Goal: Book appointment/travel/reservation

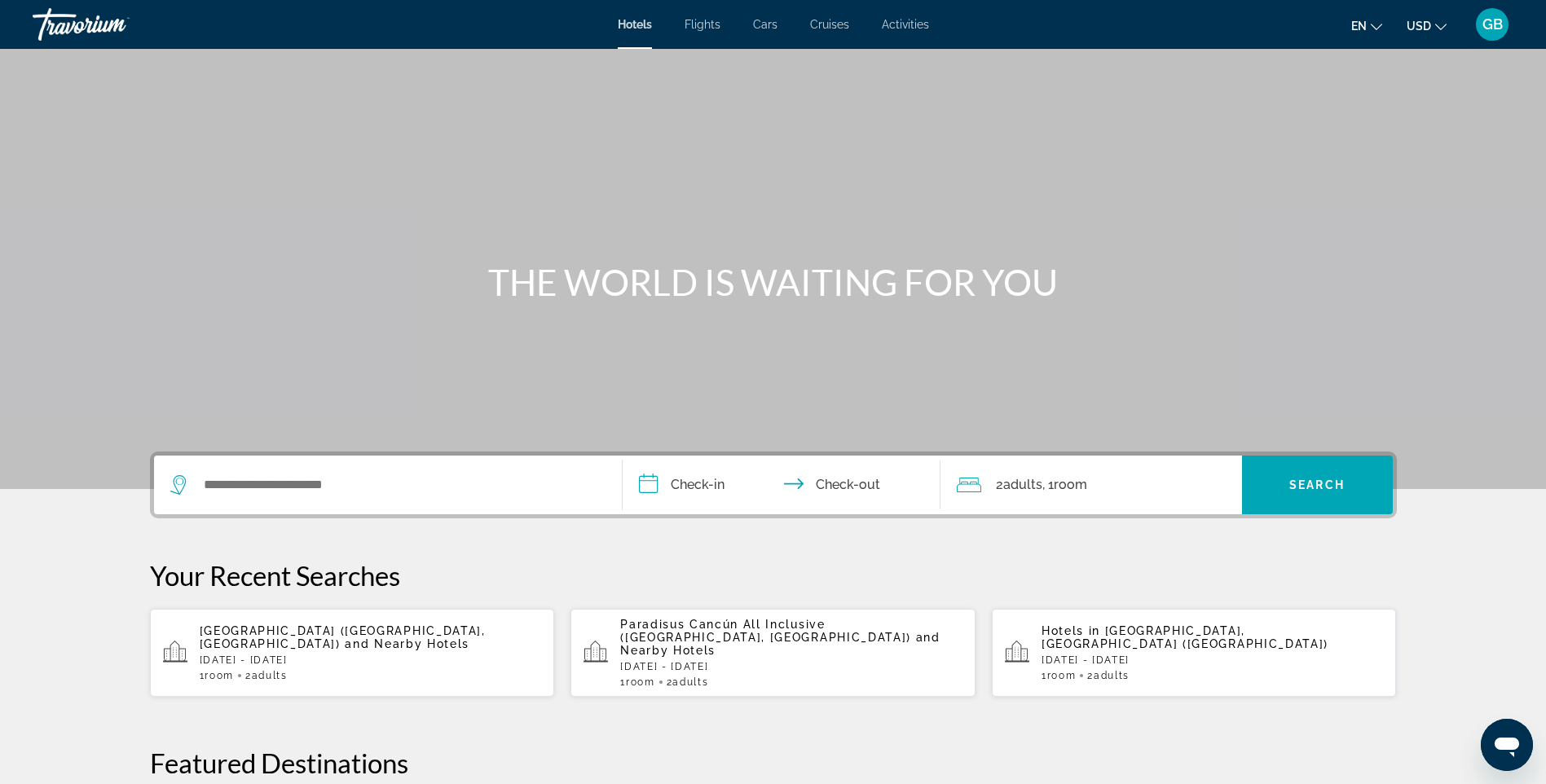
click at [274, 631] on p "Ava Resort Cancun (Cancun, MX) and Nearby Hotels" at bounding box center [370, 637] width 342 height 26
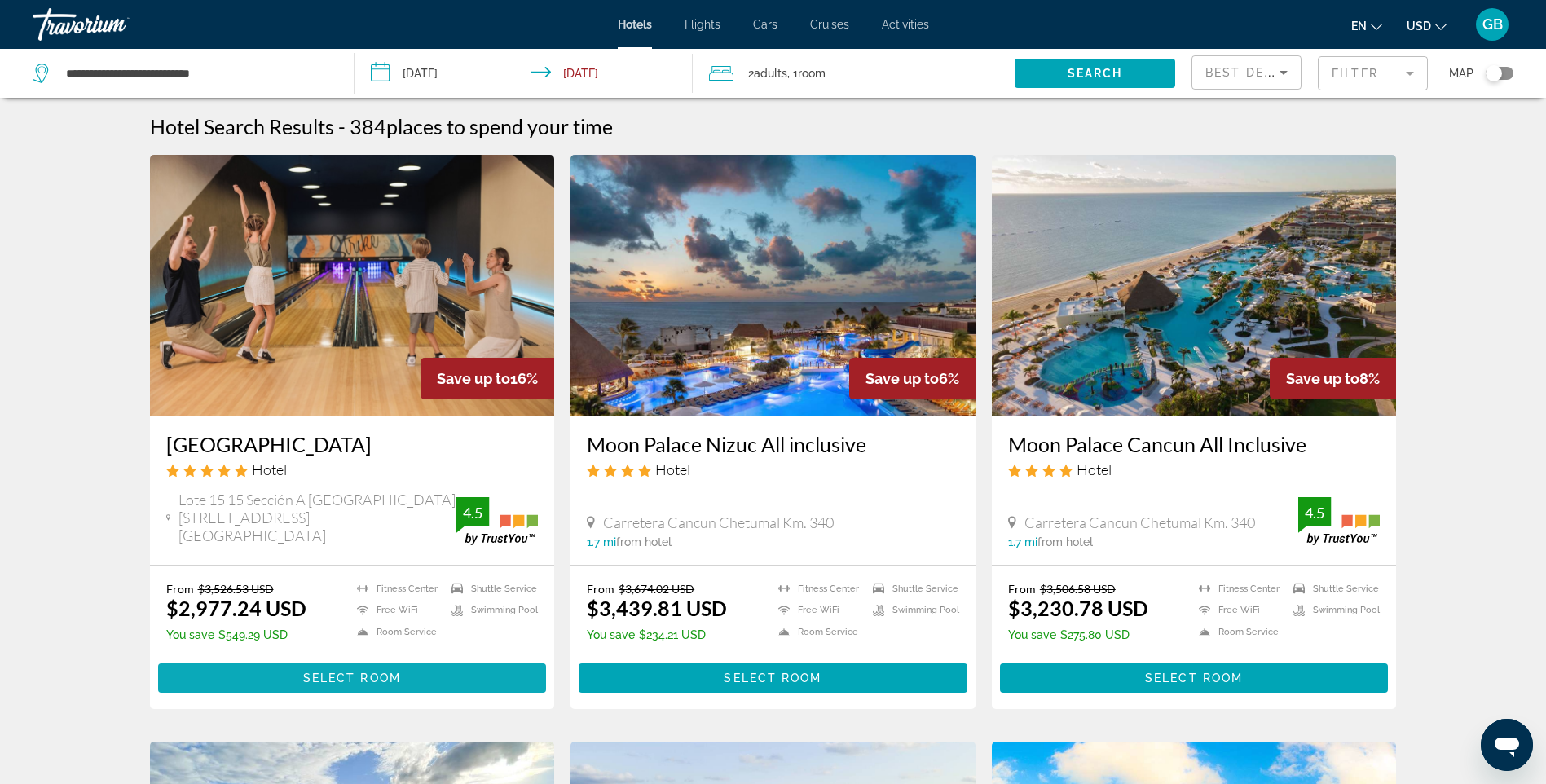
click at [340, 672] on span "Select Room" at bounding box center [352, 678] width 98 height 13
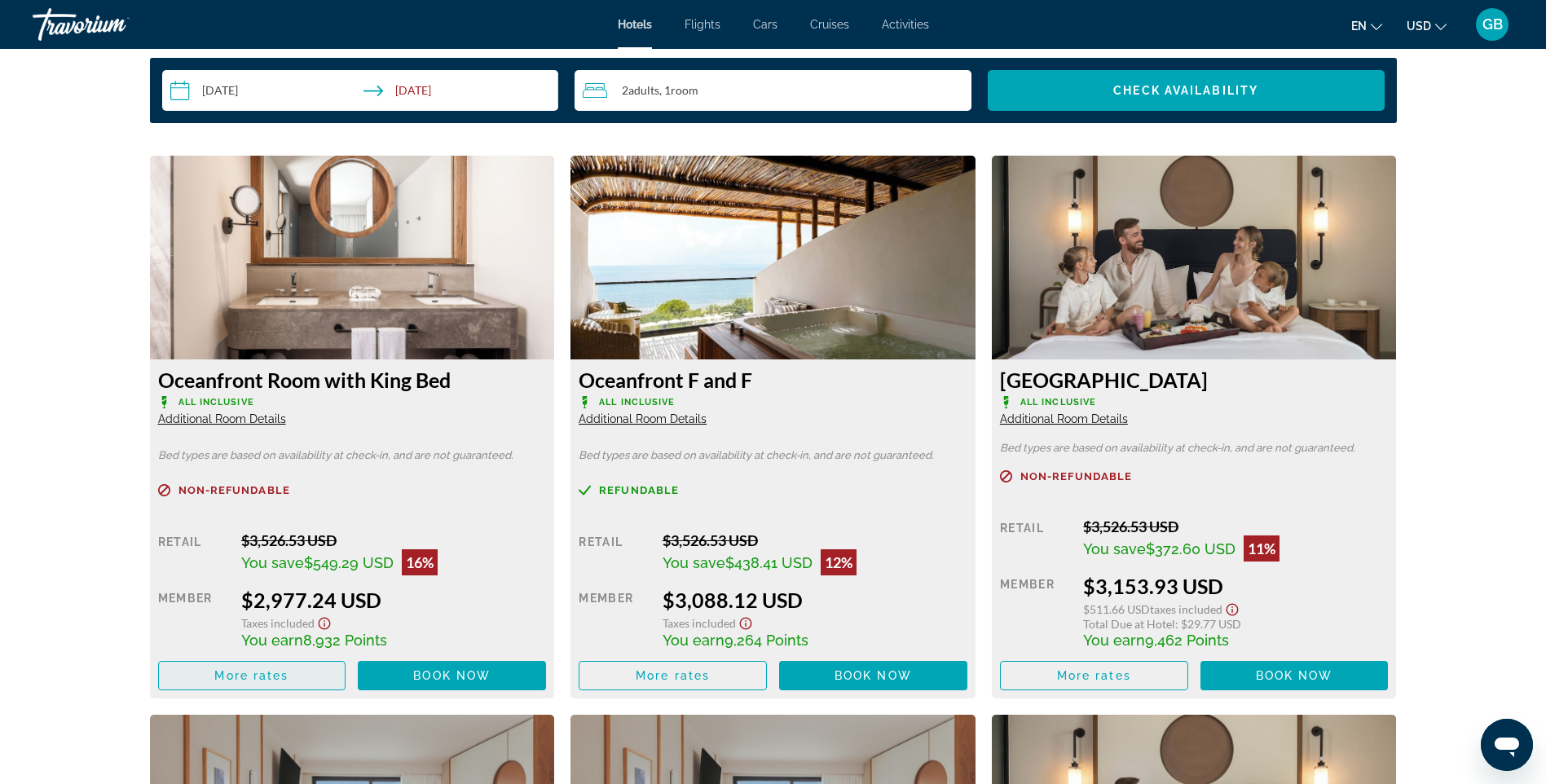
scroll to position [2477, 0]
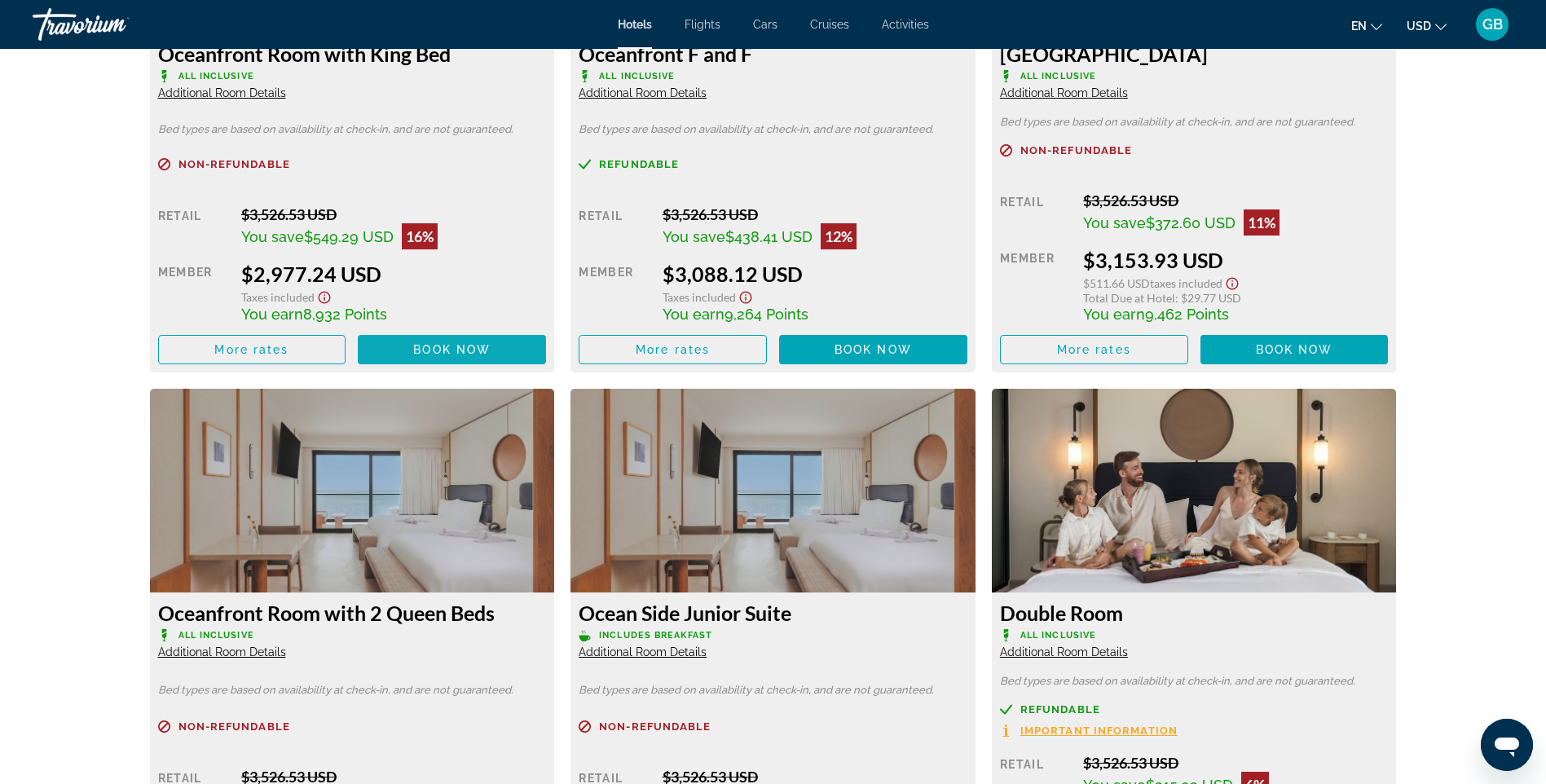
click at [426, 352] on span "Book now" at bounding box center [452, 349] width 77 height 13
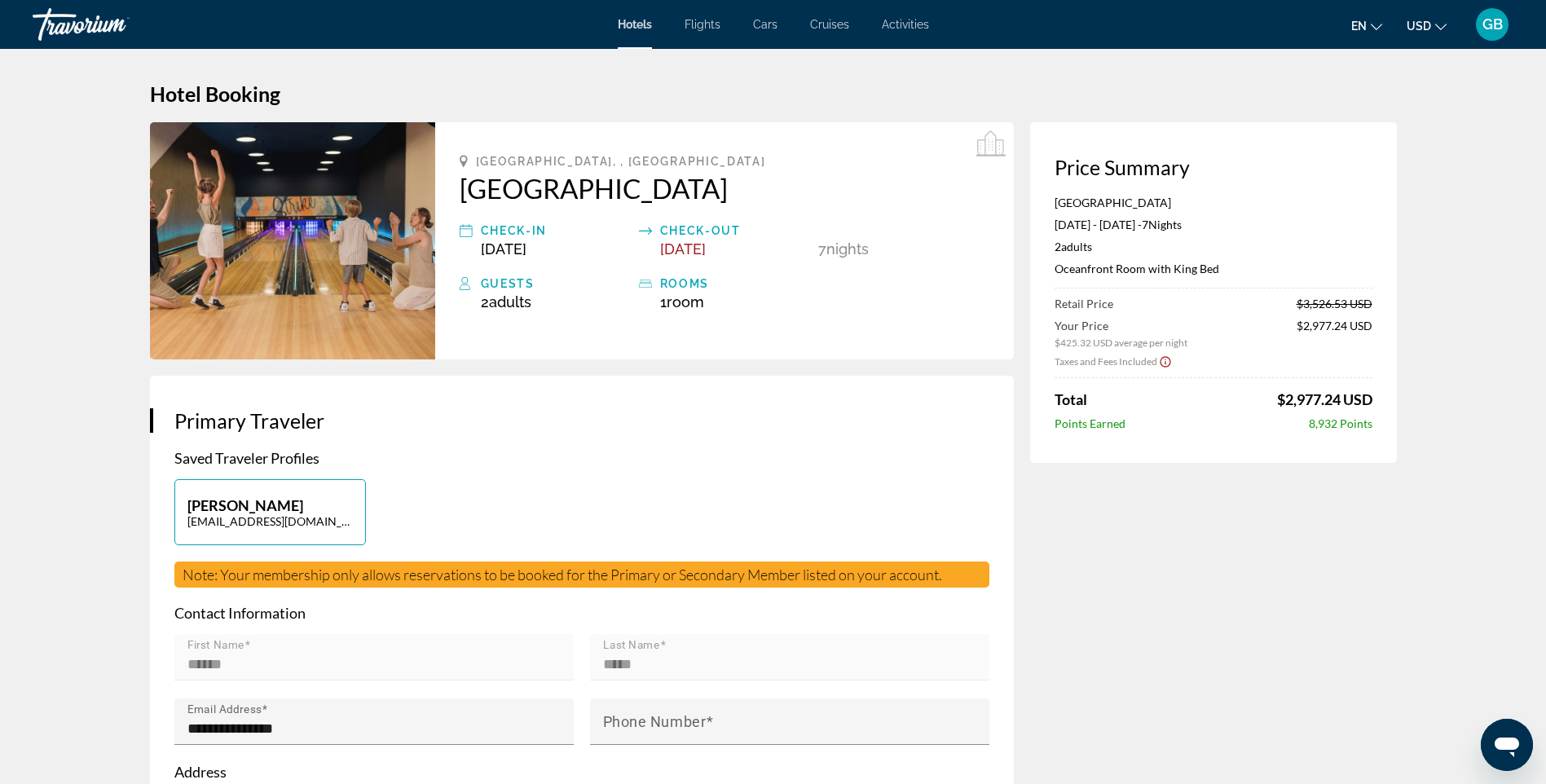
click at [498, 283] on div "Guests" at bounding box center [555, 284] width 150 height 20
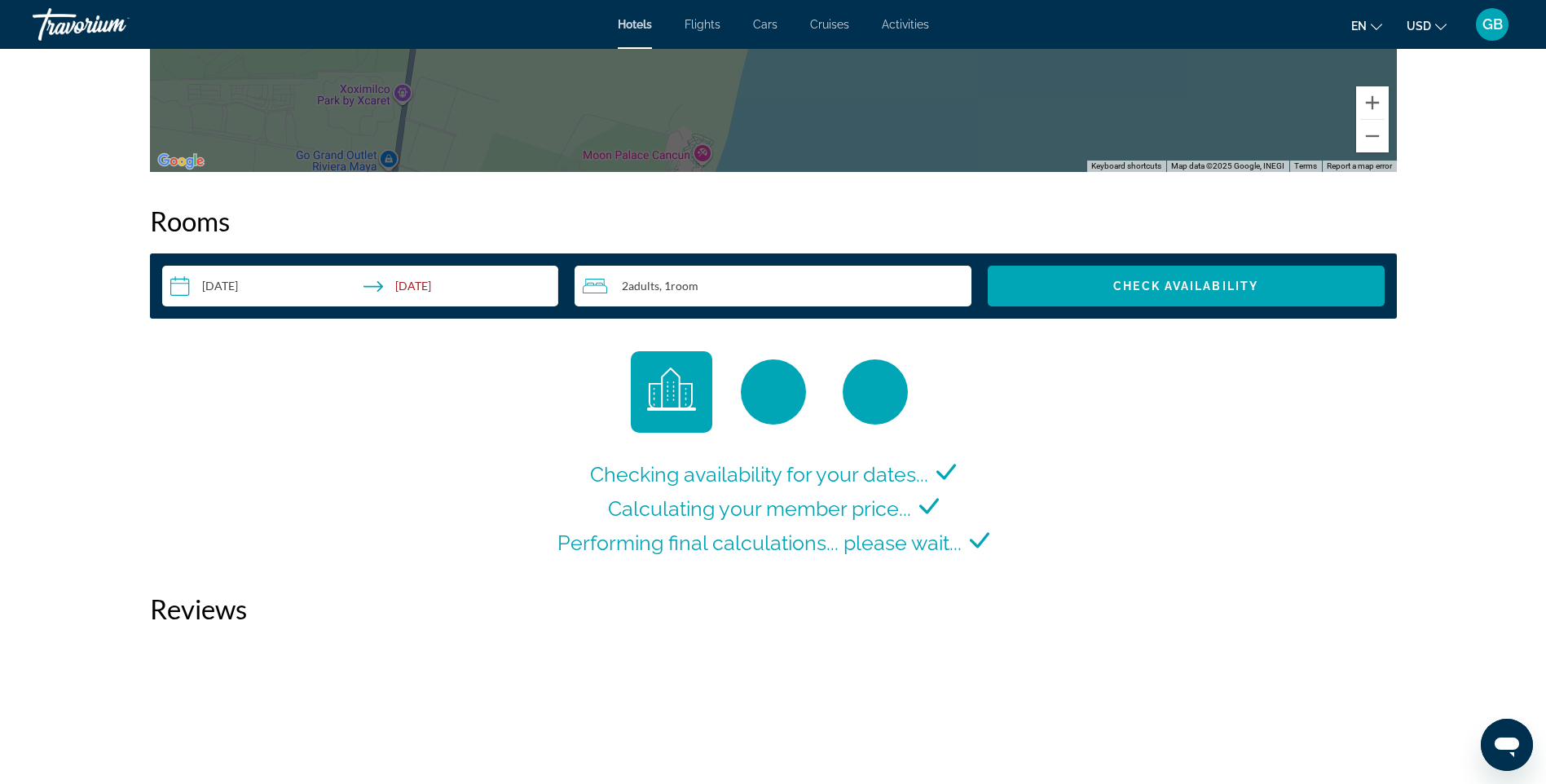
scroll to position [1874, 0]
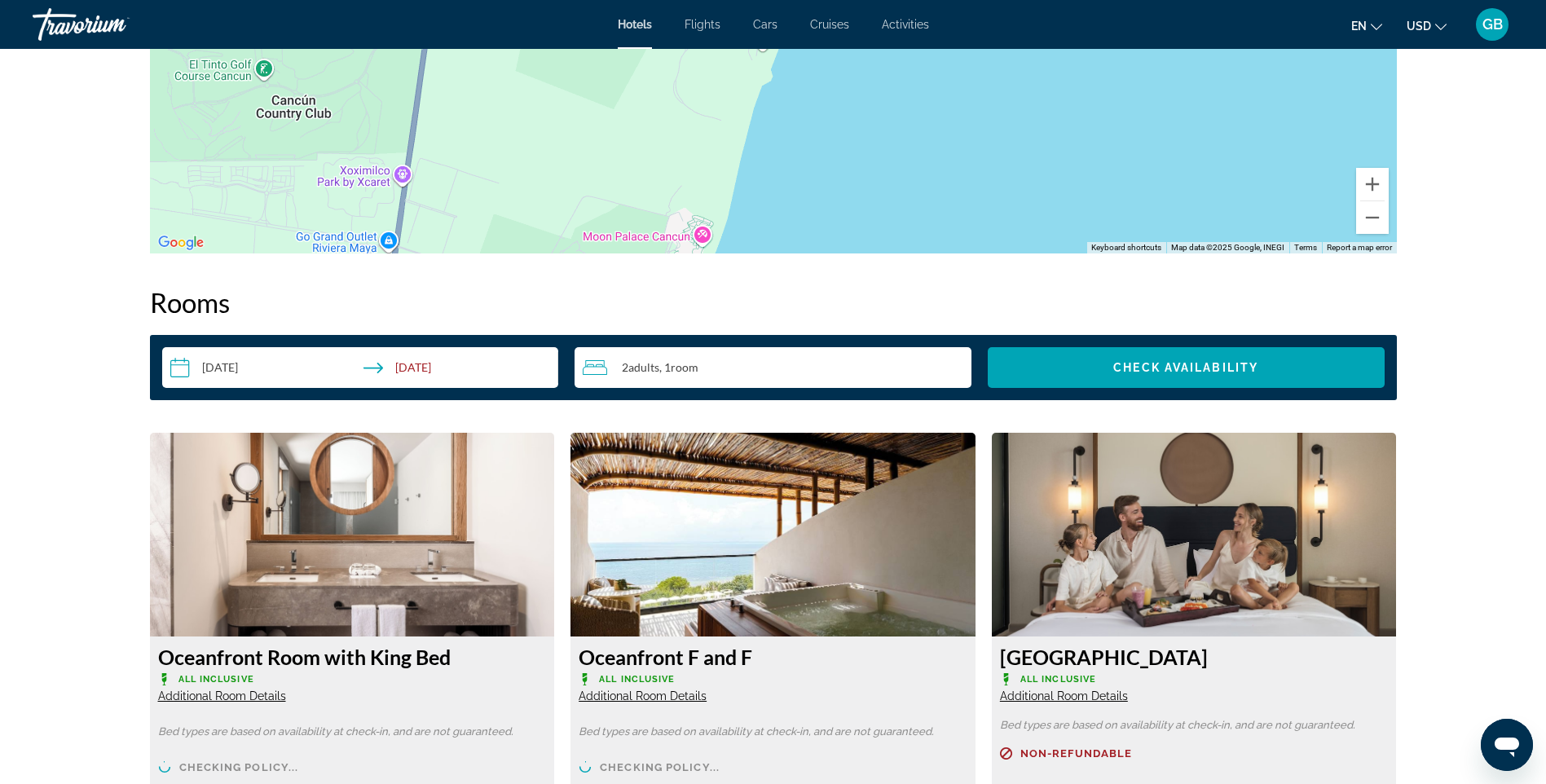
click at [702, 374] on div "2 Adult Adults , 1 Room rooms" at bounding box center [777, 367] width 389 height 20
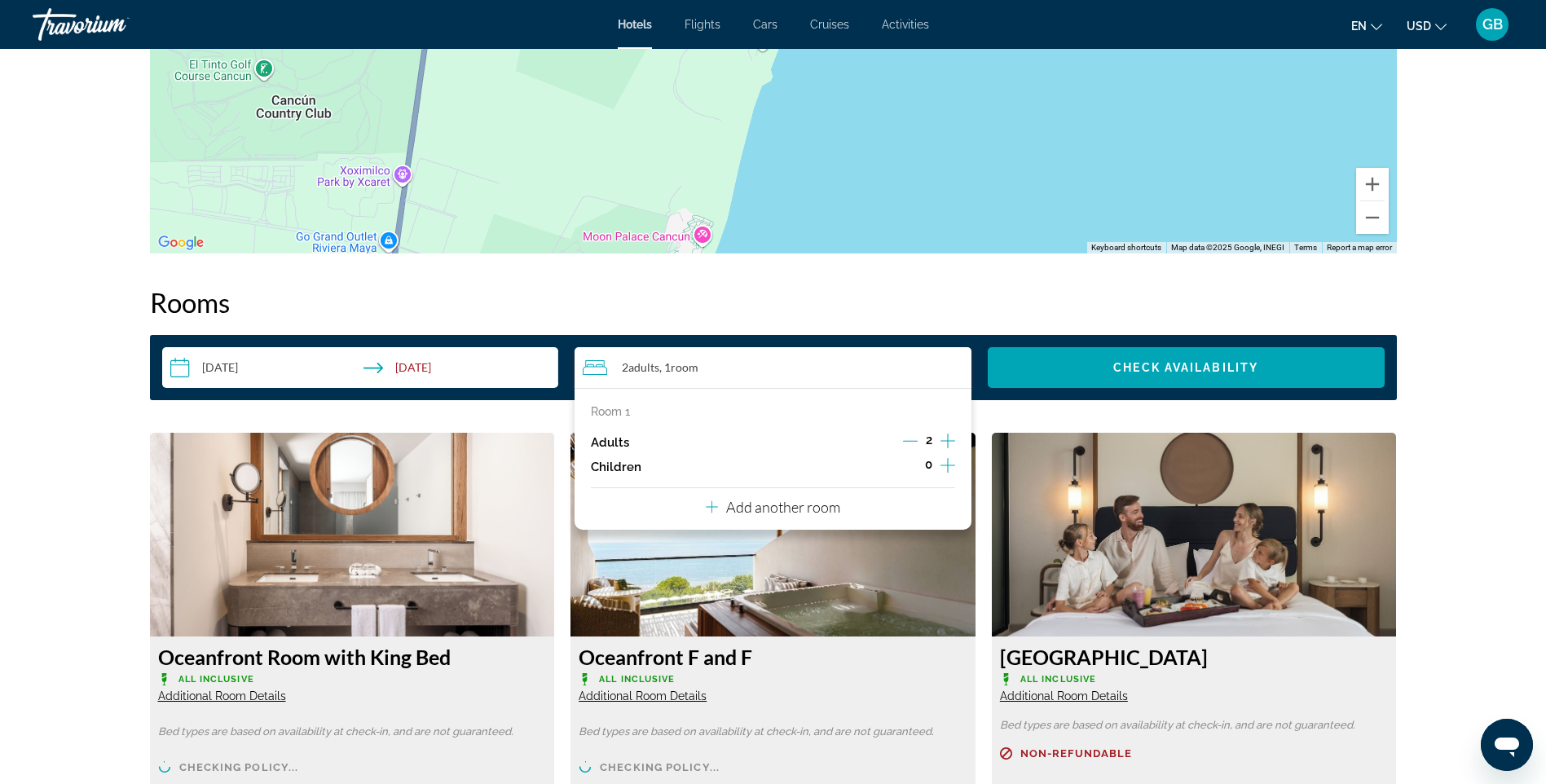
click at [945, 463] on icon "Increment children" at bounding box center [947, 465] width 15 height 20
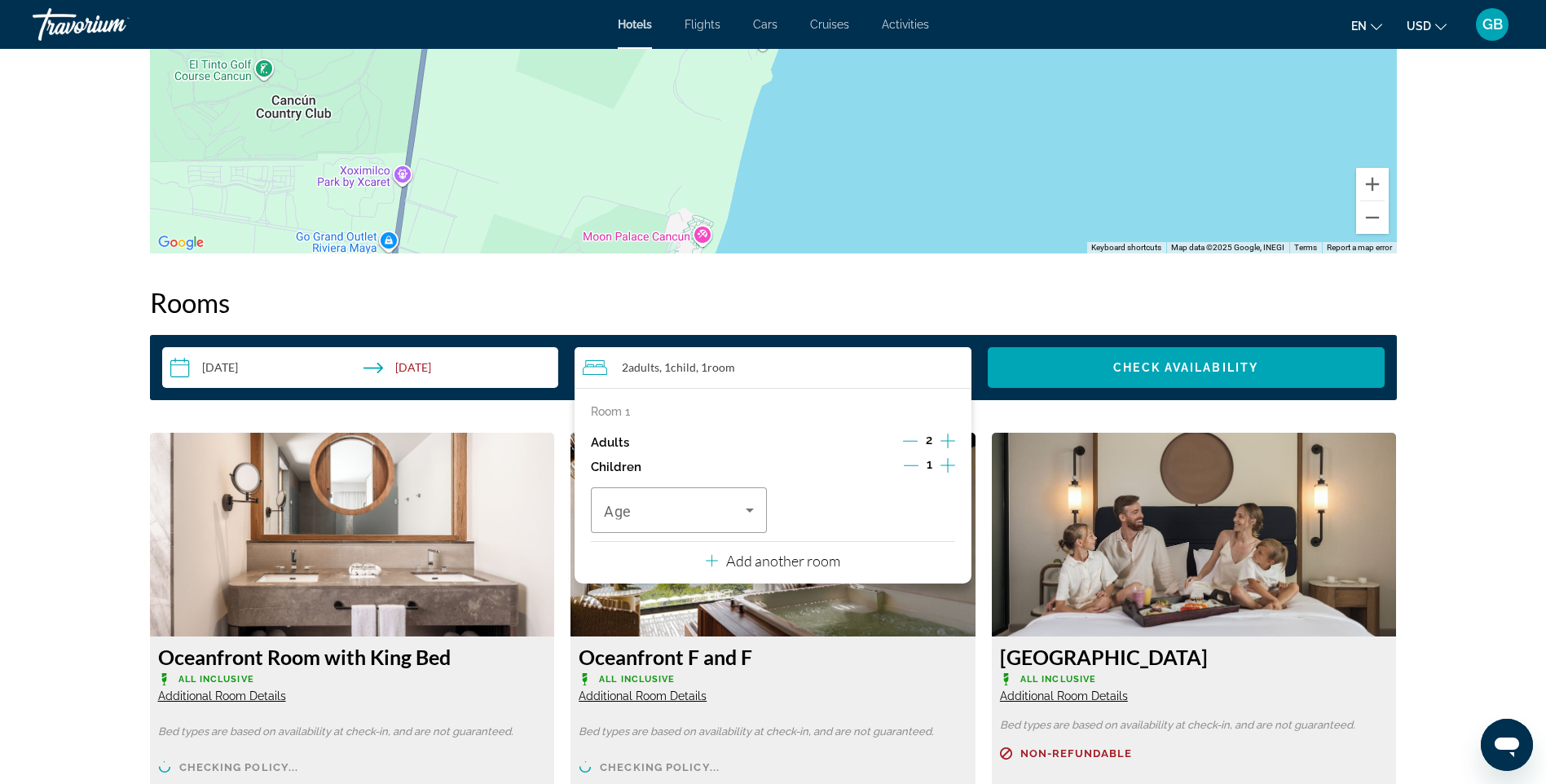
click at [949, 466] on icon "Increment children" at bounding box center [947, 465] width 15 height 20
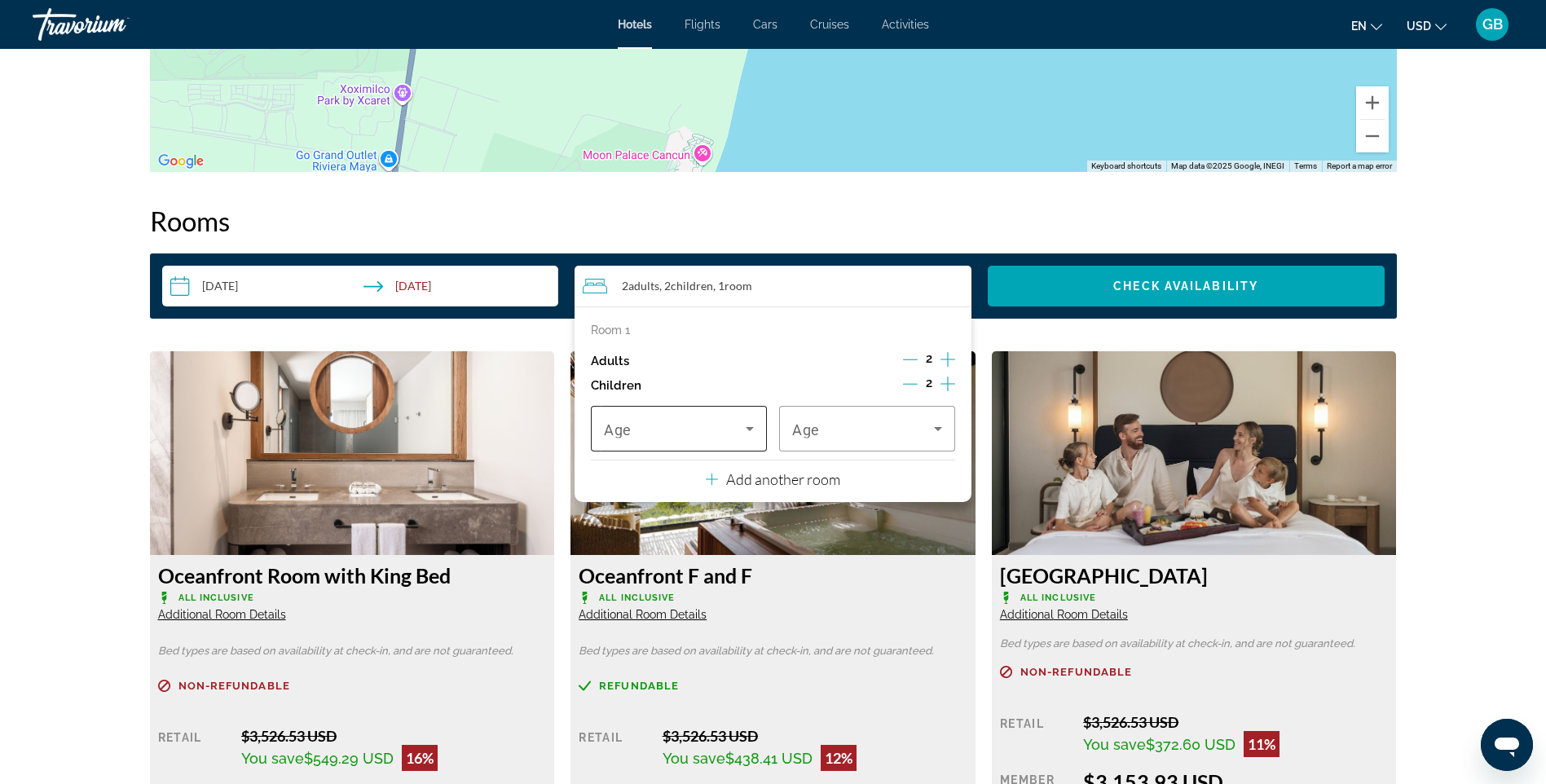
click at [749, 433] on icon "Travelers: 2 adults, 2 children" at bounding box center [750, 429] width 20 height 20
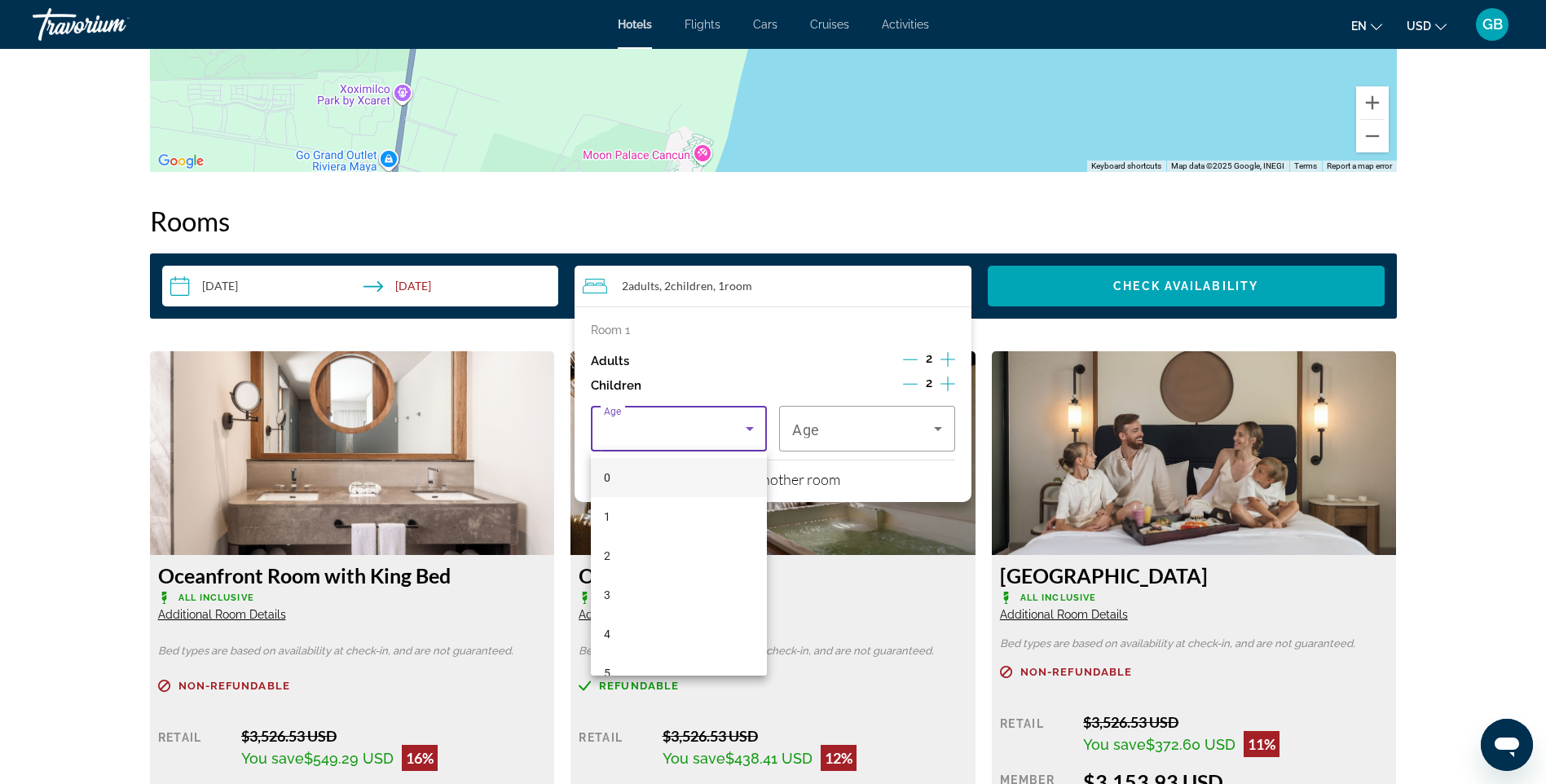
drag, startPoint x: 601, startPoint y: 599, endPoint x: 800, endPoint y: 510, distance: 218.0
click at [608, 595] on mat-option "3" at bounding box center [678, 595] width 176 height 39
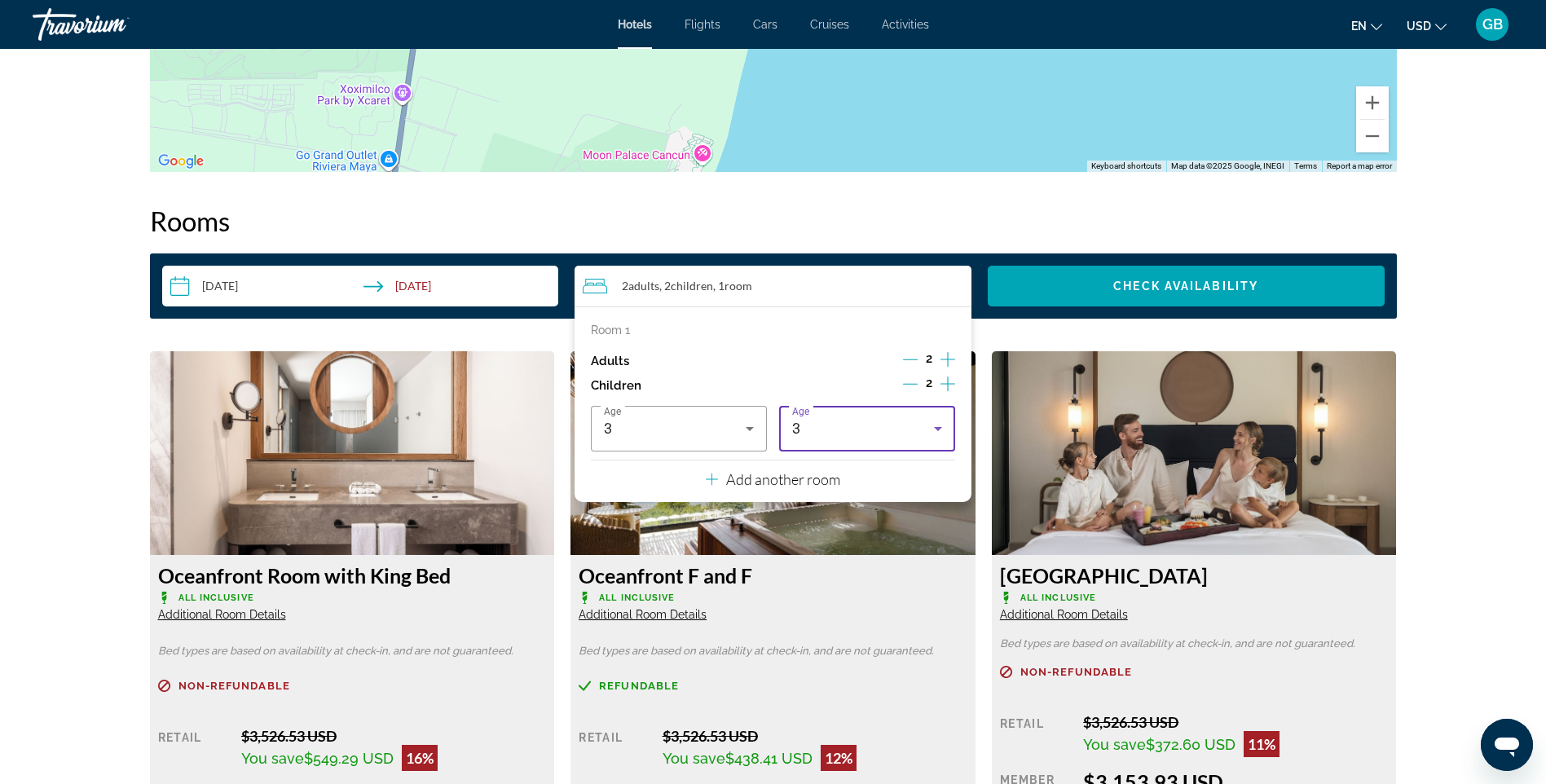
click at [935, 430] on icon "Travelers: 2 adults, 2 children" at bounding box center [938, 429] width 20 height 20
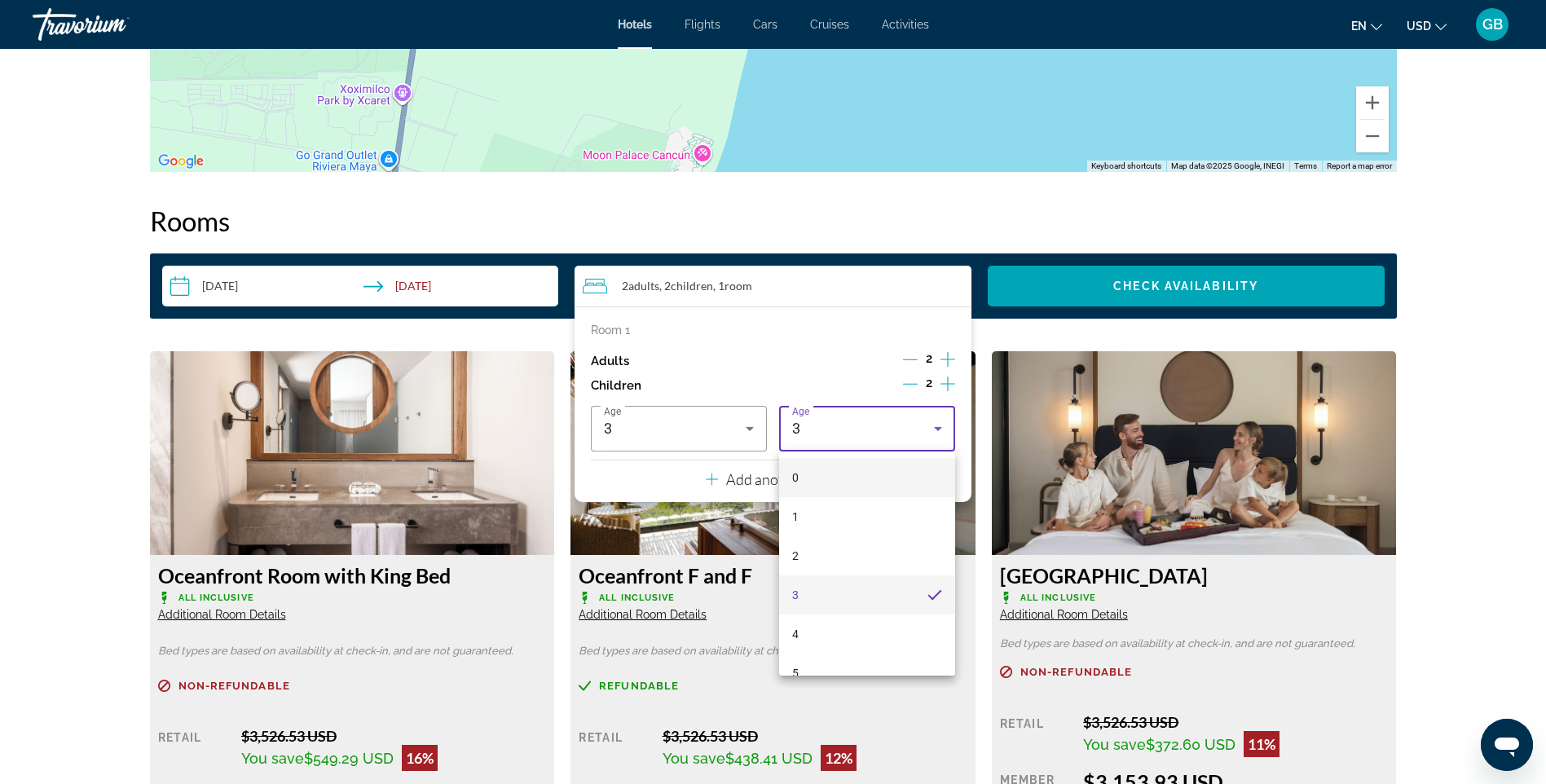
click at [870, 480] on mat-option "0" at bounding box center [867, 477] width 176 height 39
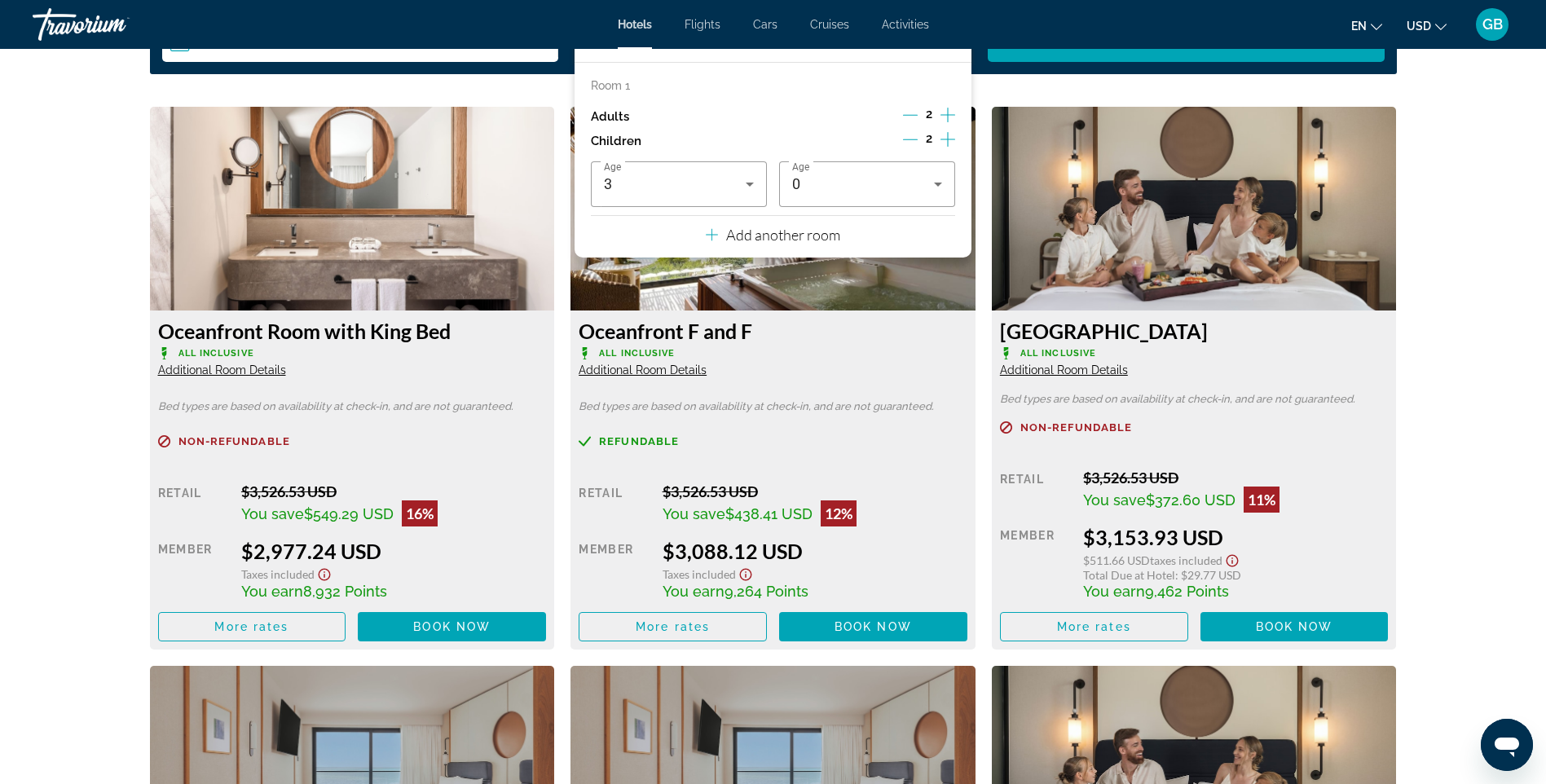
scroll to position [2118, 0]
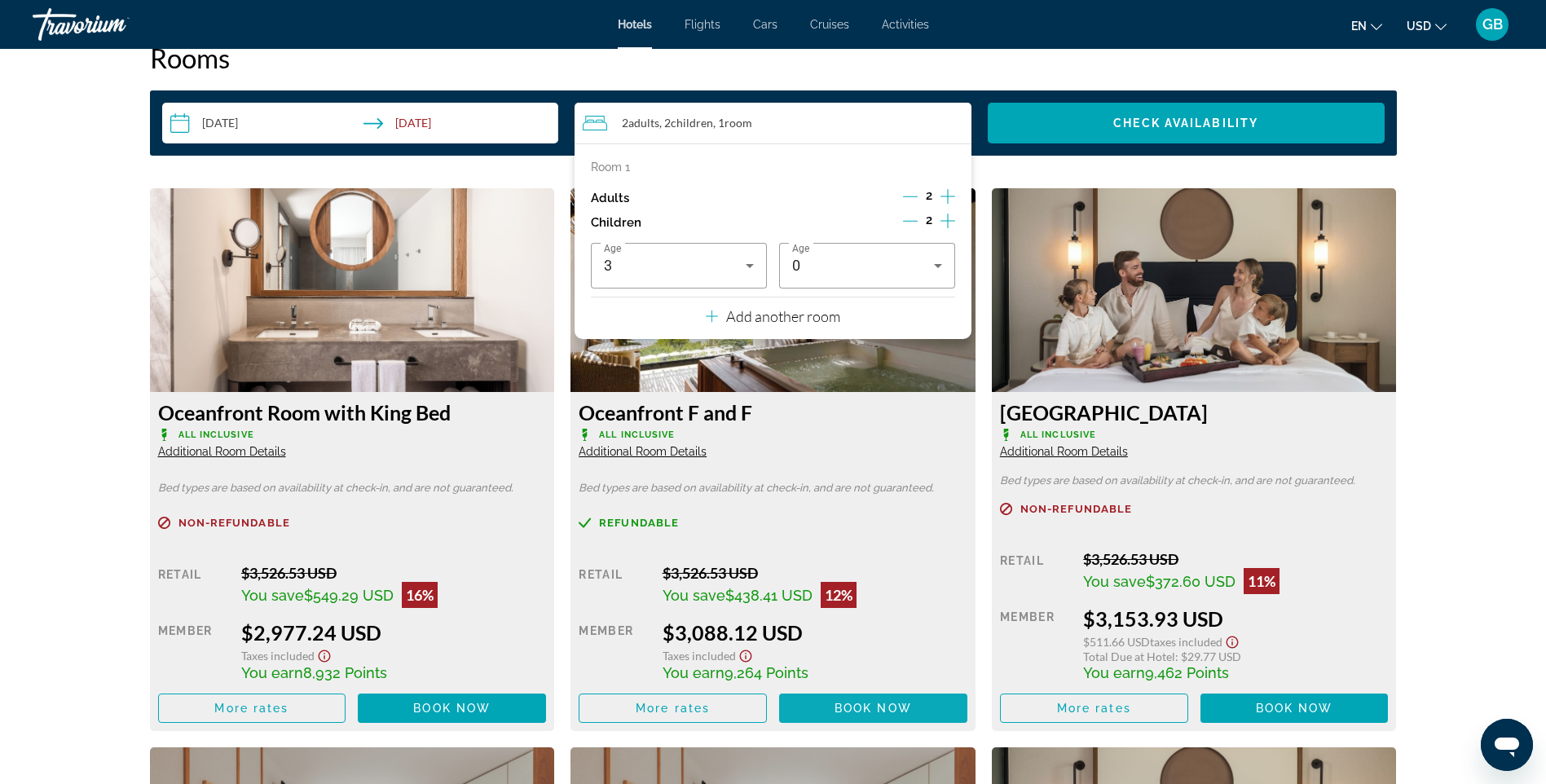
click at [839, 705] on span "Book now" at bounding box center [873, 708] width 77 height 13
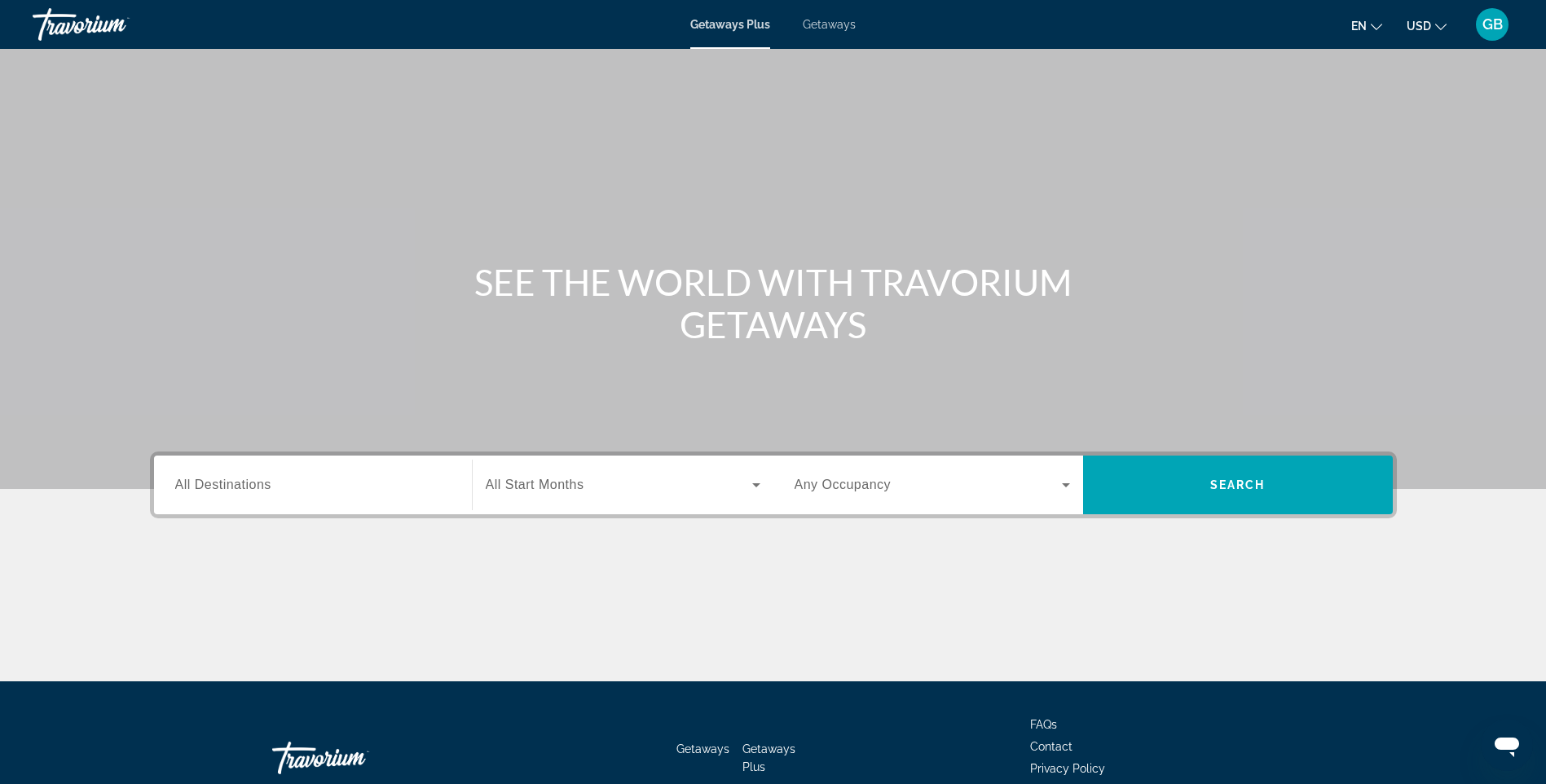
click at [1490, 26] on span "GB" at bounding box center [1492, 25] width 21 height 16
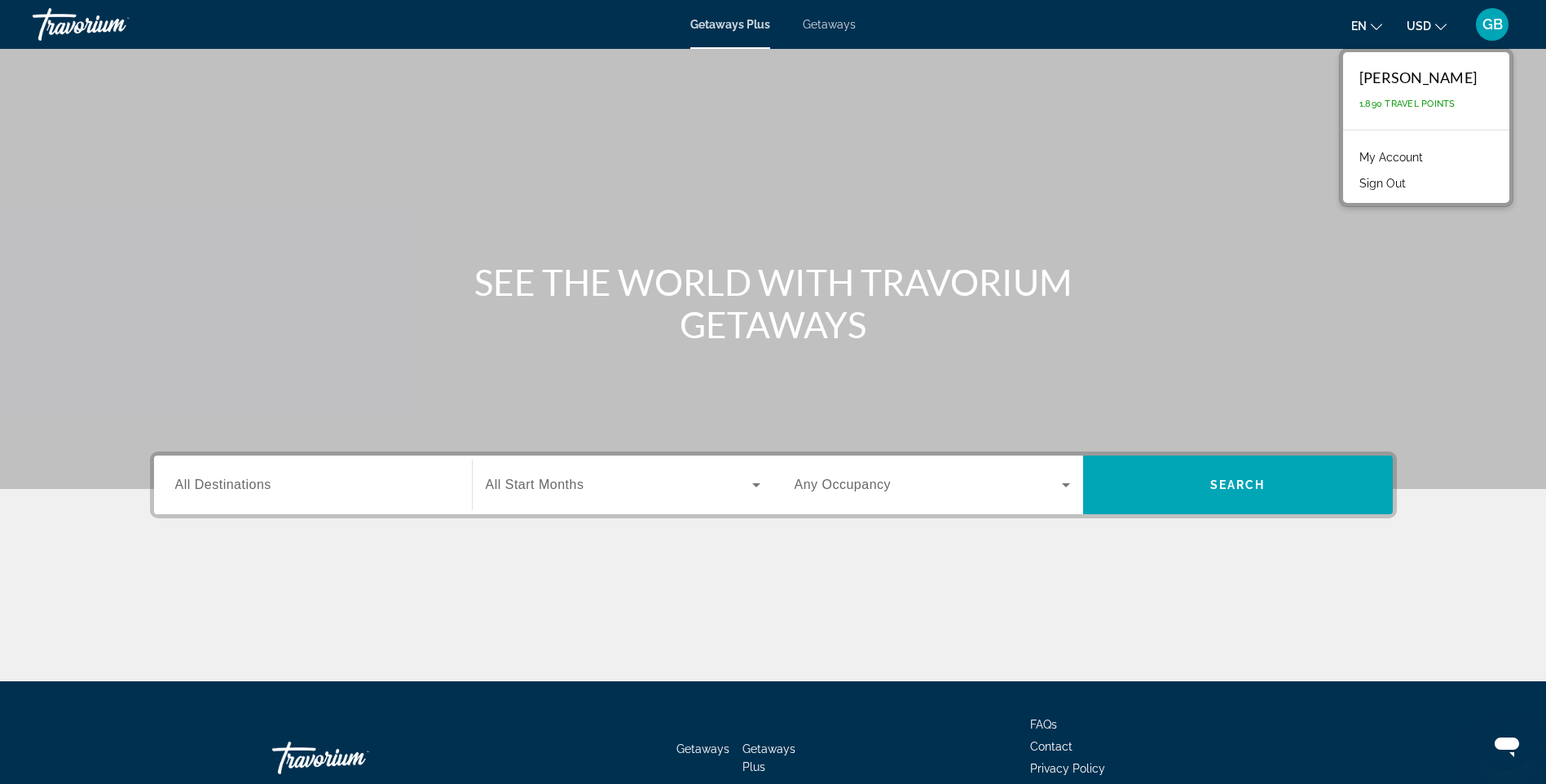
click at [1426, 162] on link "My Account" at bounding box center [1390, 157] width 80 height 21
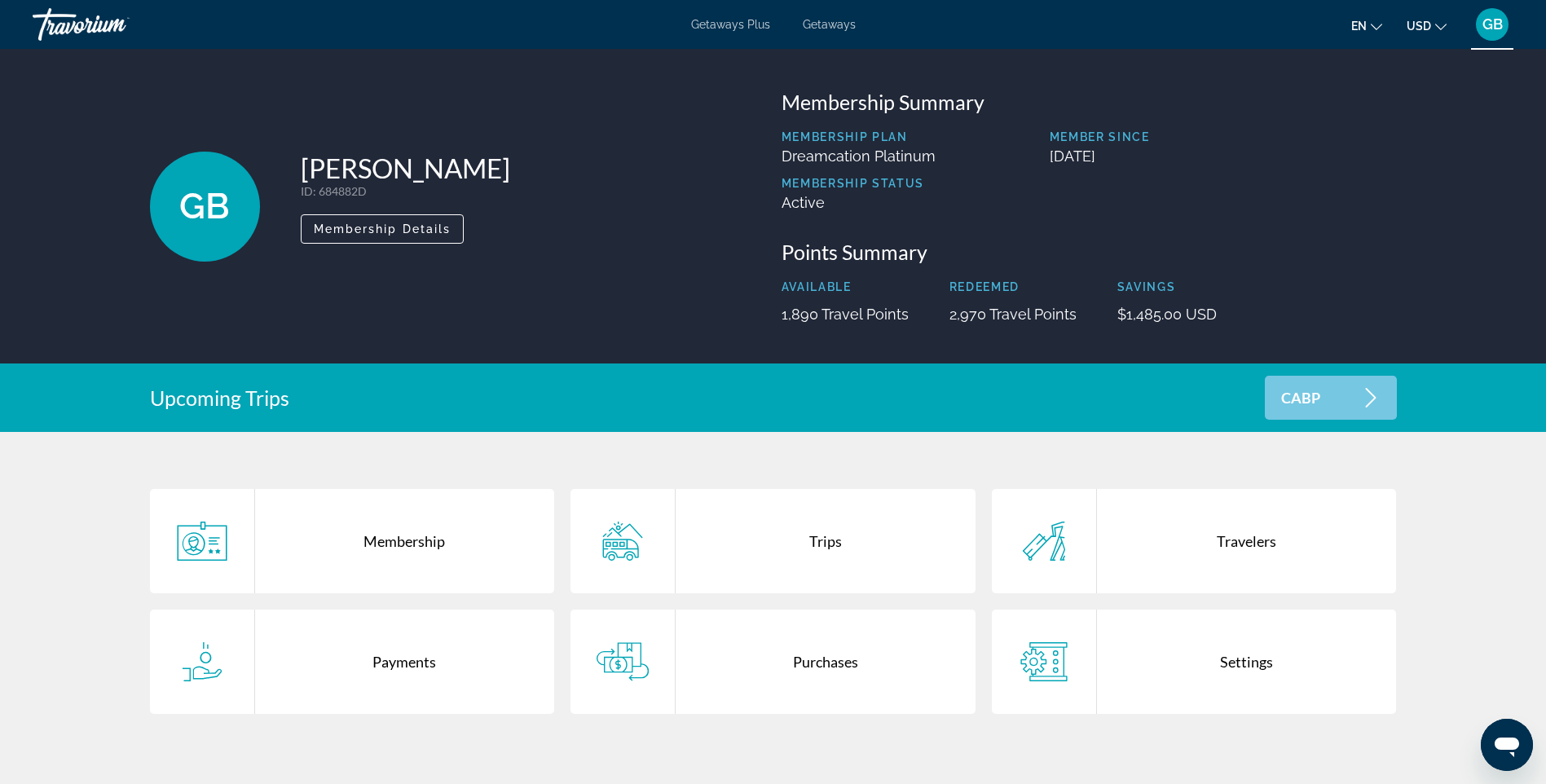
scroll to position [81, 0]
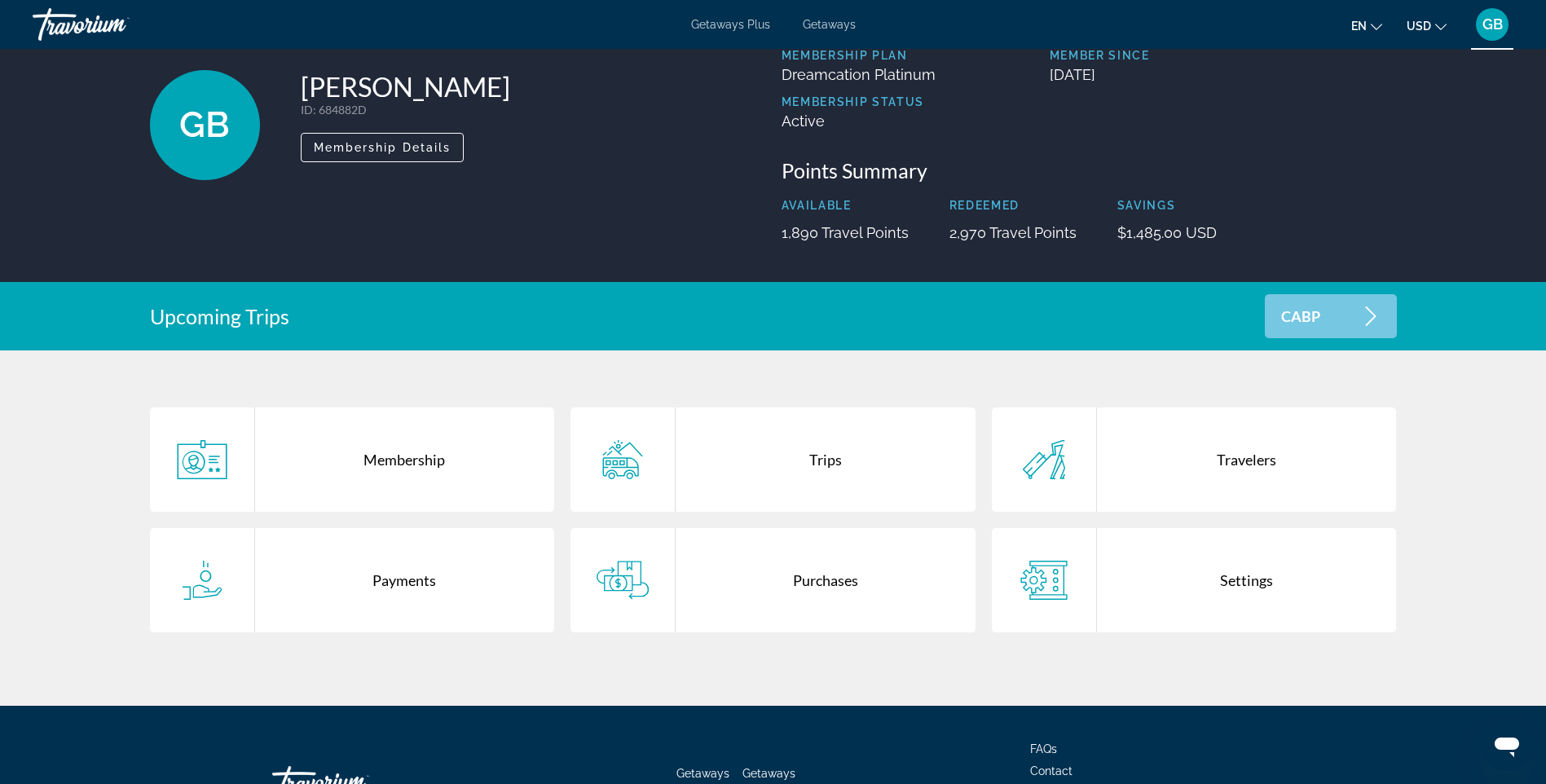
click at [831, 587] on div "Purchases" at bounding box center [826, 580] width 300 height 104
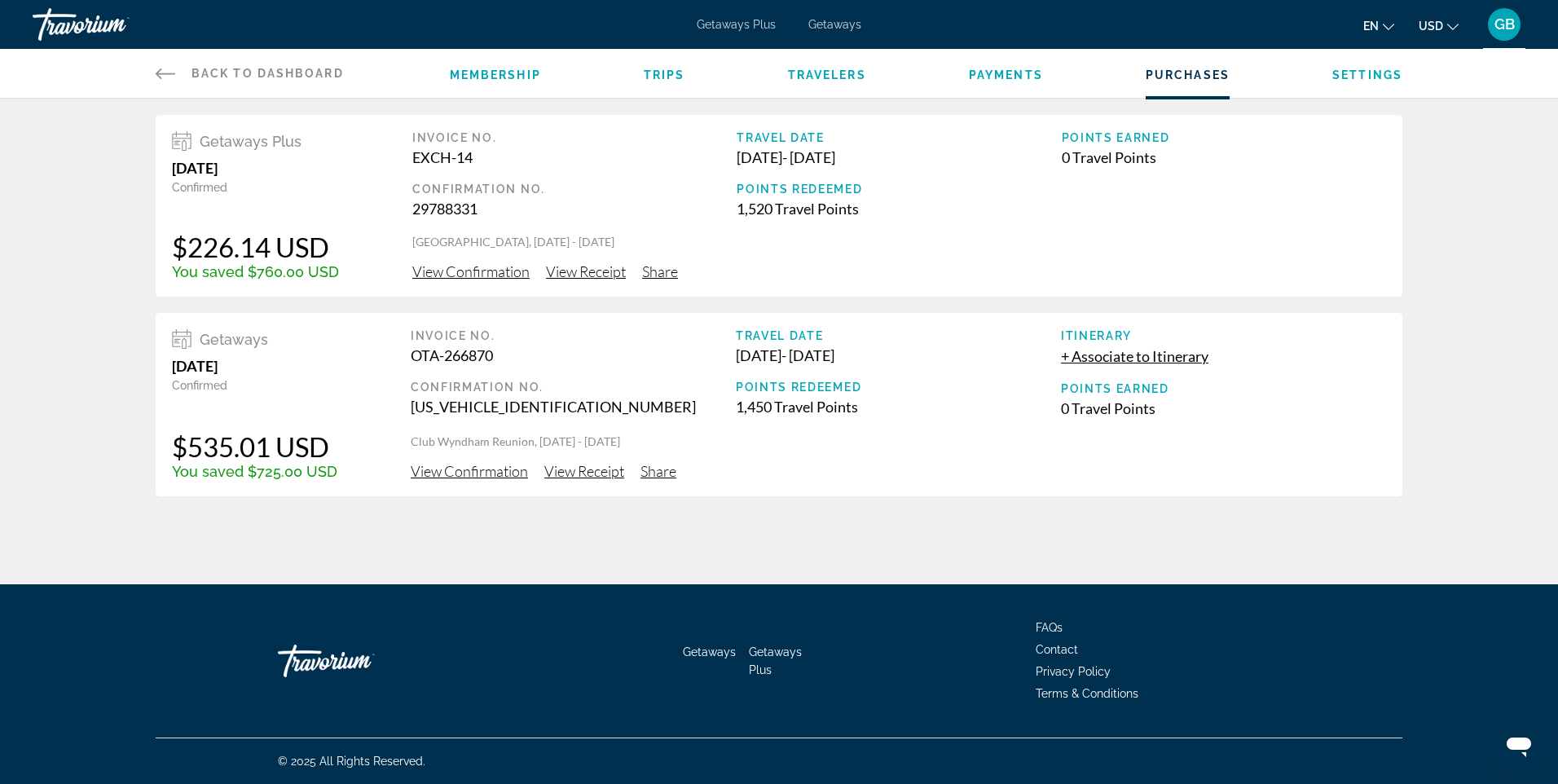
click at [744, 25] on span "Getaways Plus" at bounding box center [736, 25] width 79 height 13
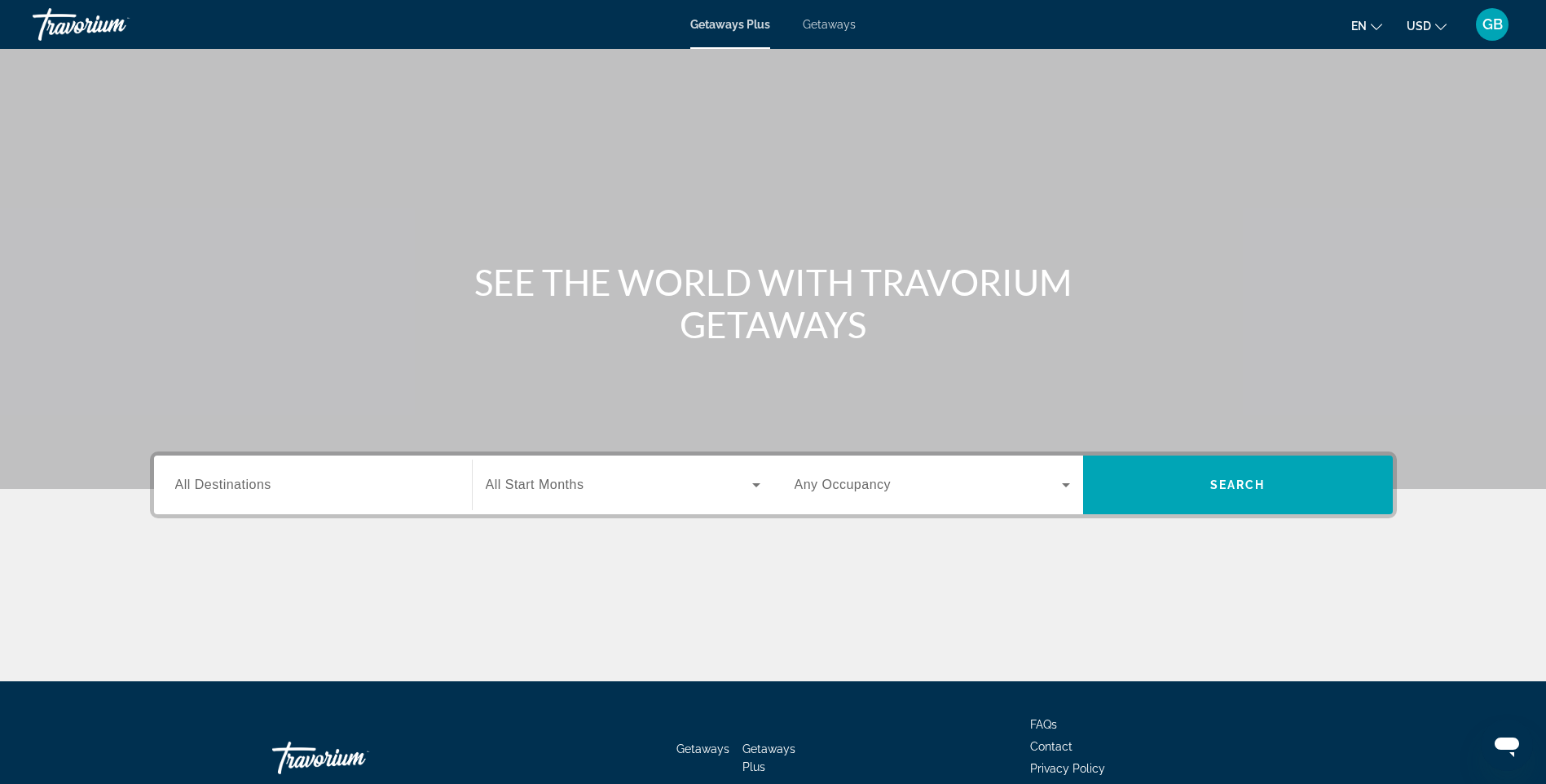
click at [730, 18] on span "Getaways Plus" at bounding box center [729, 25] width 80 height 13
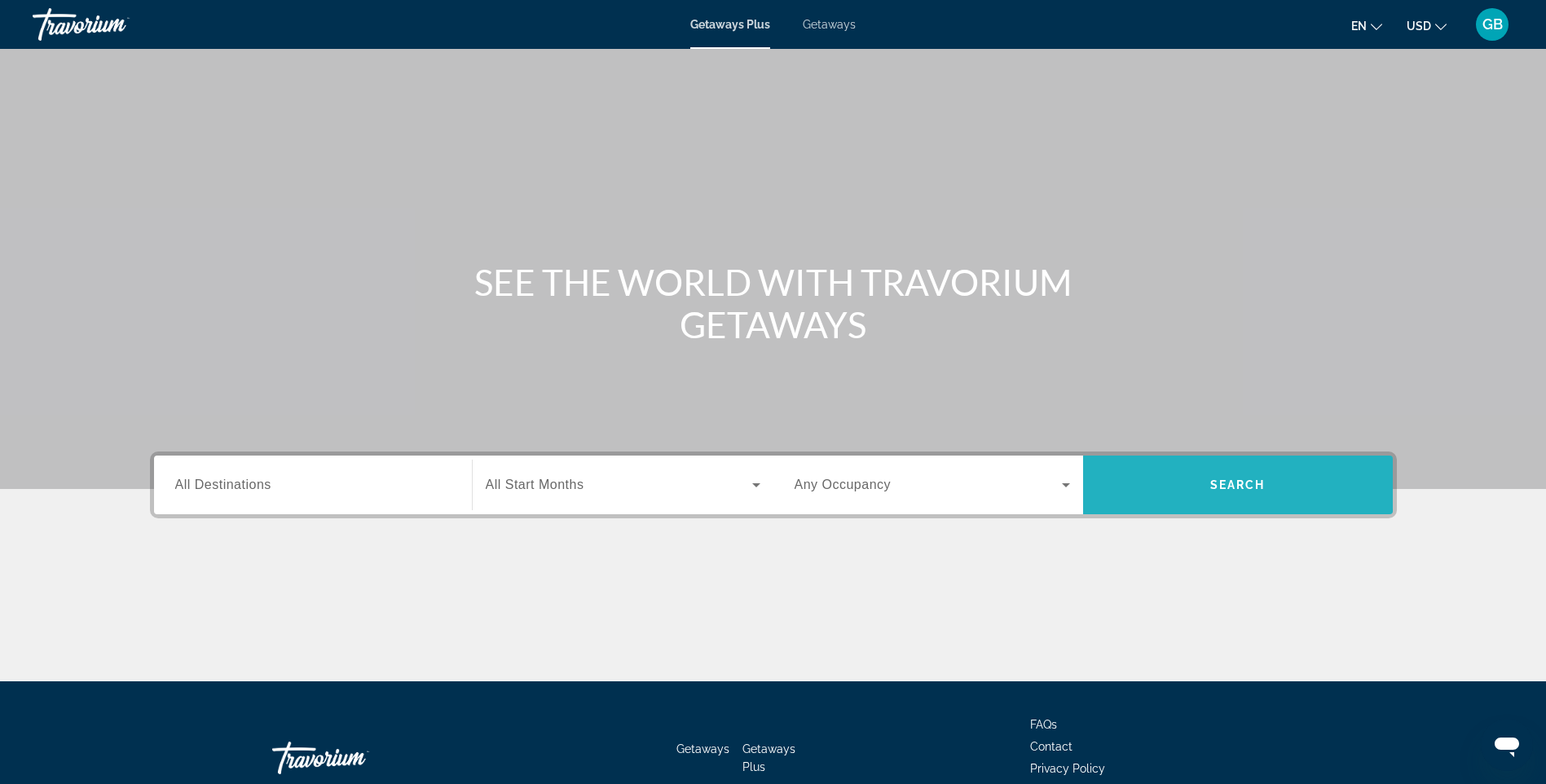
click at [1185, 482] on span "Search widget" at bounding box center [1238, 485] width 310 height 39
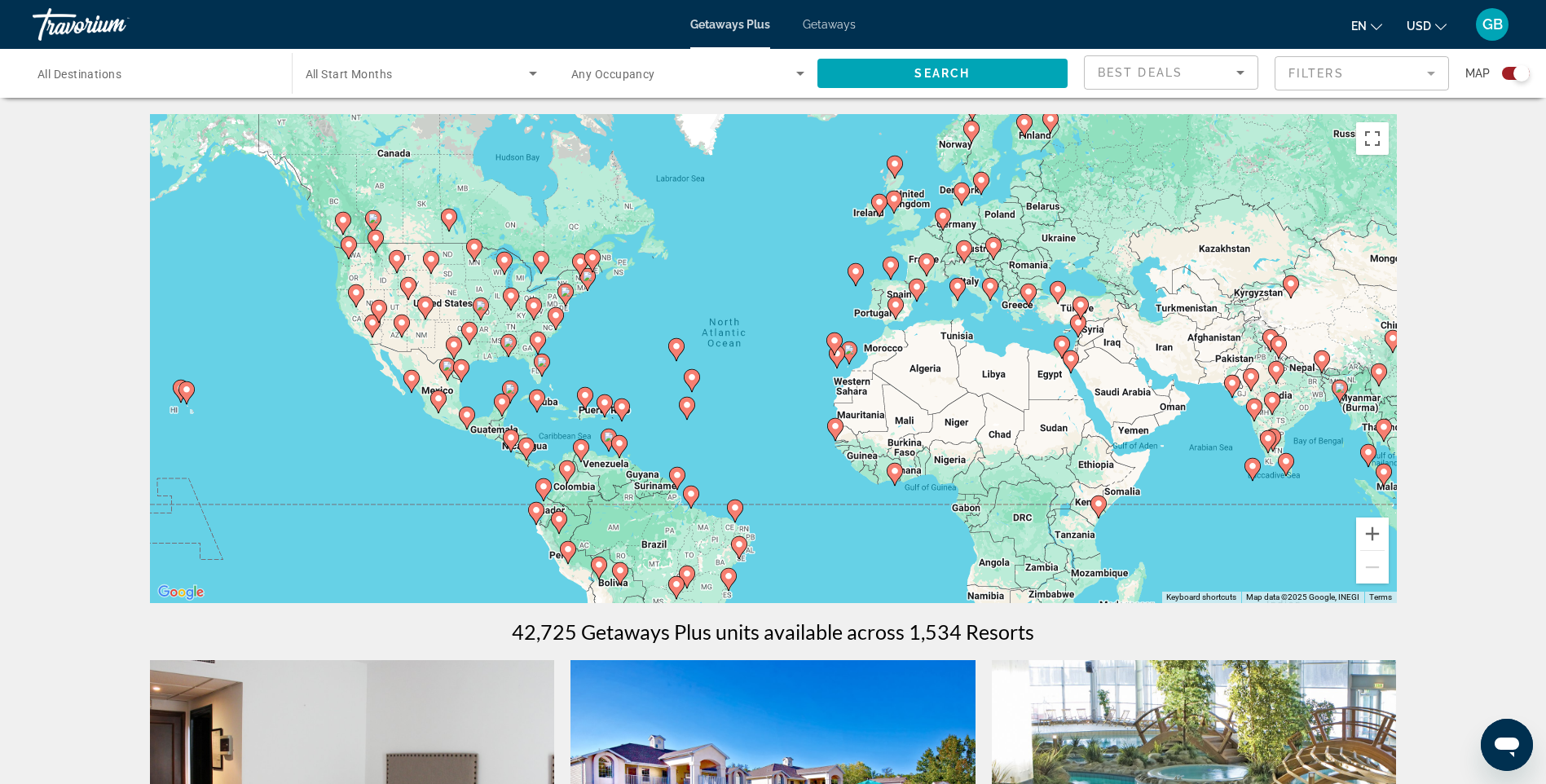
click at [401, 385] on div "To activate drag with keyboard, press Alt + Enter. Once in keyboard drag state,…" at bounding box center [773, 358] width 1247 height 489
click at [185, 394] on image "Main content" at bounding box center [187, 390] width 10 height 10
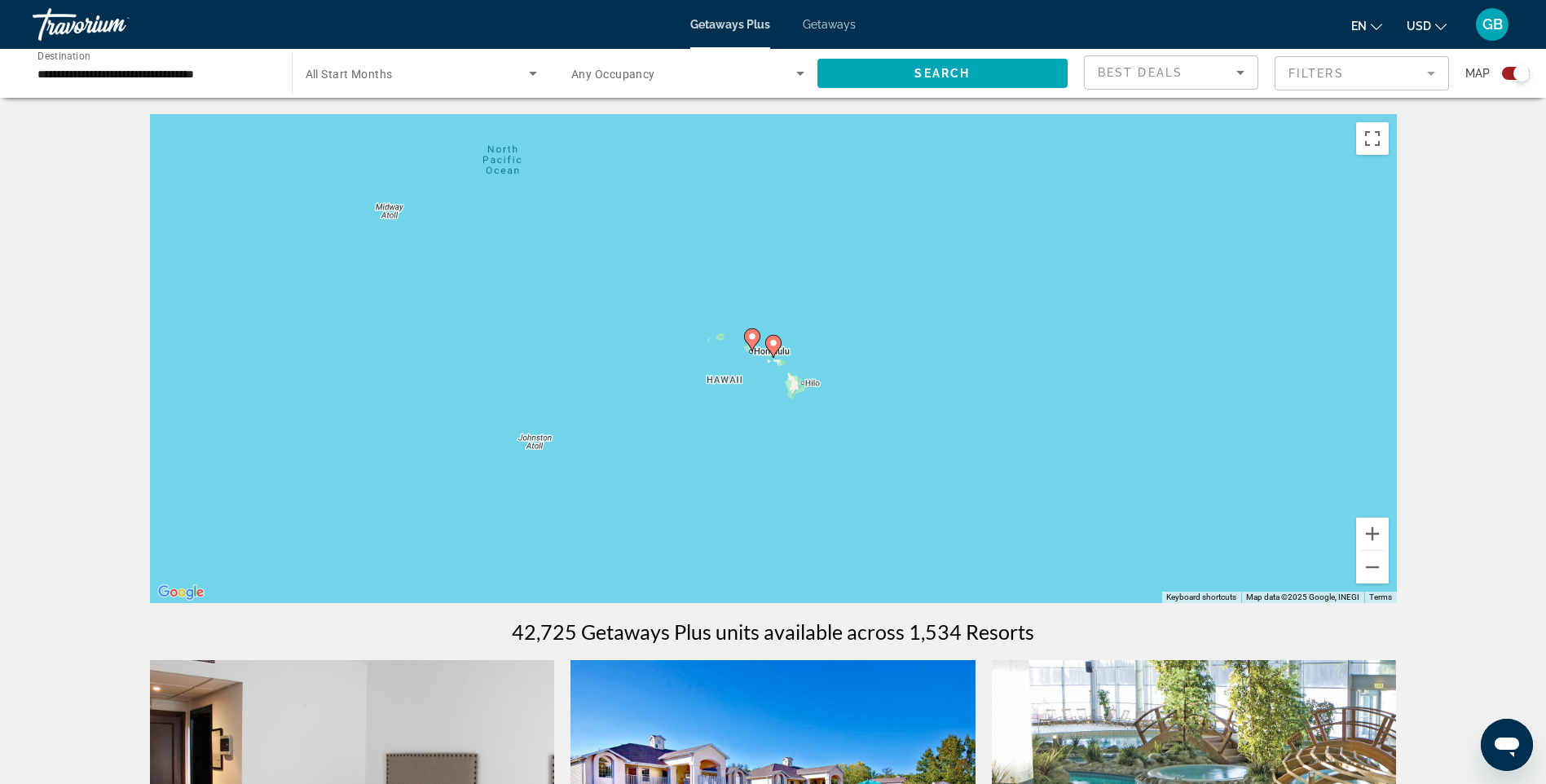
click at [764, 354] on div "To activate drag with keyboard, press Alt + Enter. Once in keyboard drag state,…" at bounding box center [773, 358] width 1247 height 489
click at [752, 339] on image "Main content" at bounding box center [752, 336] width 10 height 10
type input "**********"
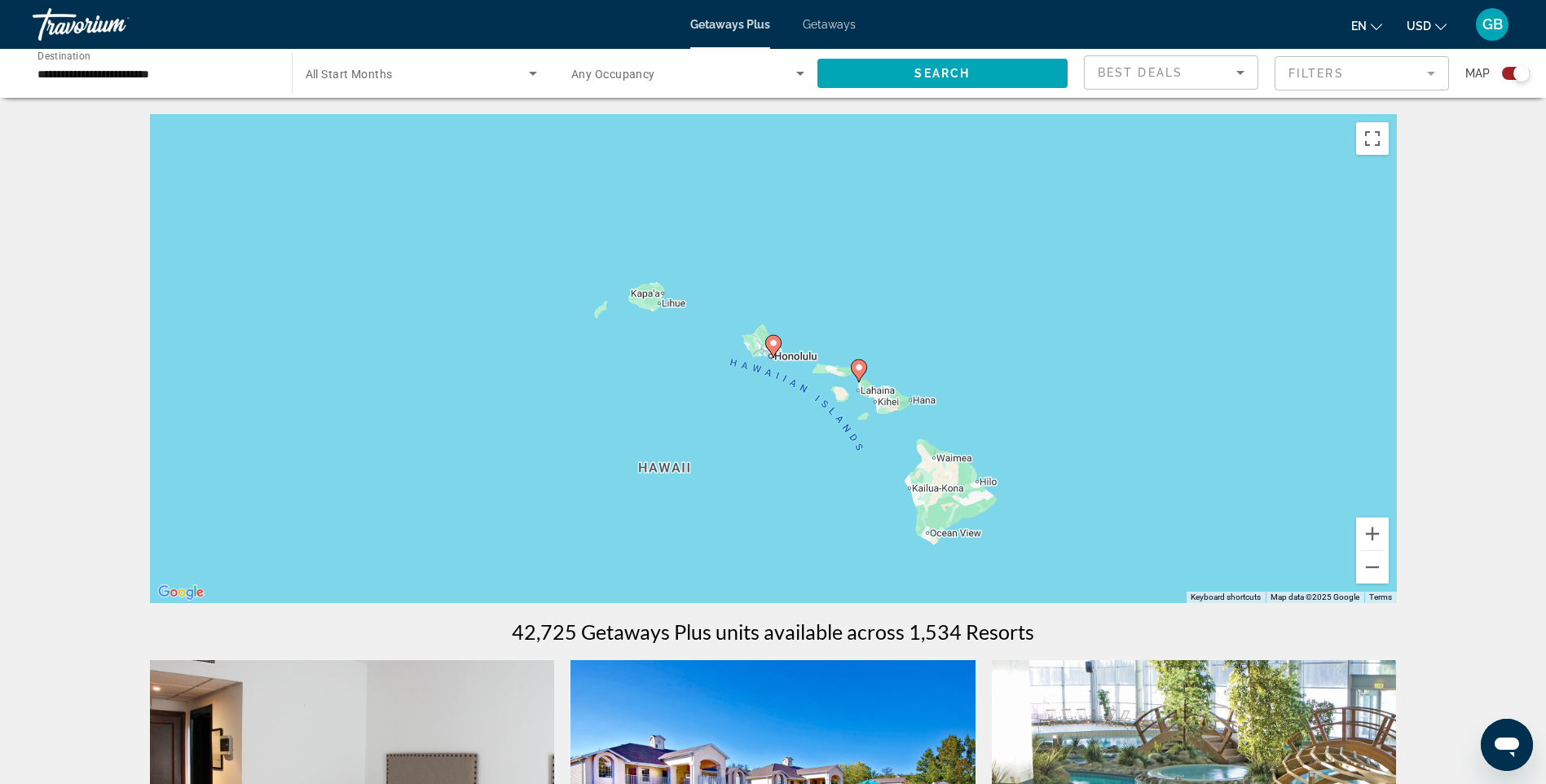
click at [771, 349] on icon "Main content" at bounding box center [773, 346] width 15 height 21
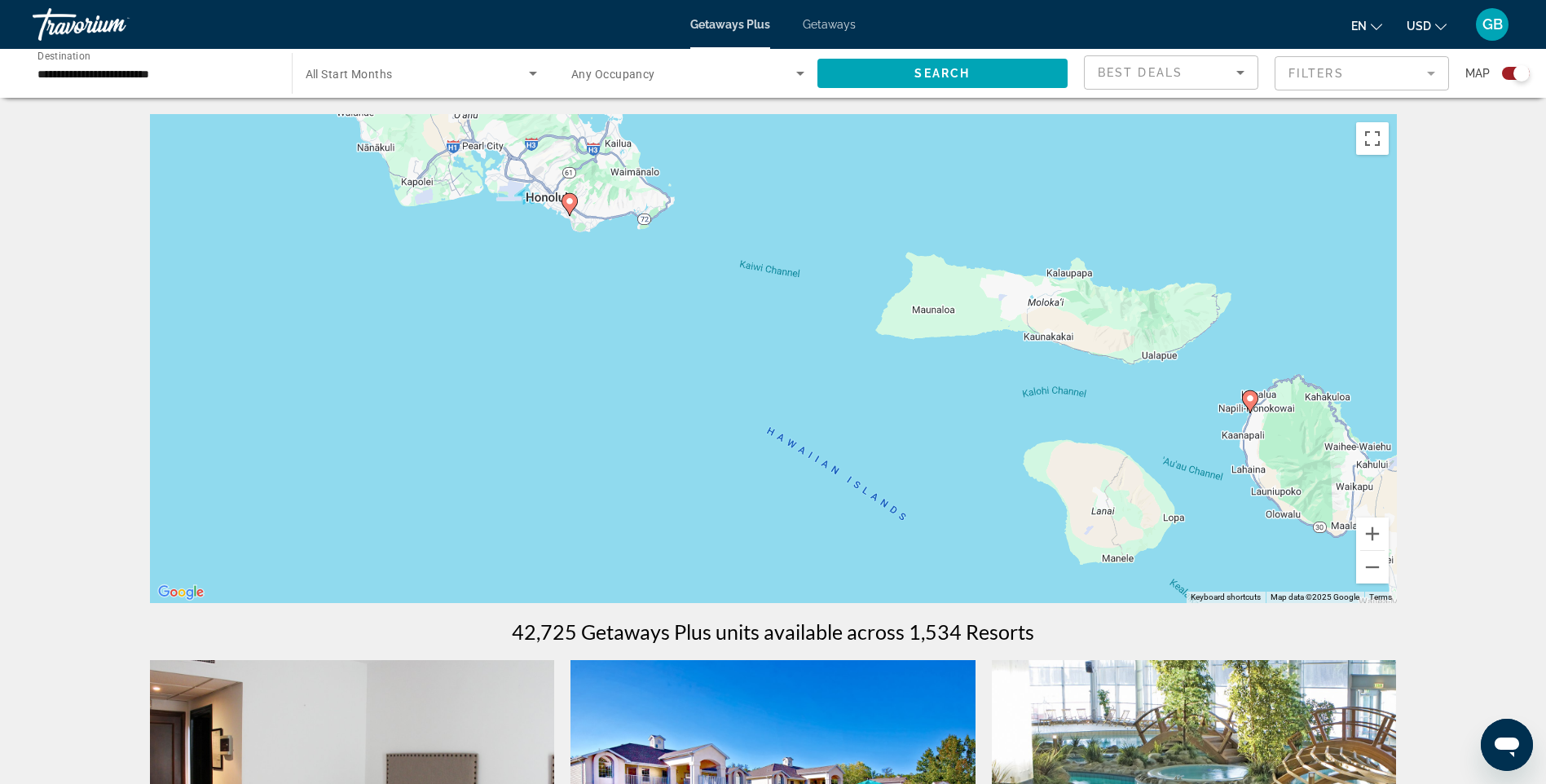
drag, startPoint x: 938, startPoint y: 437, endPoint x: 746, endPoint y: 303, distance: 234.1
click at [746, 303] on div "To activate drag with keyboard, press Alt + Enter. Once in keyboard drag state,…" at bounding box center [773, 358] width 1247 height 489
click at [569, 195] on icon "Main content" at bounding box center [568, 204] width 15 height 21
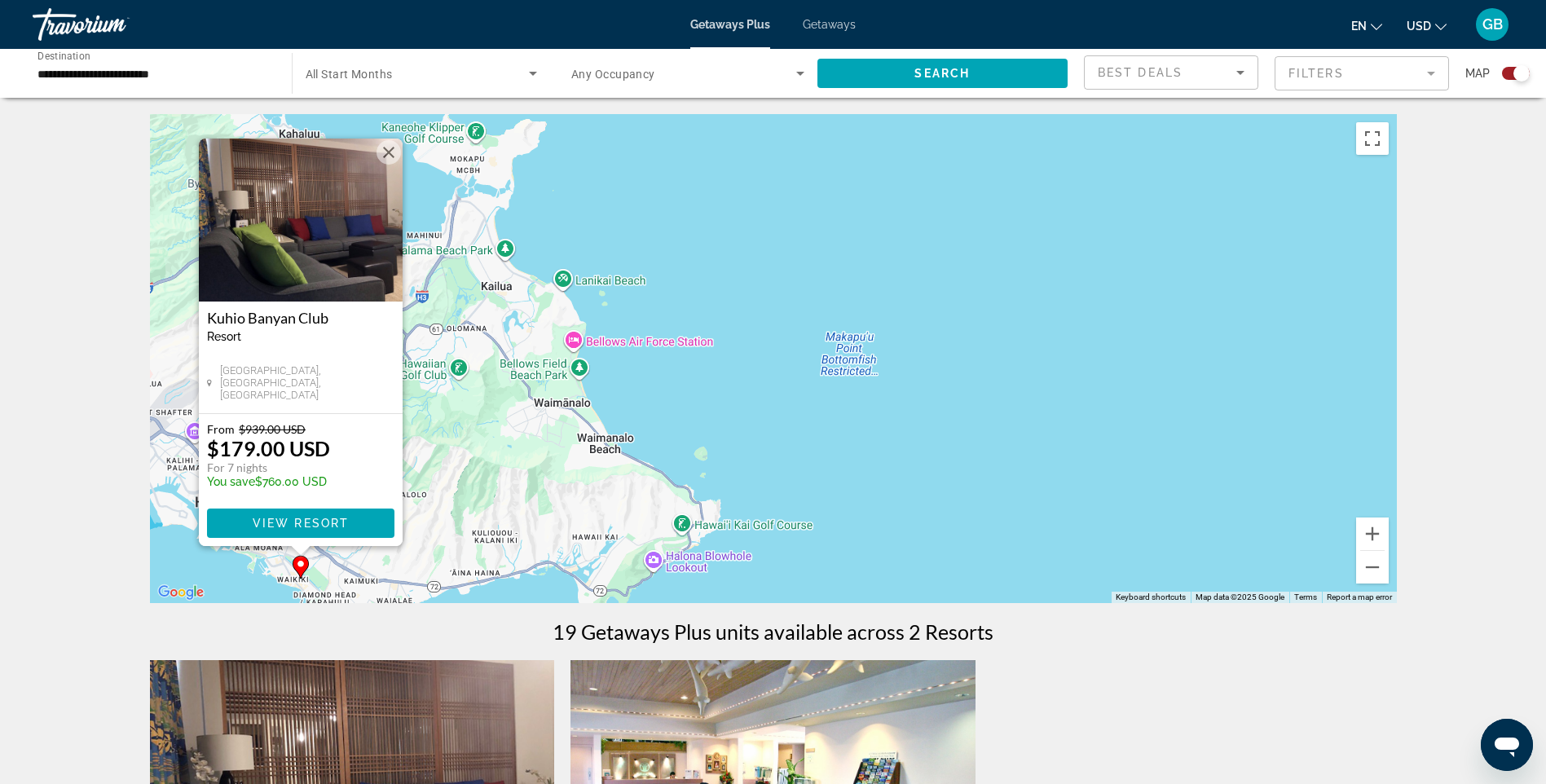
click at [288, 216] on img "Main content" at bounding box center [300, 220] width 203 height 163
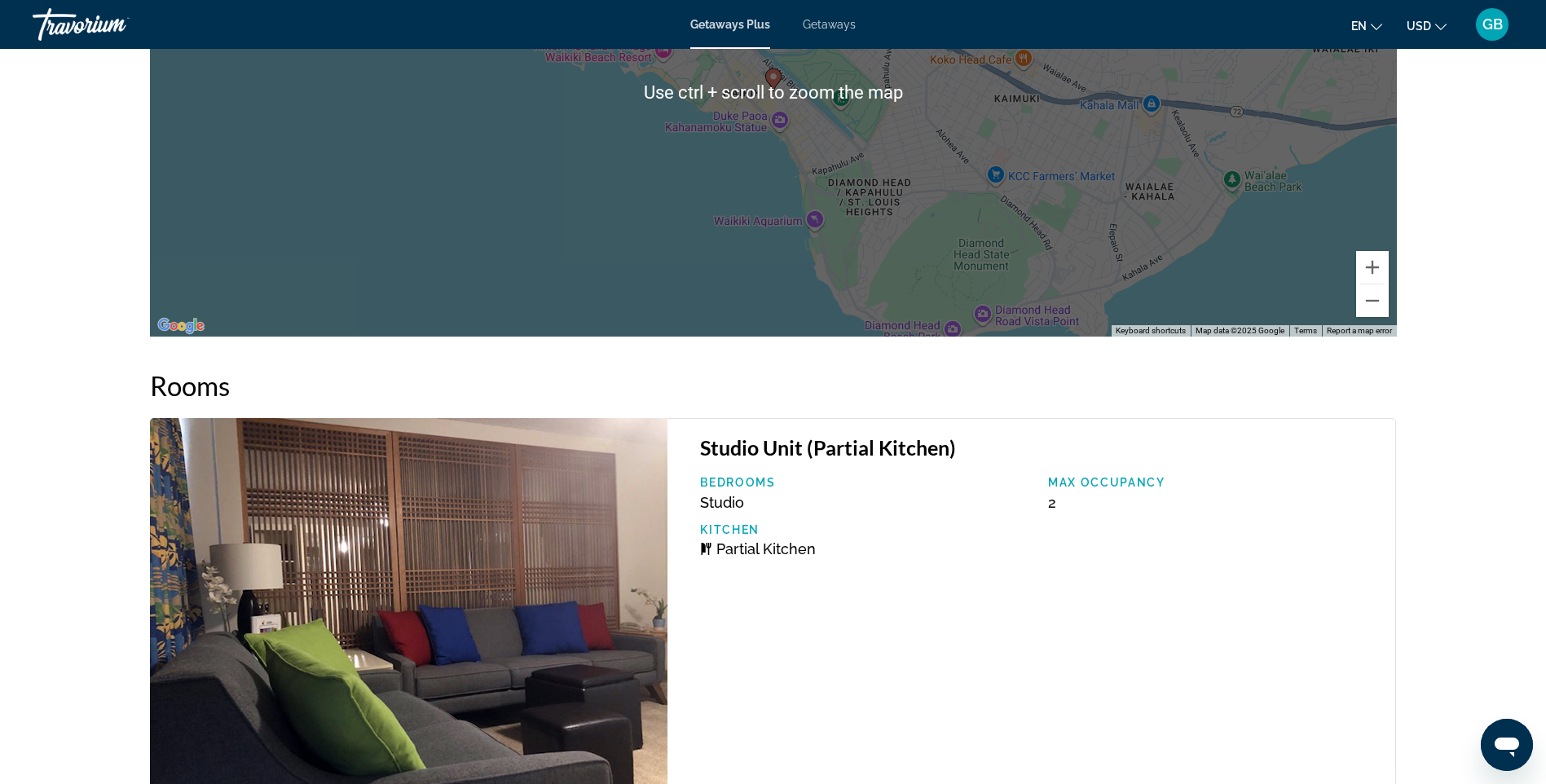
scroll to position [2254, 0]
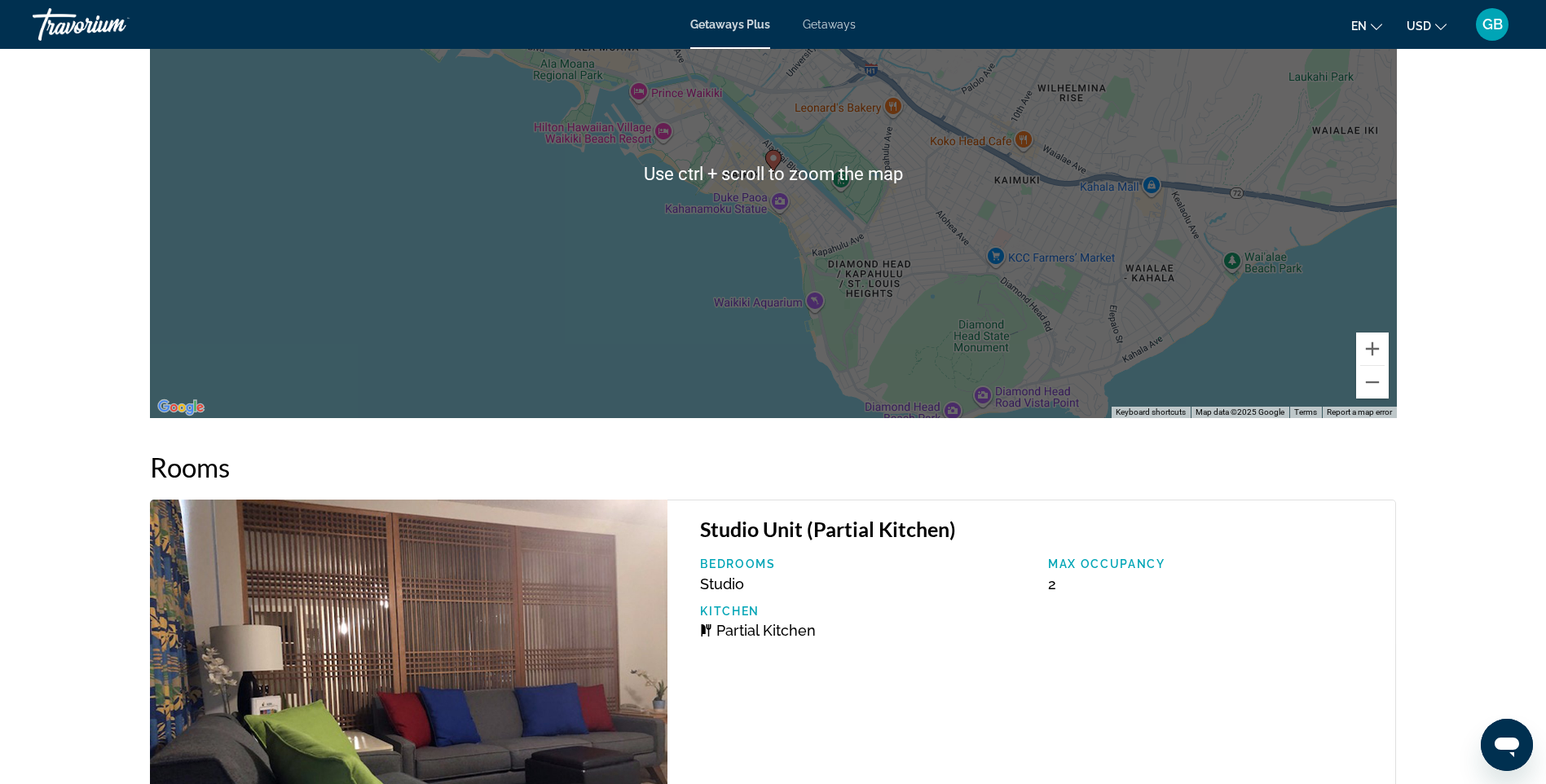
click at [854, 231] on div "To activate drag with keyboard, press Alt + Enter. Once in keyboard drag state,…" at bounding box center [773, 174] width 1247 height 489
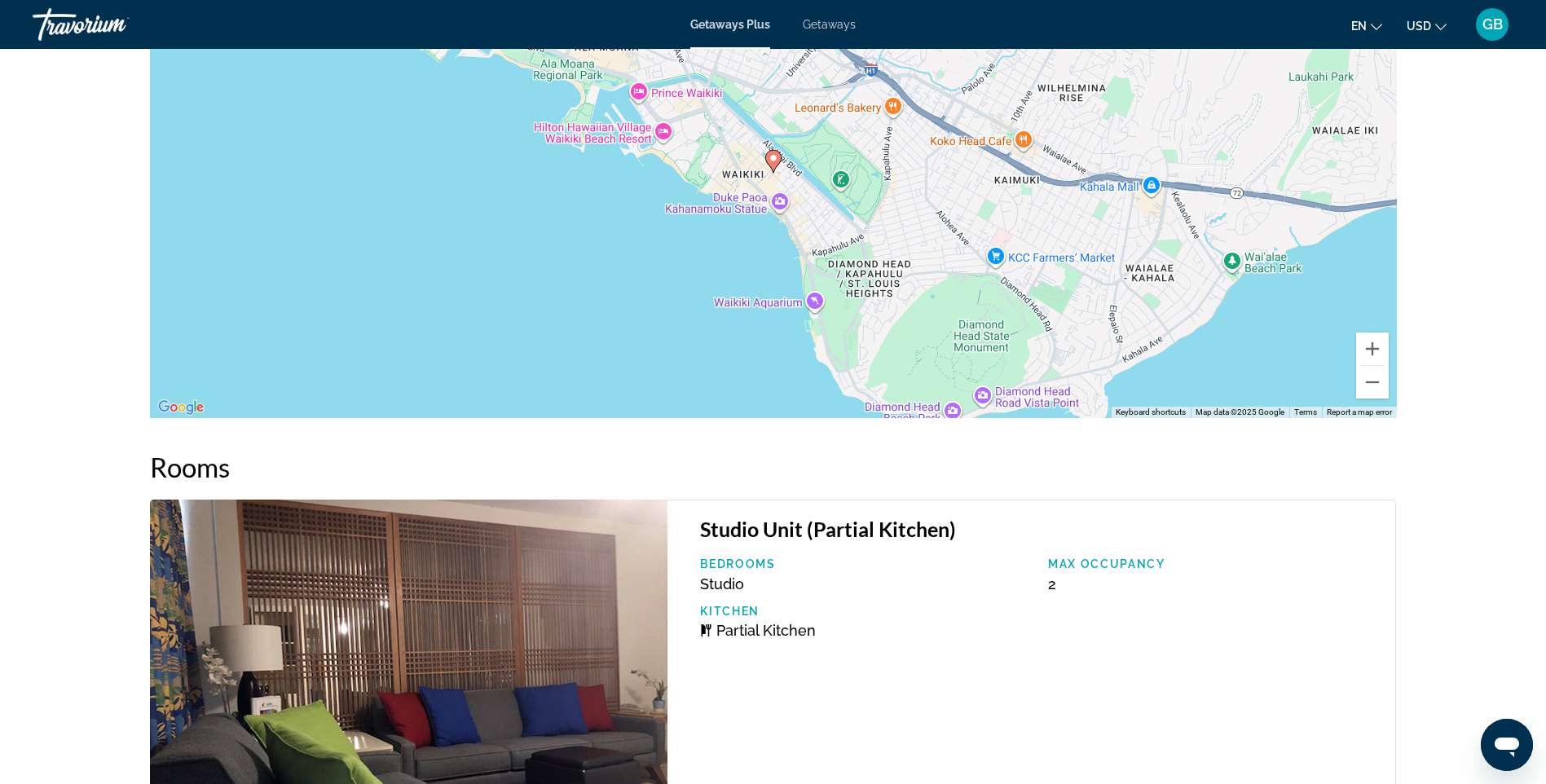
click at [778, 153] on icon "Main content" at bounding box center [773, 162] width 15 height 21
click at [774, 154] on image "Main content" at bounding box center [773, 158] width 10 height 10
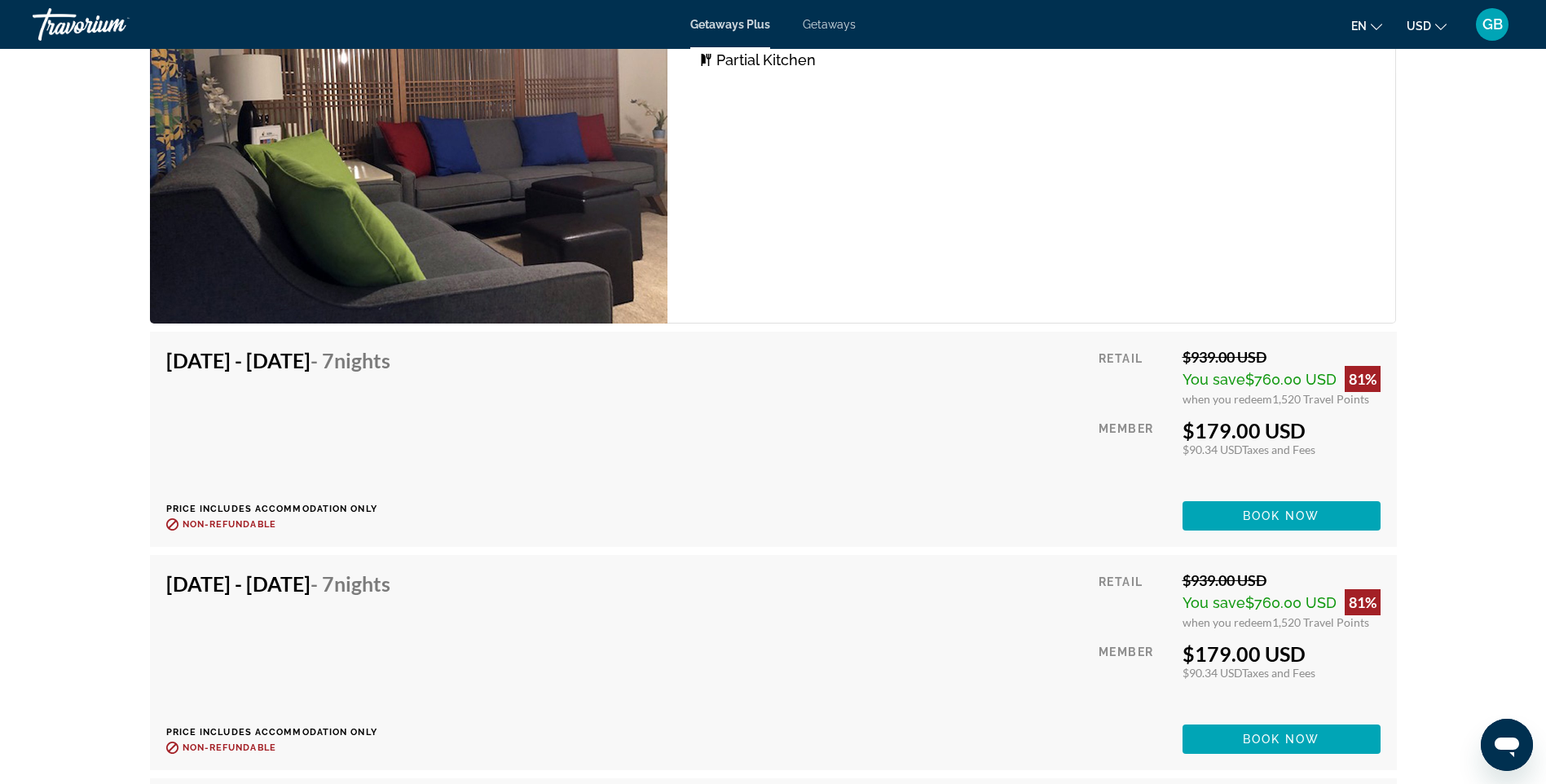
scroll to position [2418, 0]
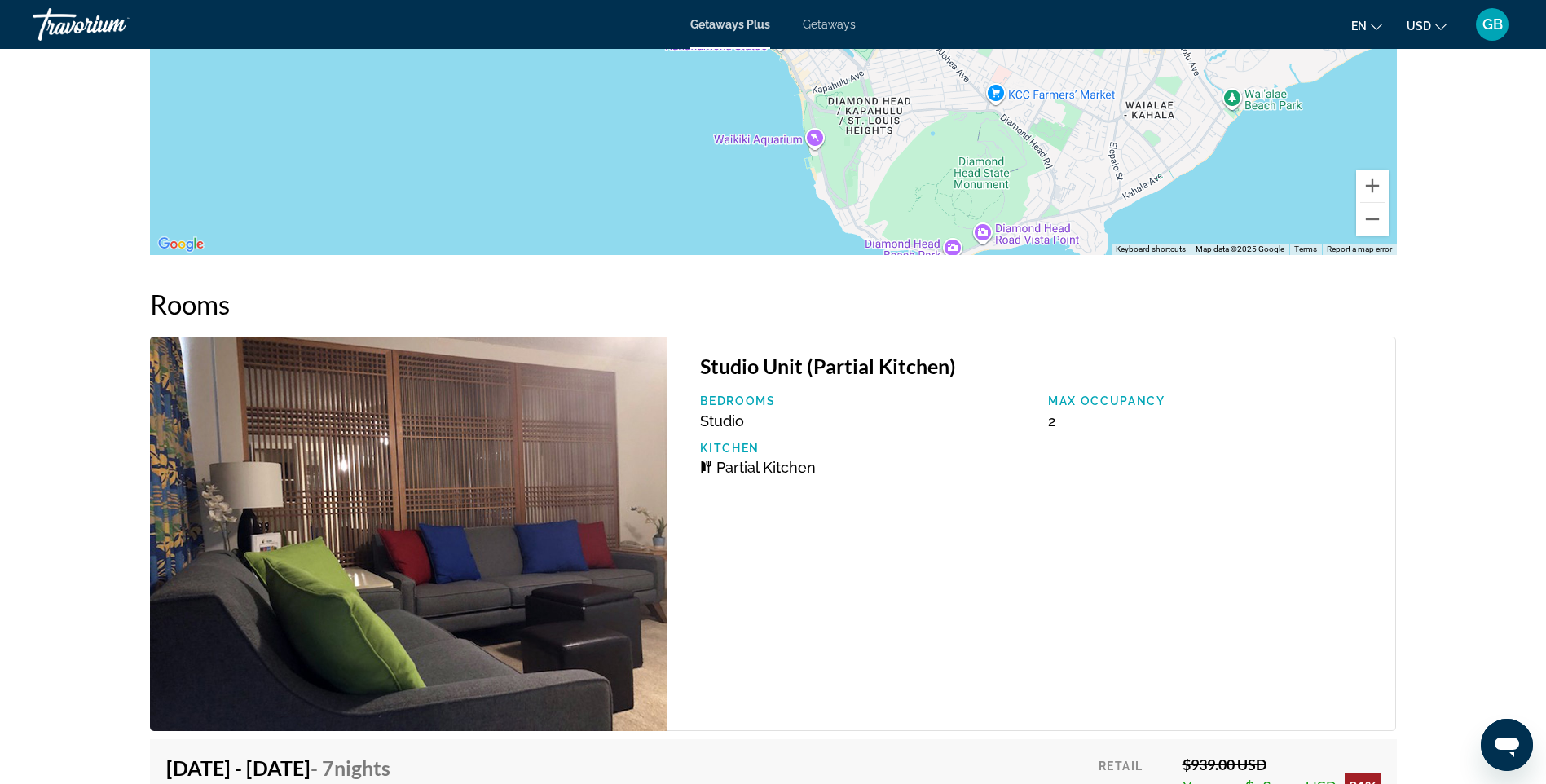
click at [479, 520] on img "Main content" at bounding box center [409, 533] width 518 height 394
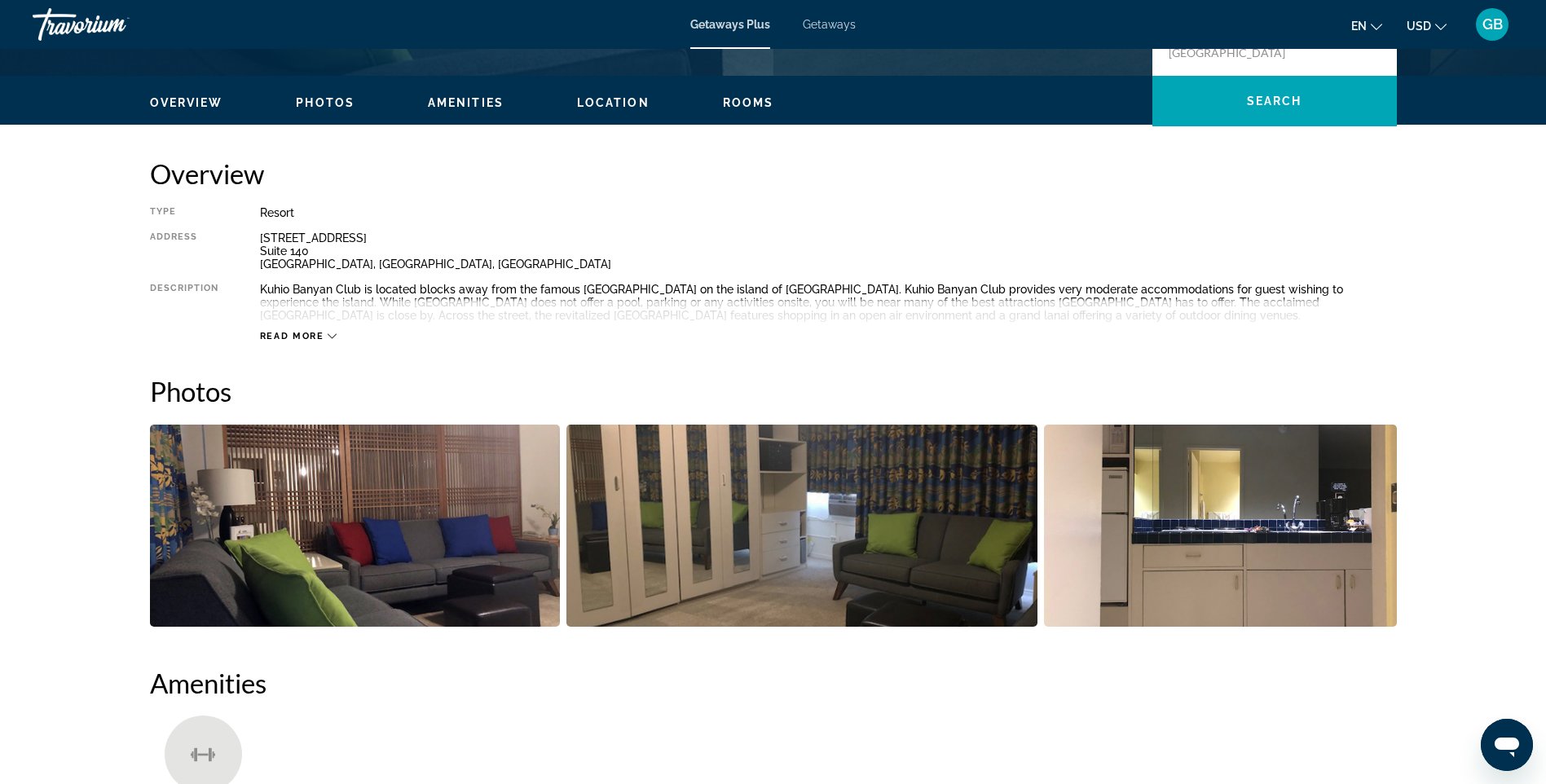
scroll to position [544, 0]
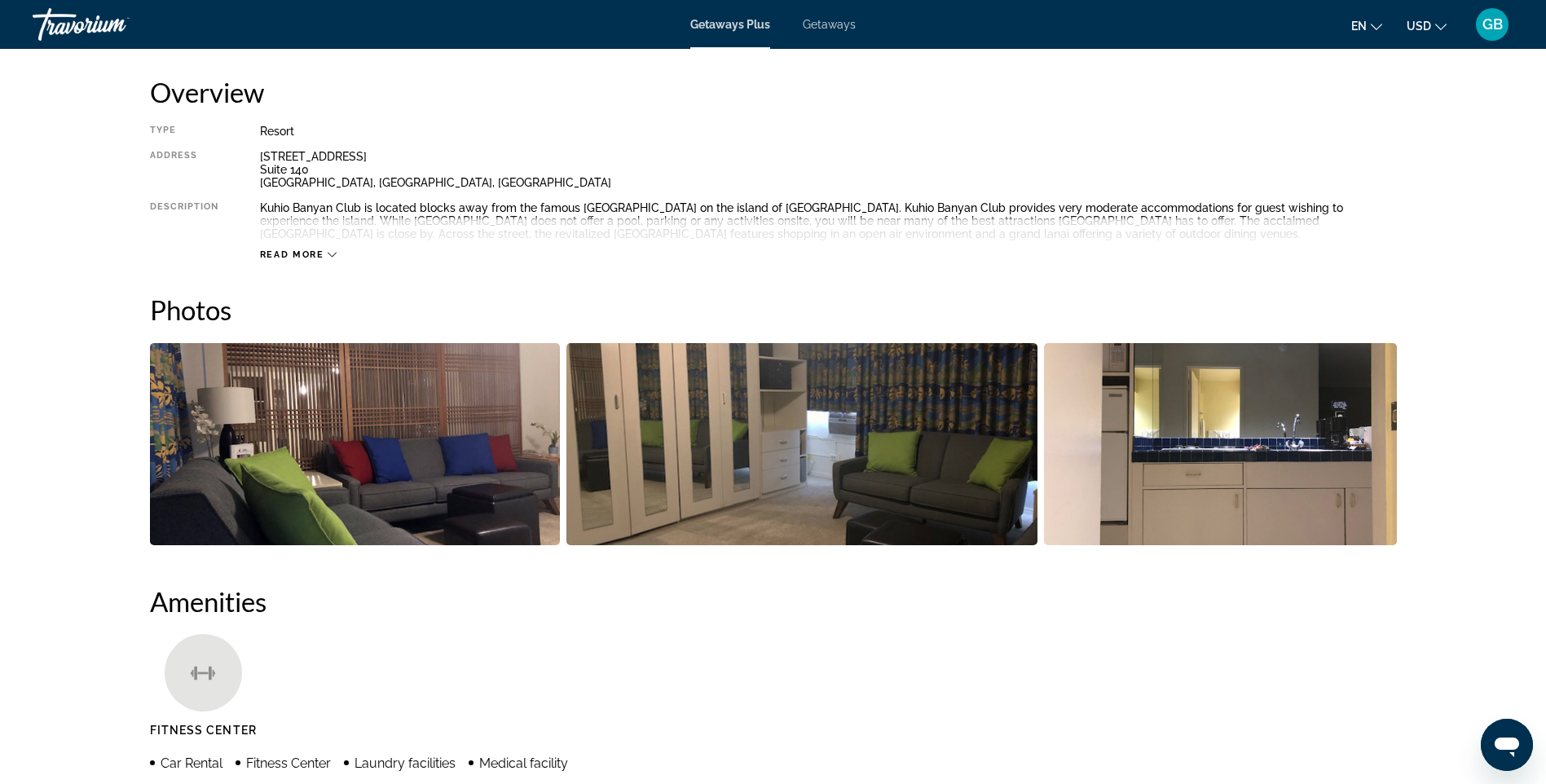
click at [745, 472] on img "Open full-screen image slider" at bounding box center [801, 444] width 471 height 202
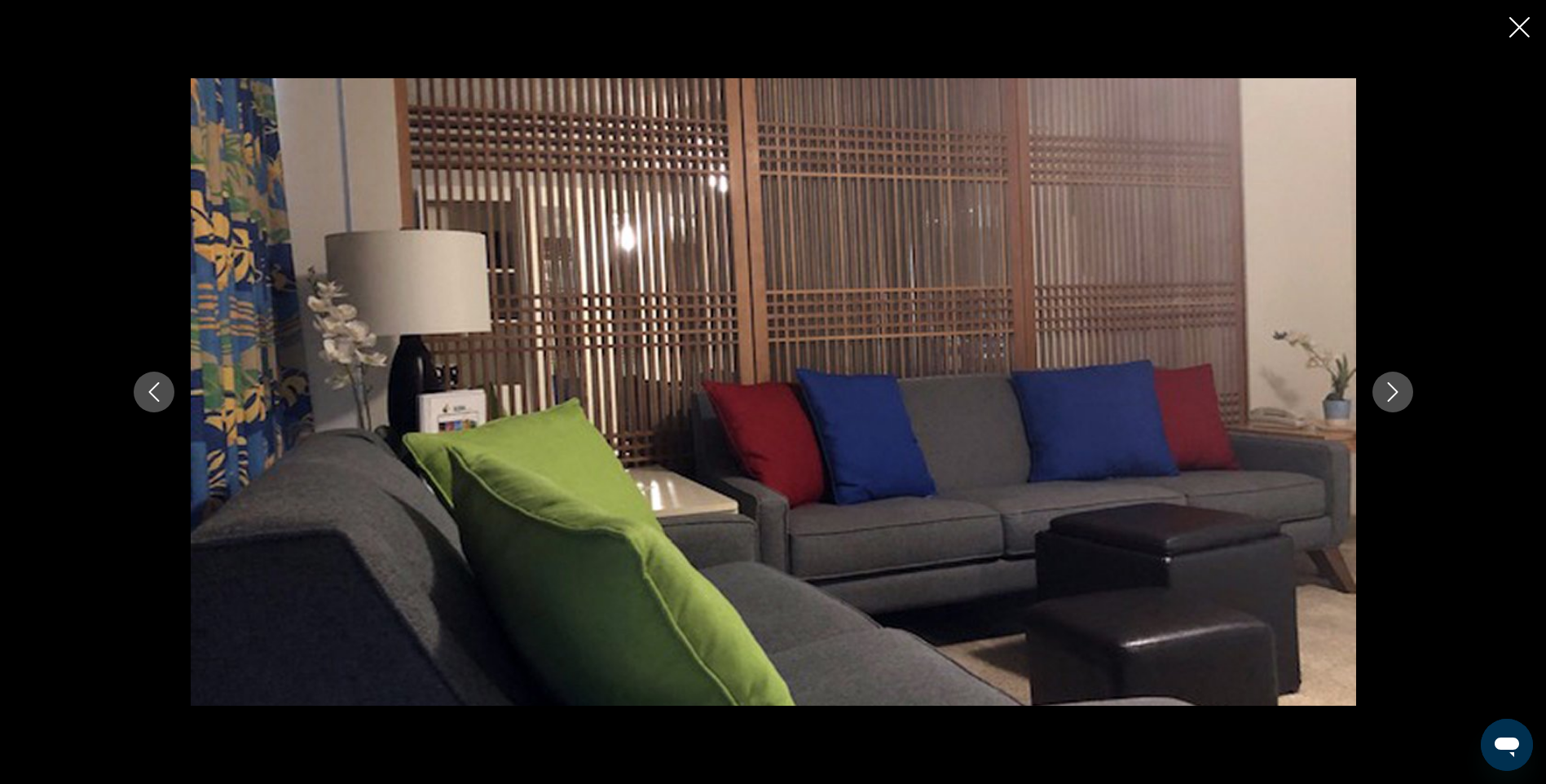
click at [1393, 394] on icon "Next image" at bounding box center [1393, 392] width 20 height 20
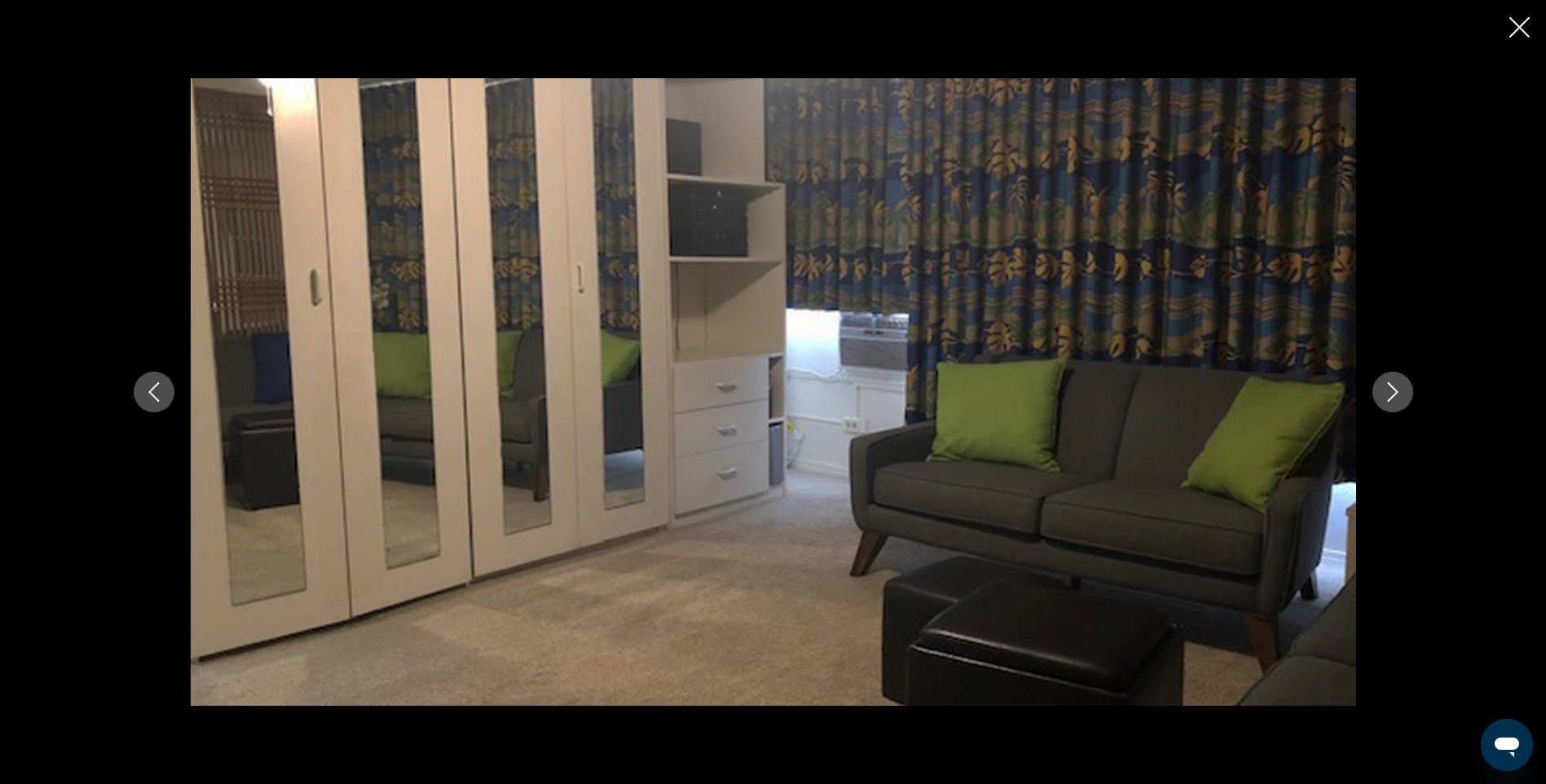
click at [1394, 393] on icon "Next image" at bounding box center [1393, 392] width 20 height 20
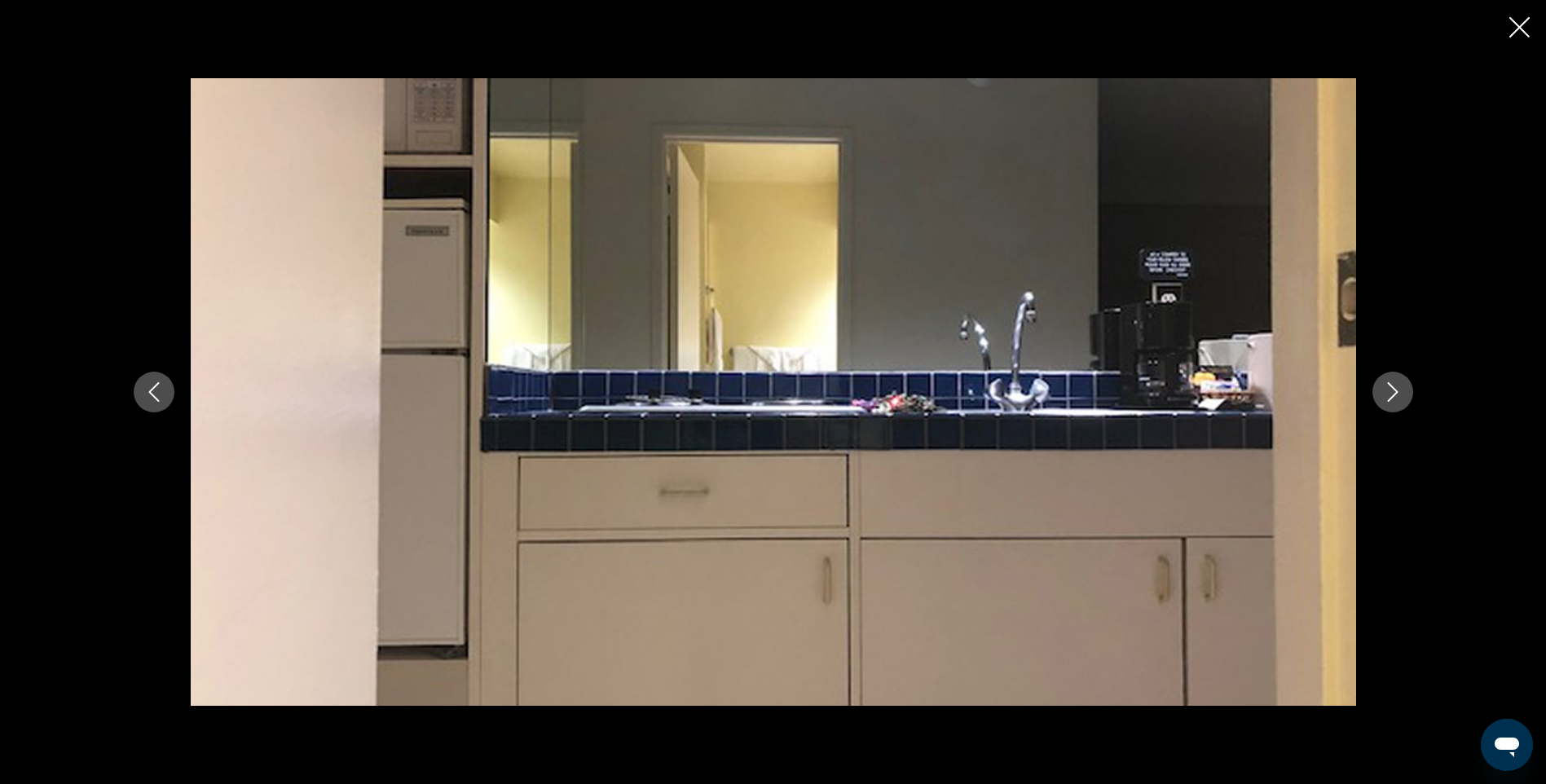
click at [1394, 393] on icon "Next image" at bounding box center [1393, 392] width 20 height 20
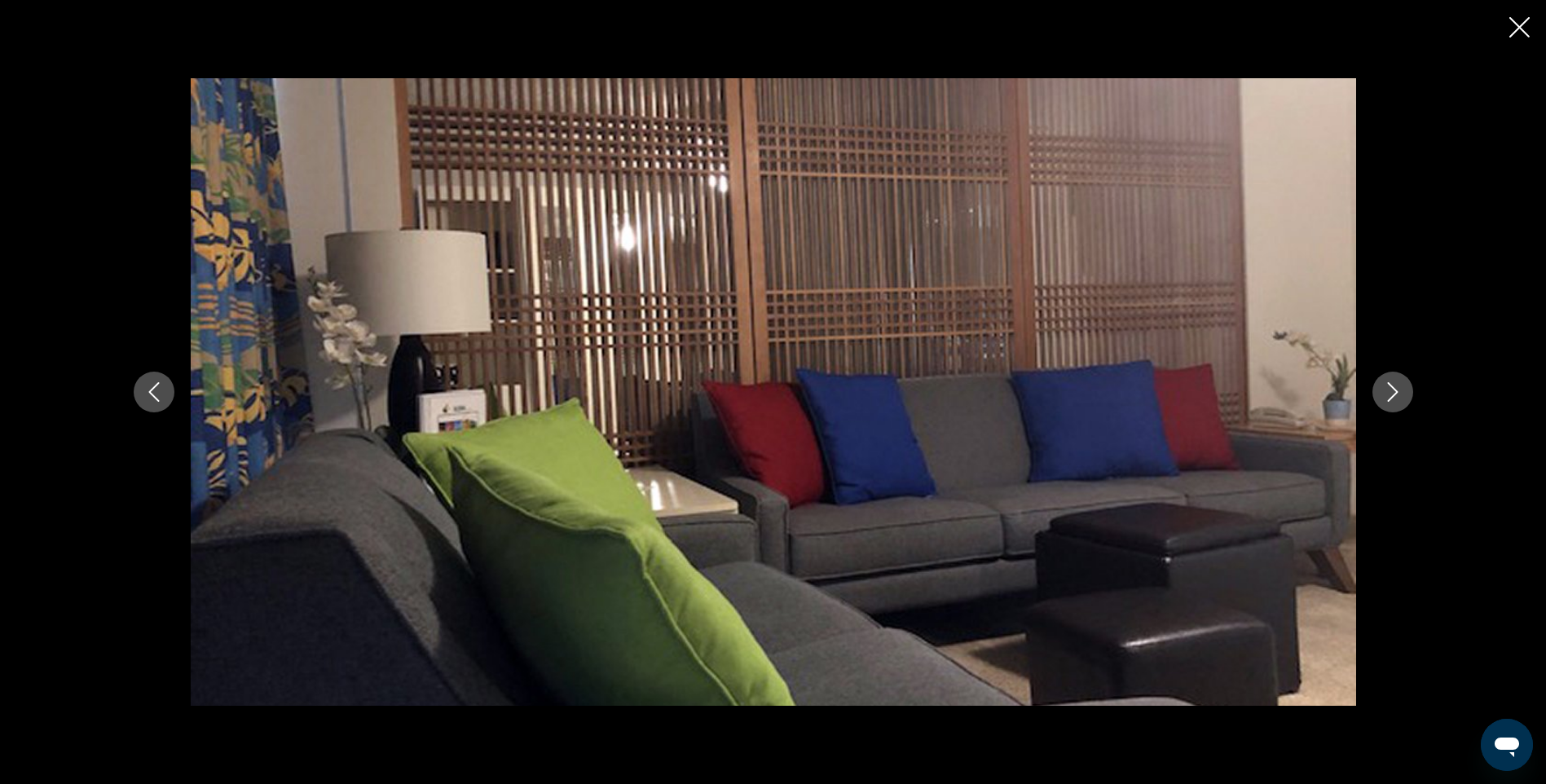
click at [1394, 393] on icon "Next image" at bounding box center [1393, 392] width 20 height 20
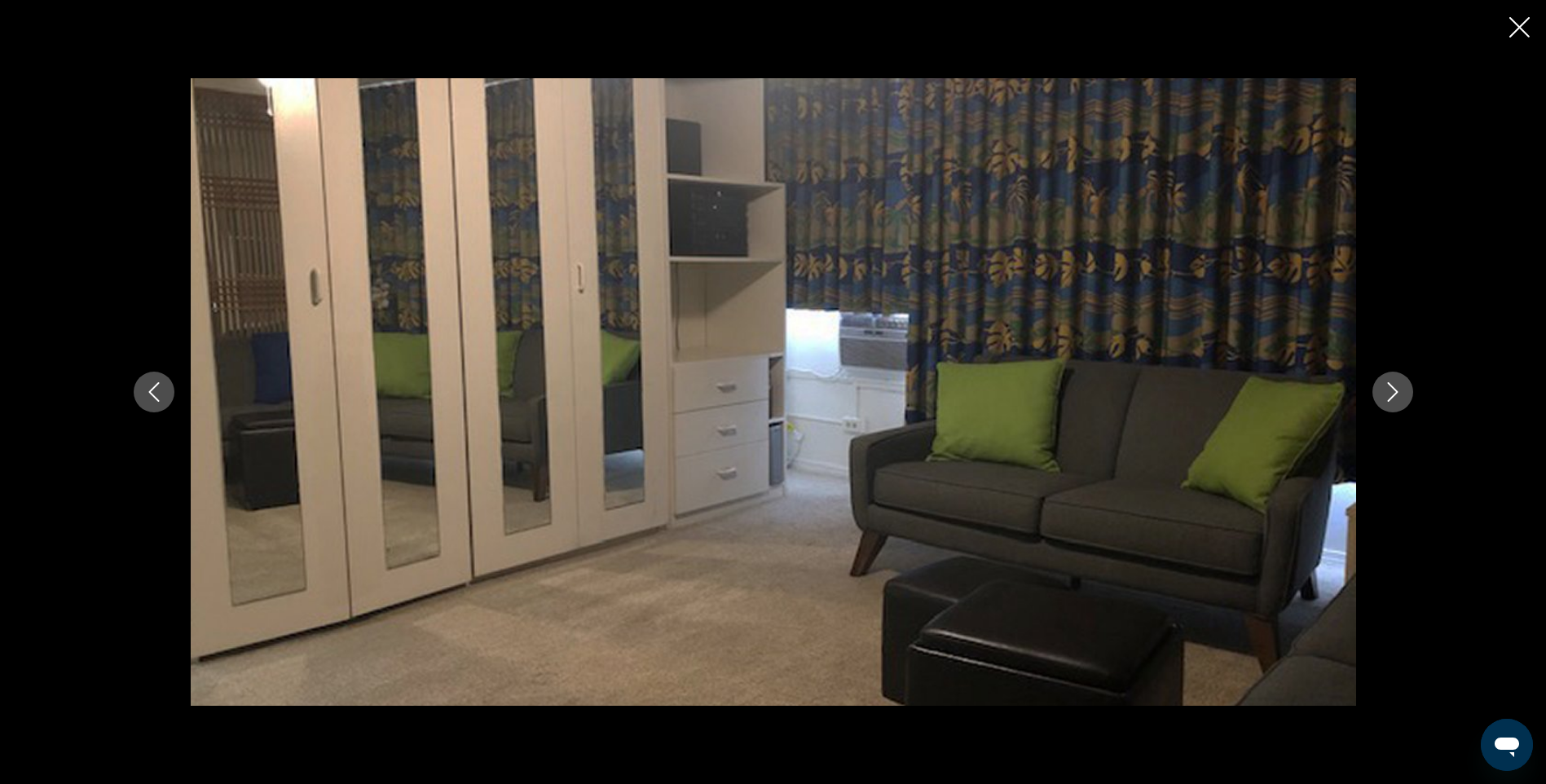
click at [1394, 393] on icon "Next image" at bounding box center [1393, 392] width 20 height 20
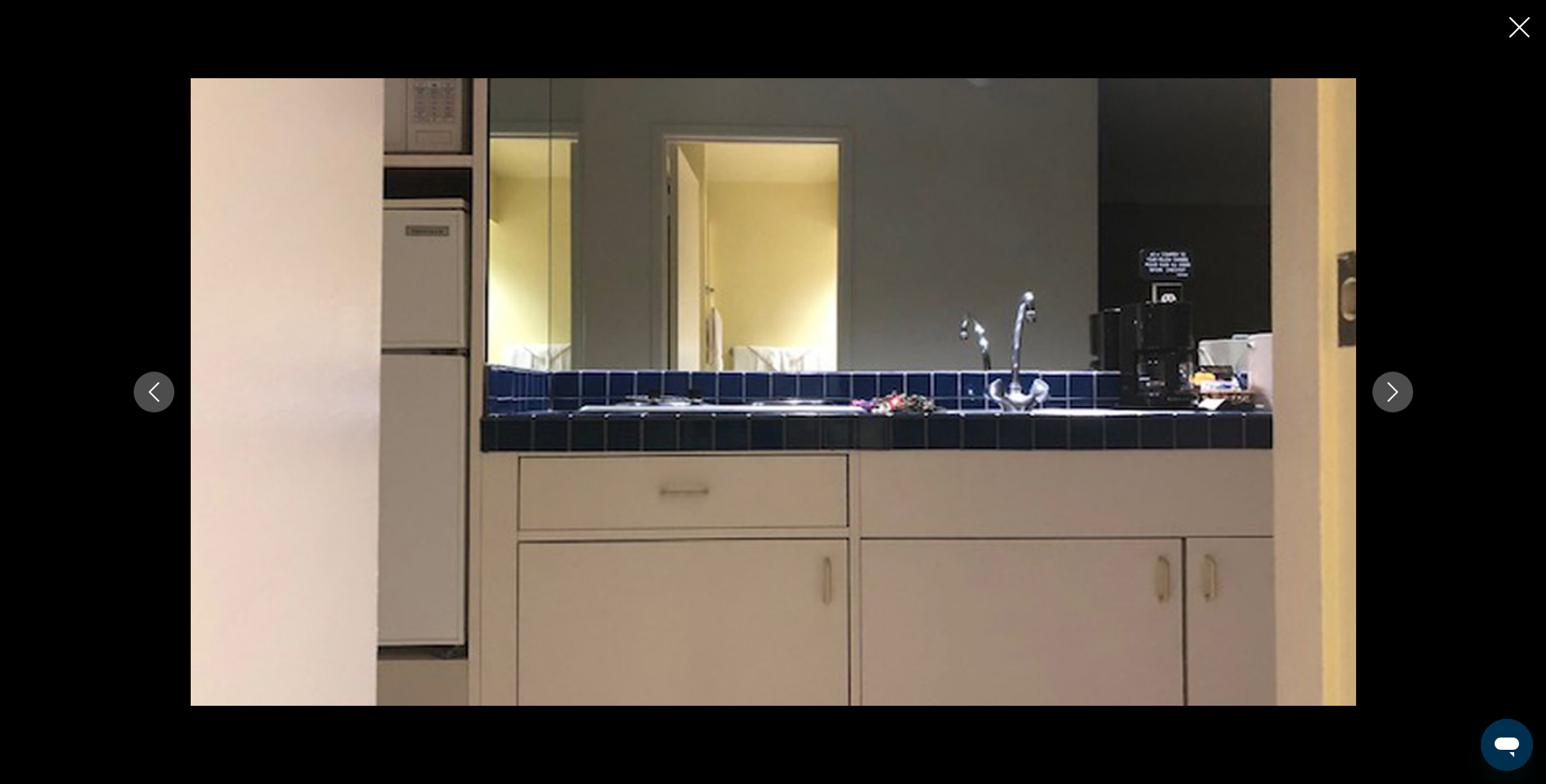
click at [1394, 393] on icon "Next image" at bounding box center [1393, 392] width 20 height 20
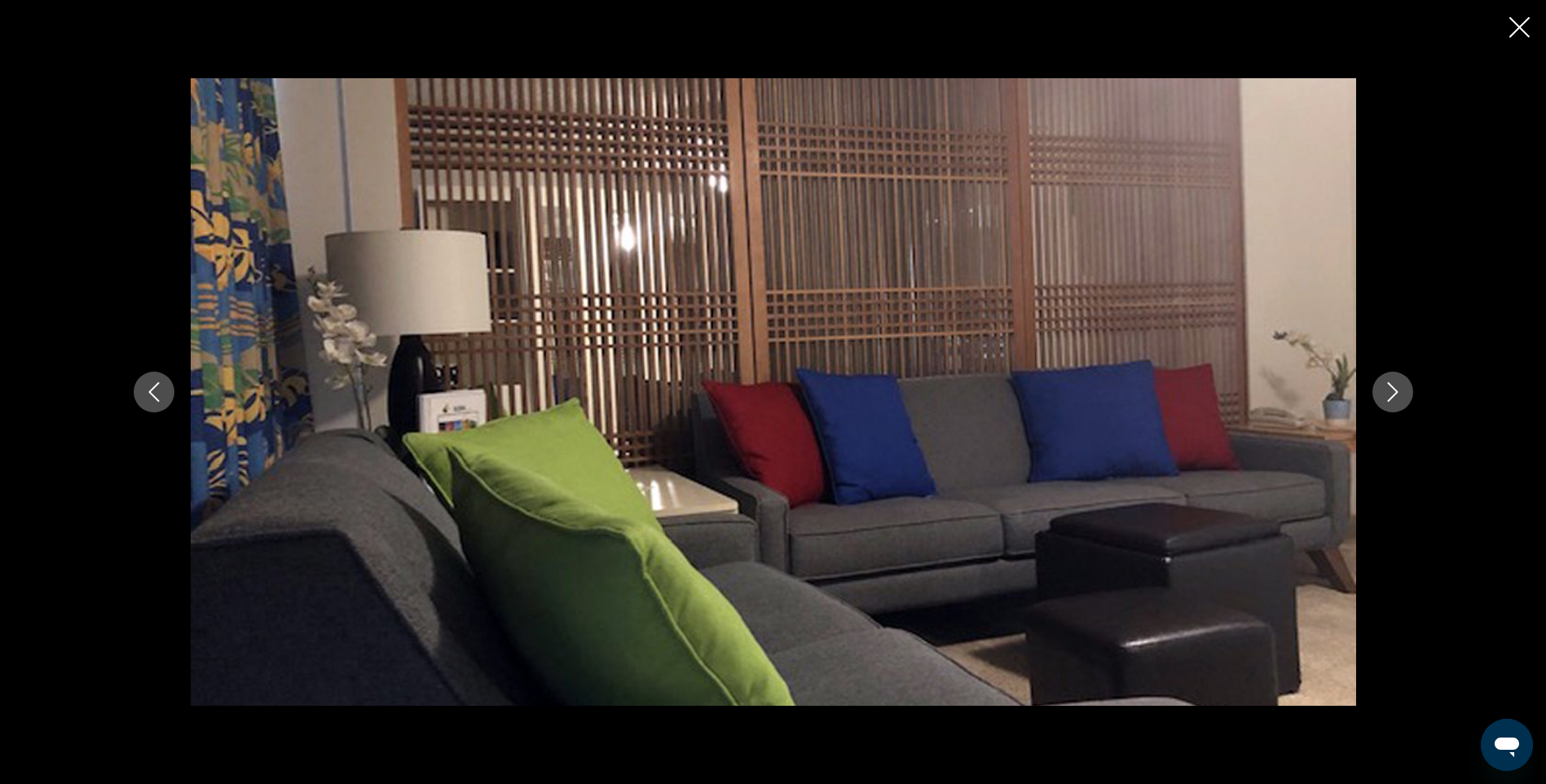
click at [1521, 16] on div "prev next" at bounding box center [773, 392] width 1546 height 784
click at [1519, 24] on icon "Close slideshow" at bounding box center [1519, 27] width 21 height 21
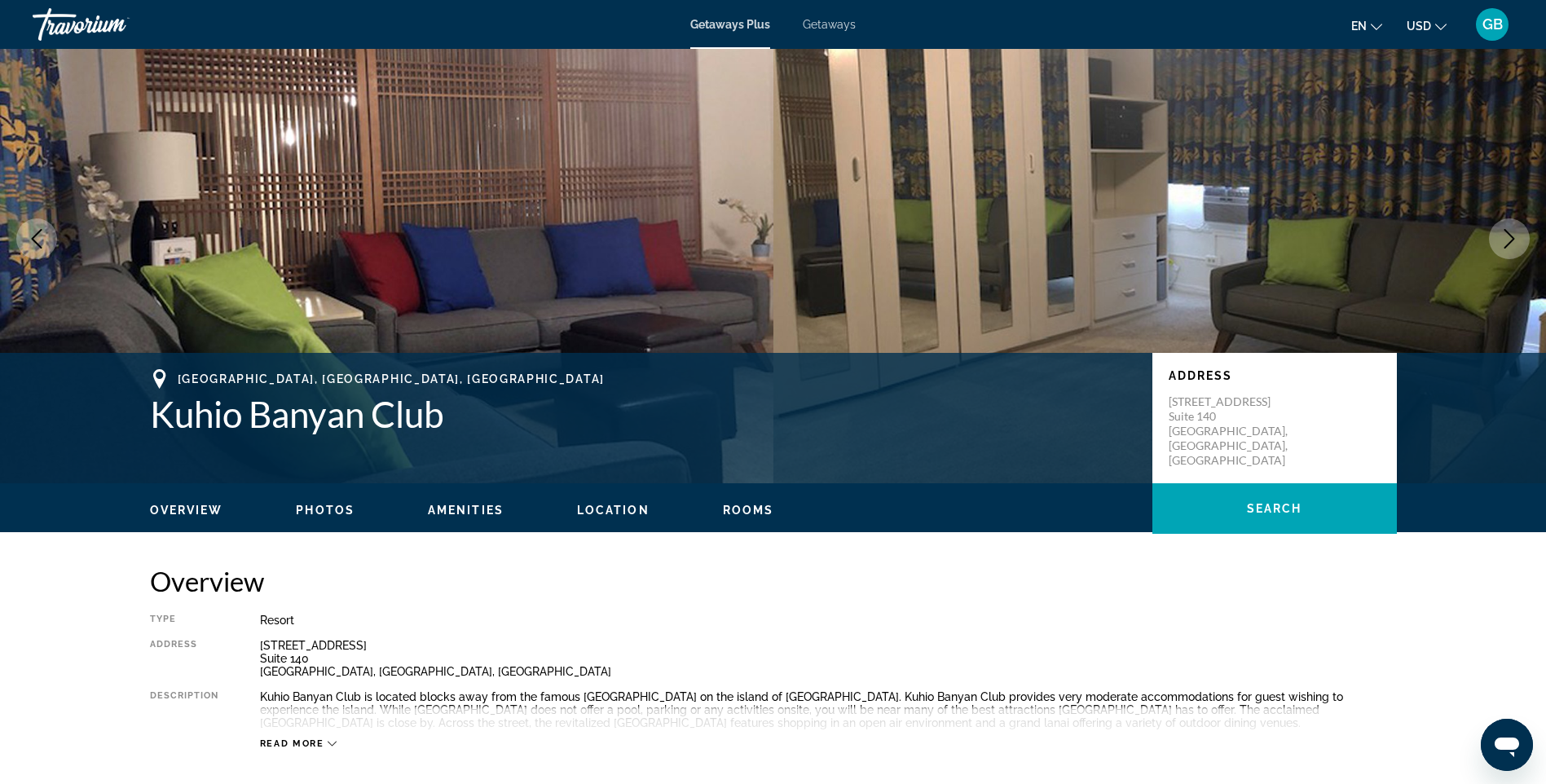
scroll to position [0, 0]
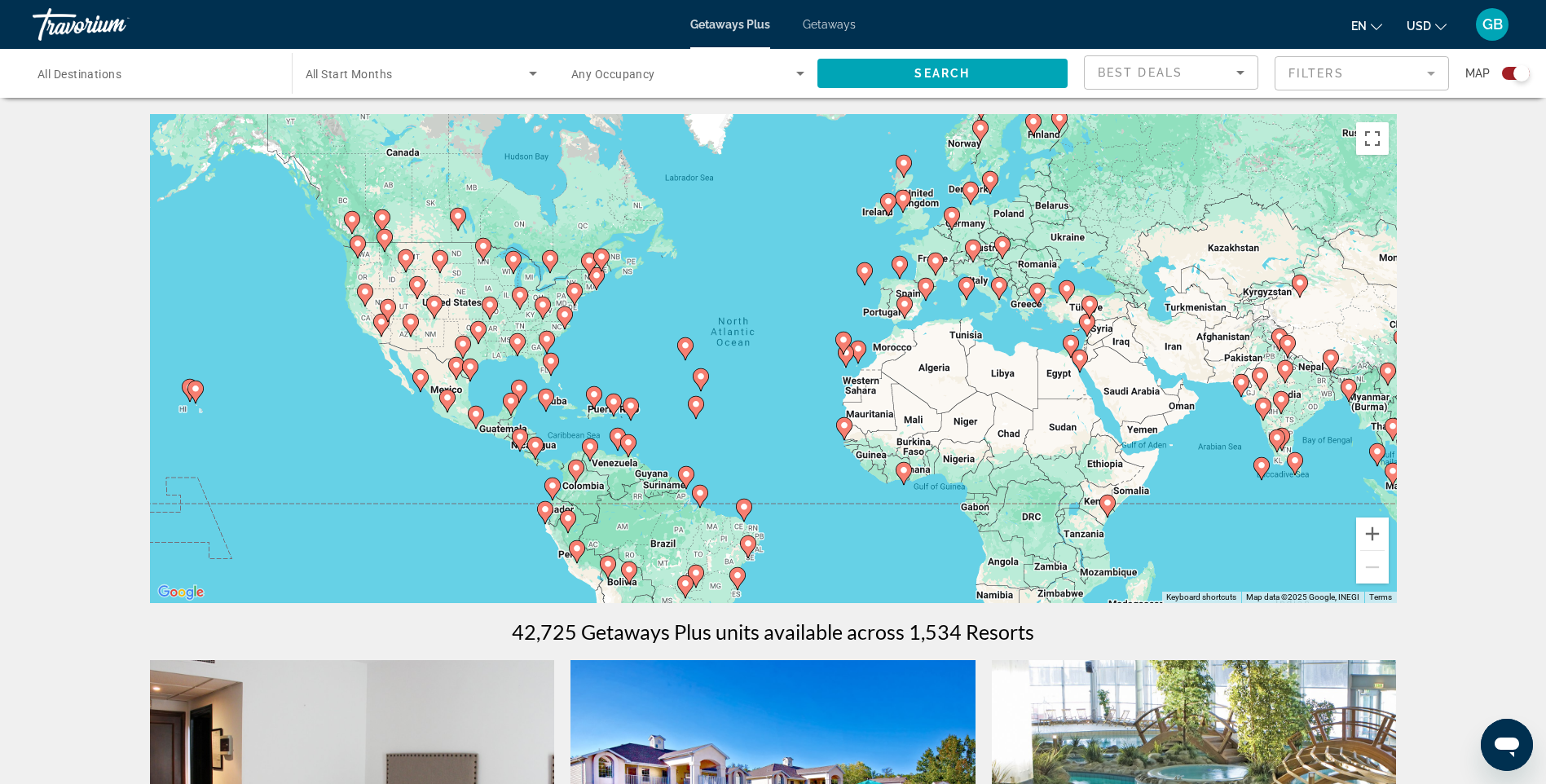
drag, startPoint x: 347, startPoint y: 407, endPoint x: 359, endPoint y: 406, distance: 12.0
click at [359, 406] on div "To activate drag with keyboard, press Alt + Enter. Once in keyboard drag state,…" at bounding box center [773, 358] width 1247 height 489
click at [1060, 278] on div "To activate drag with keyboard, press Alt + Enter. Once in keyboard drag state,…" at bounding box center [773, 358] width 1247 height 489
click at [967, 293] on icon "Main content" at bounding box center [965, 289] width 15 height 21
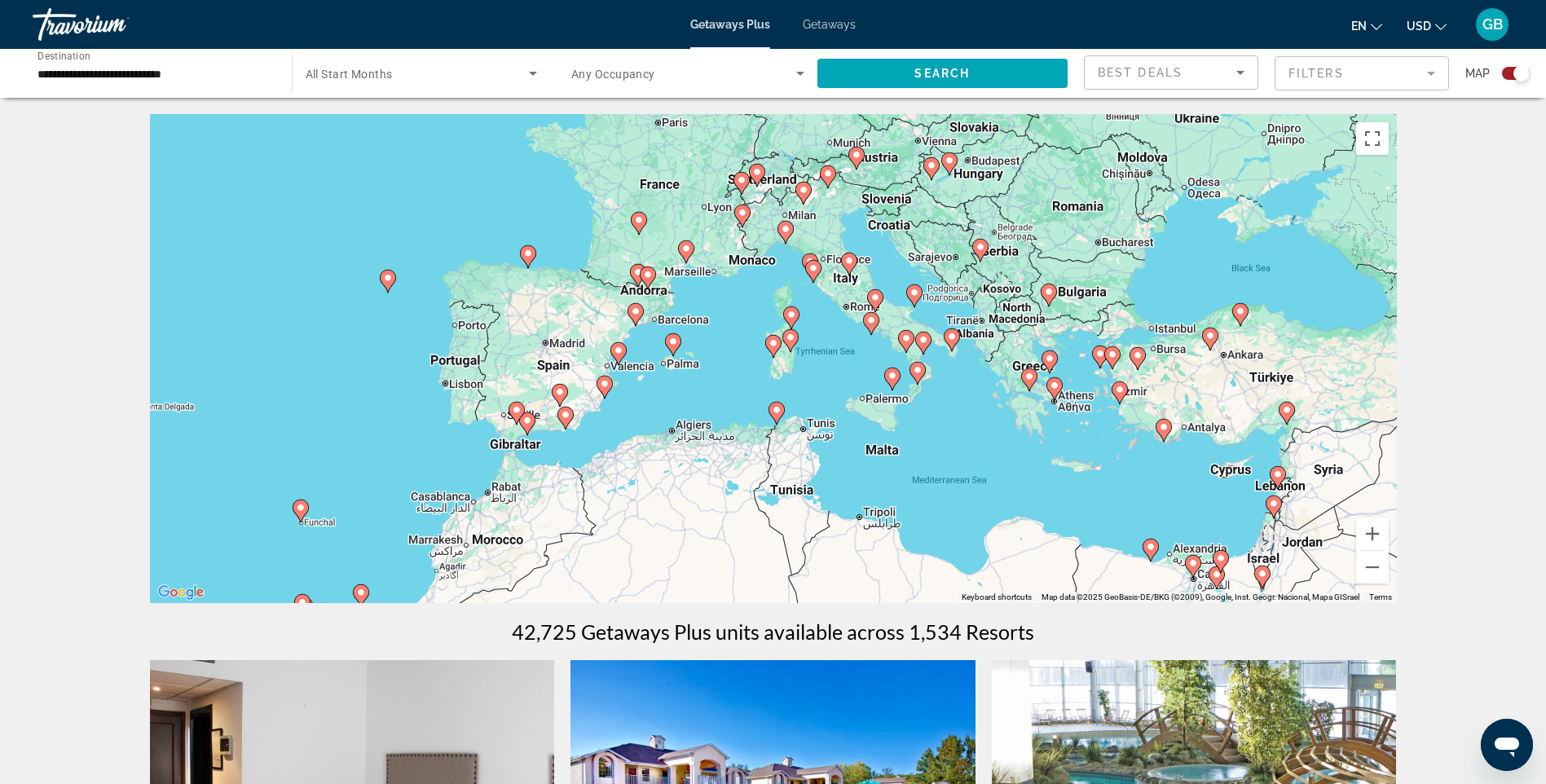
click at [1065, 414] on div "To activate drag with keyboard, press Alt + Enter. Once in keyboard drag state,…" at bounding box center [773, 358] width 1247 height 489
click at [1060, 394] on gmp-advanced-marker "Main content" at bounding box center [1055, 389] width 16 height 25
type input "**********"
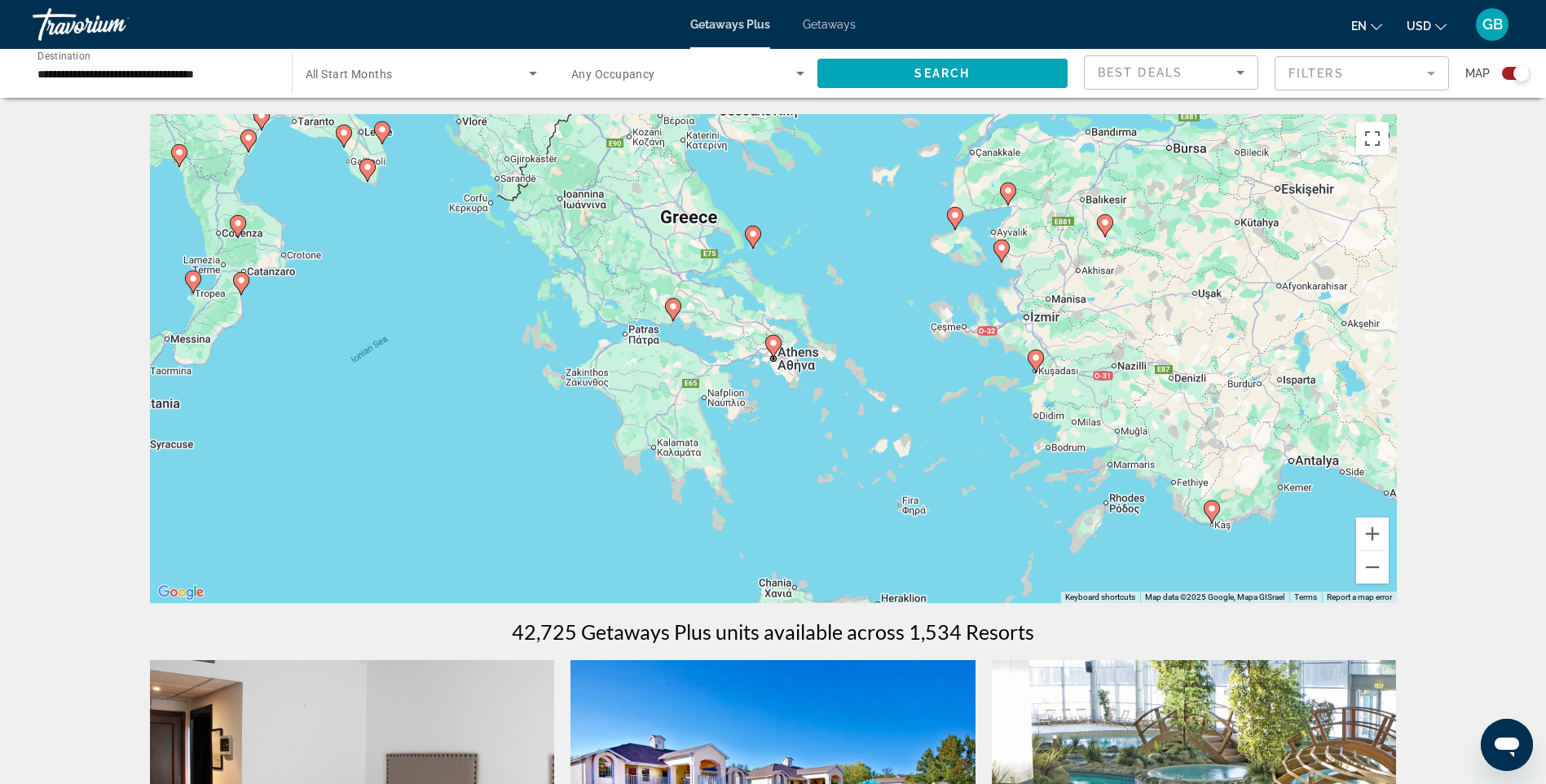
click at [777, 355] on gmp-advanced-marker "Main content" at bounding box center [773, 346] width 16 height 25
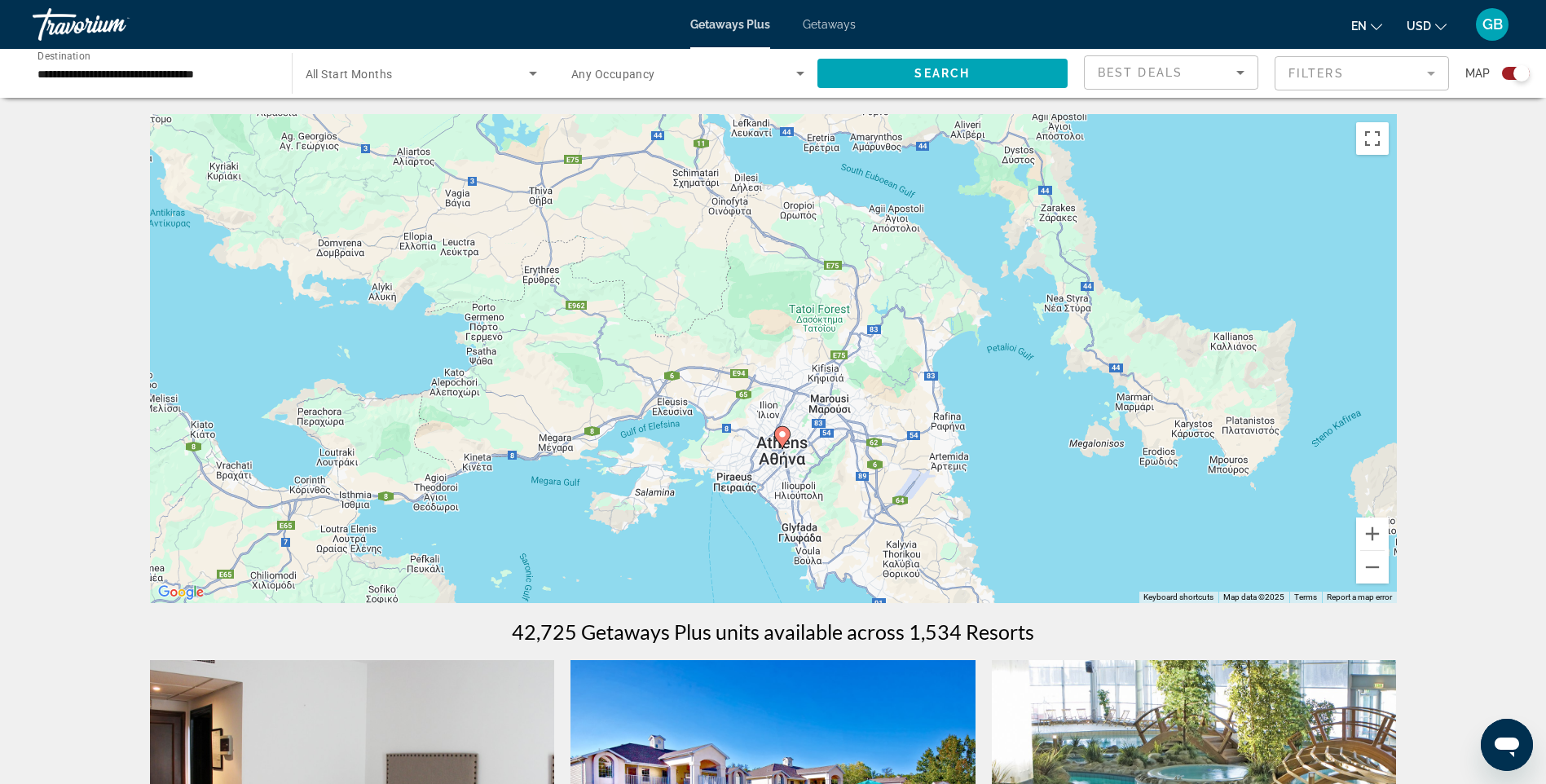
drag, startPoint x: 812, startPoint y: 226, endPoint x: 821, endPoint y: 319, distance: 93.4
click at [821, 319] on div "To activate drag with keyboard, press Alt + Enter. Once in keyboard drag state,…" at bounding box center [773, 358] width 1247 height 489
click at [1364, 568] on button "Zoom out" at bounding box center [1372, 567] width 33 height 33
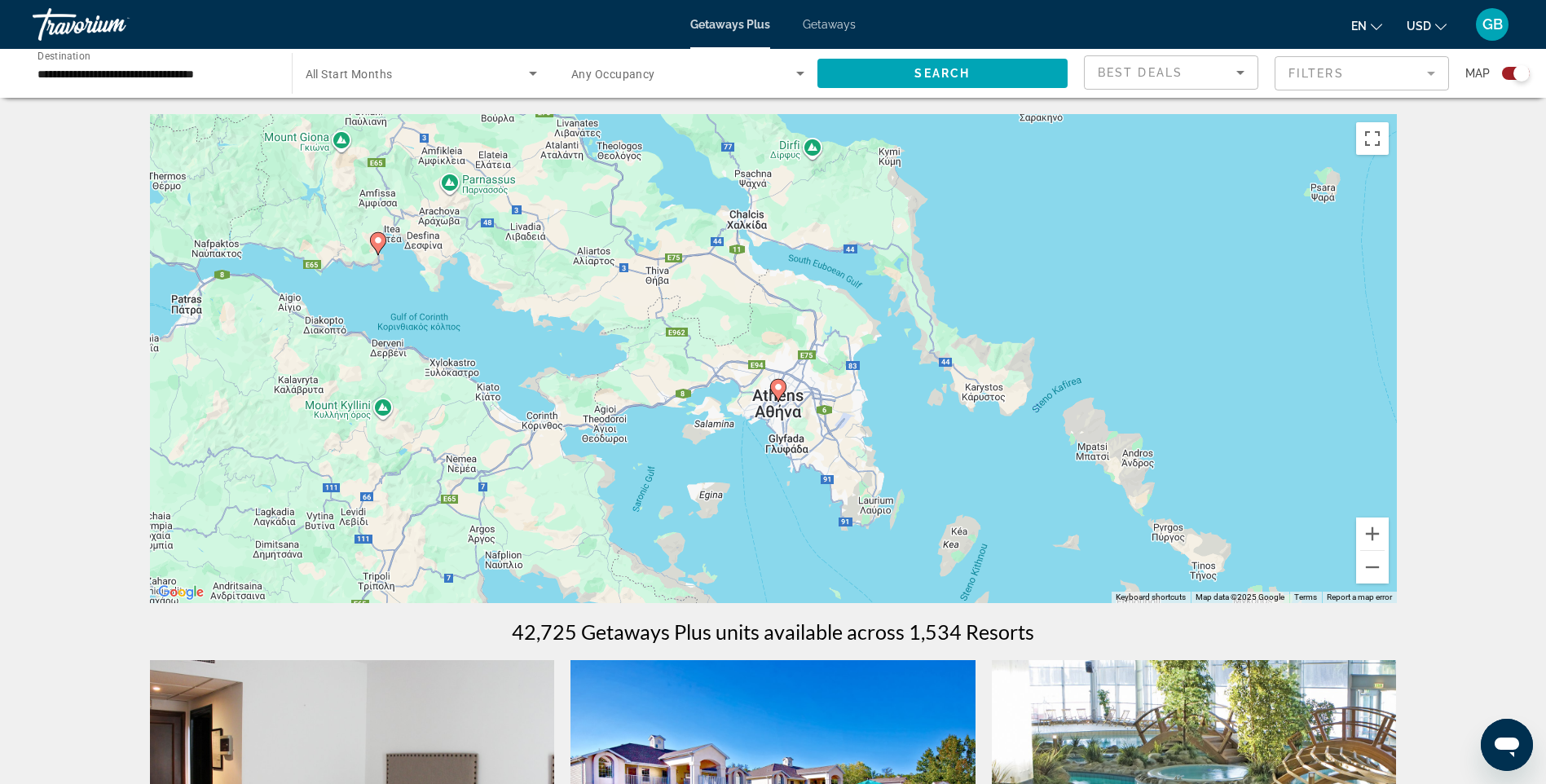
click at [381, 244] on image "Main content" at bounding box center [378, 240] width 10 height 10
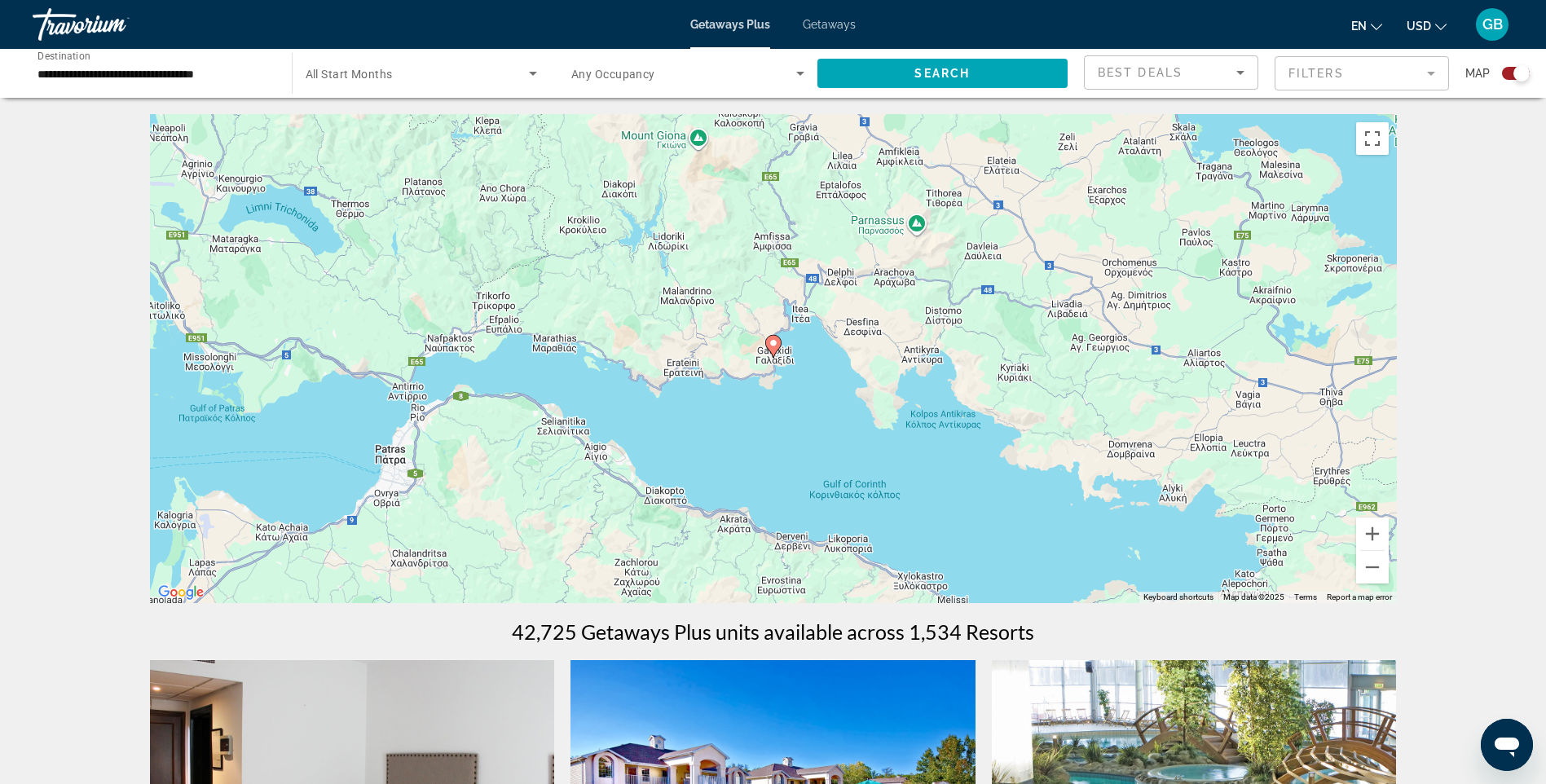
click at [773, 346] on image "Main content" at bounding box center [773, 343] width 10 height 10
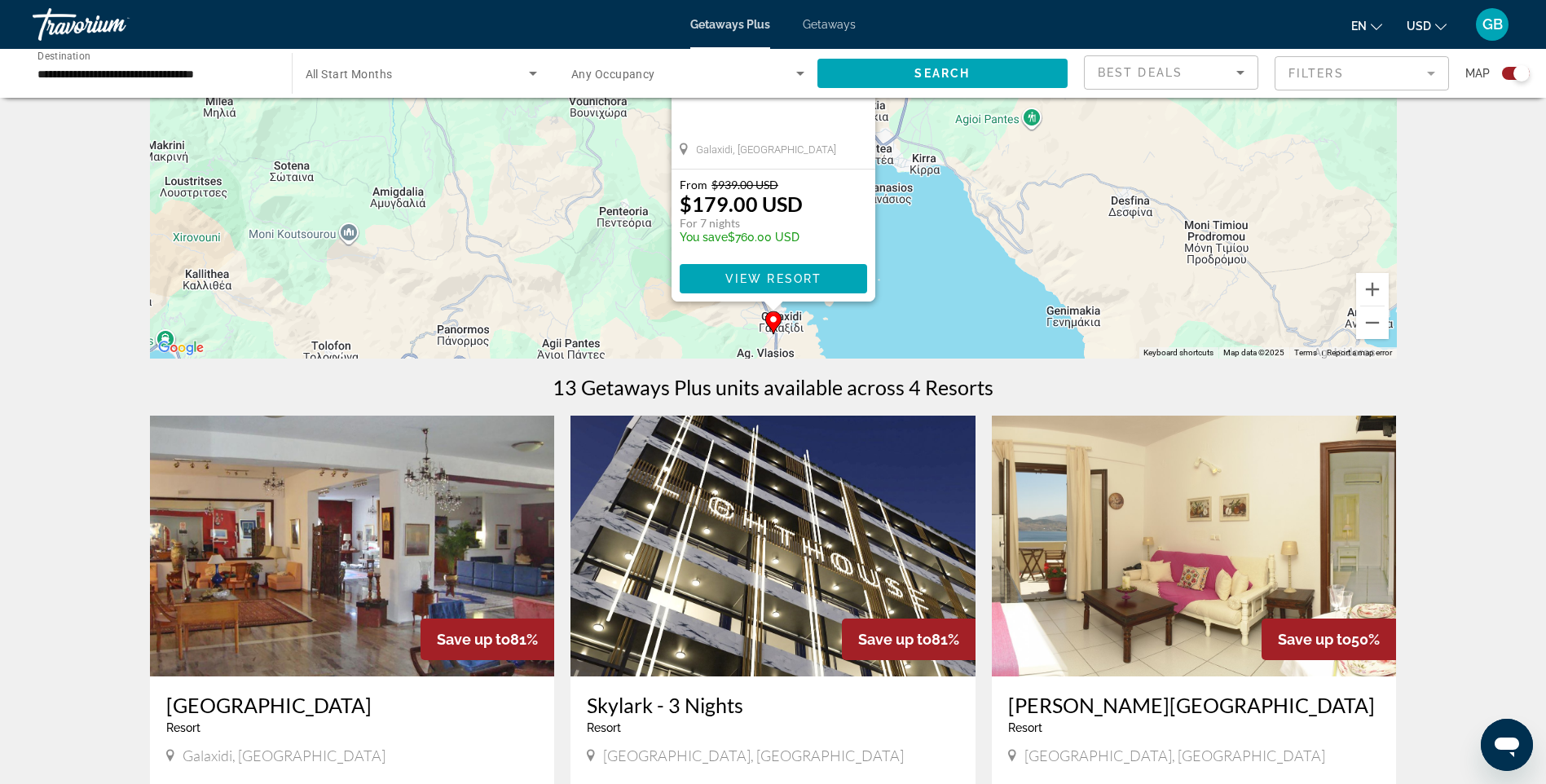
scroll to position [163, 0]
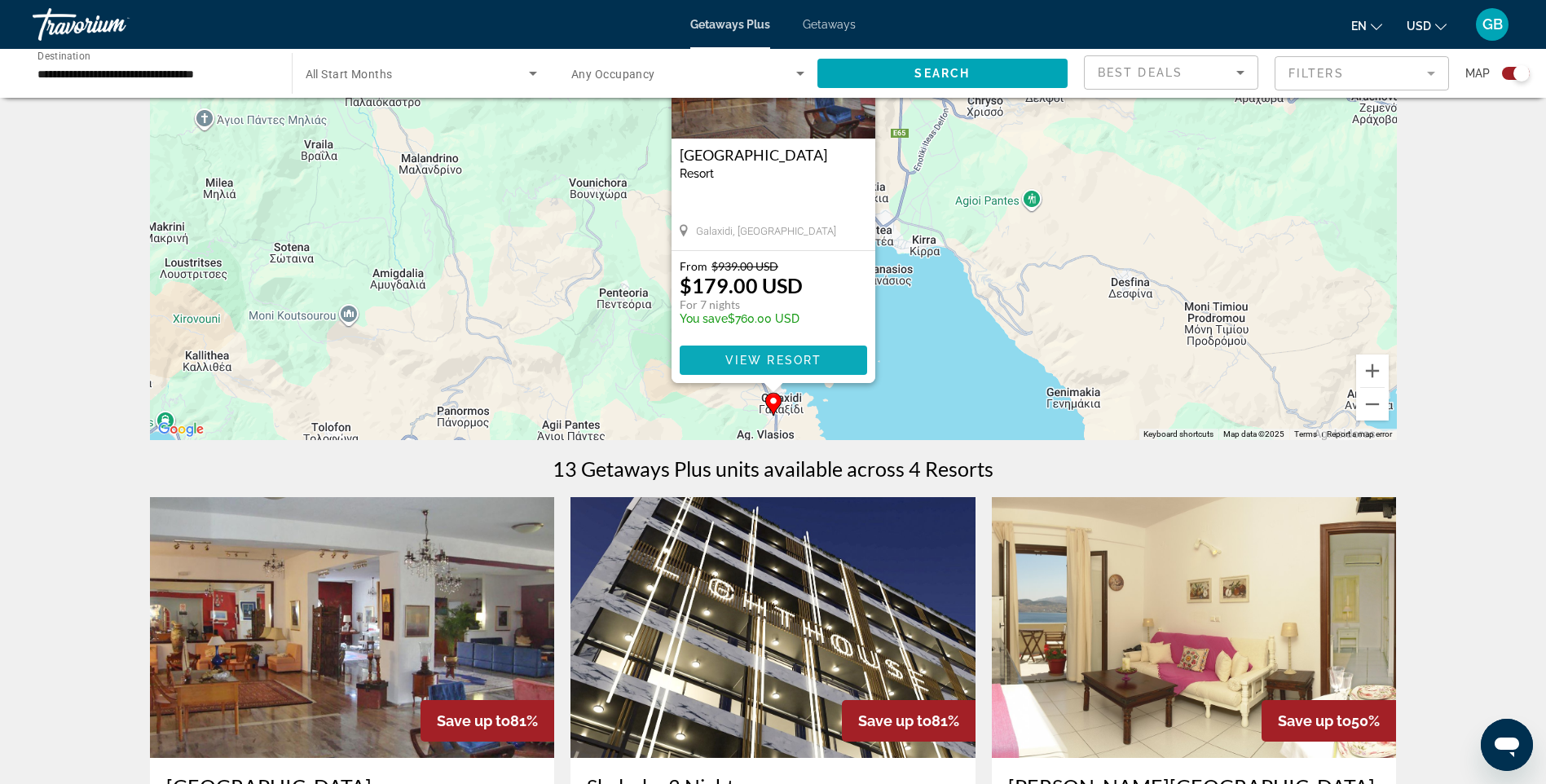
click at [778, 362] on span "View Resort" at bounding box center [772, 360] width 96 height 13
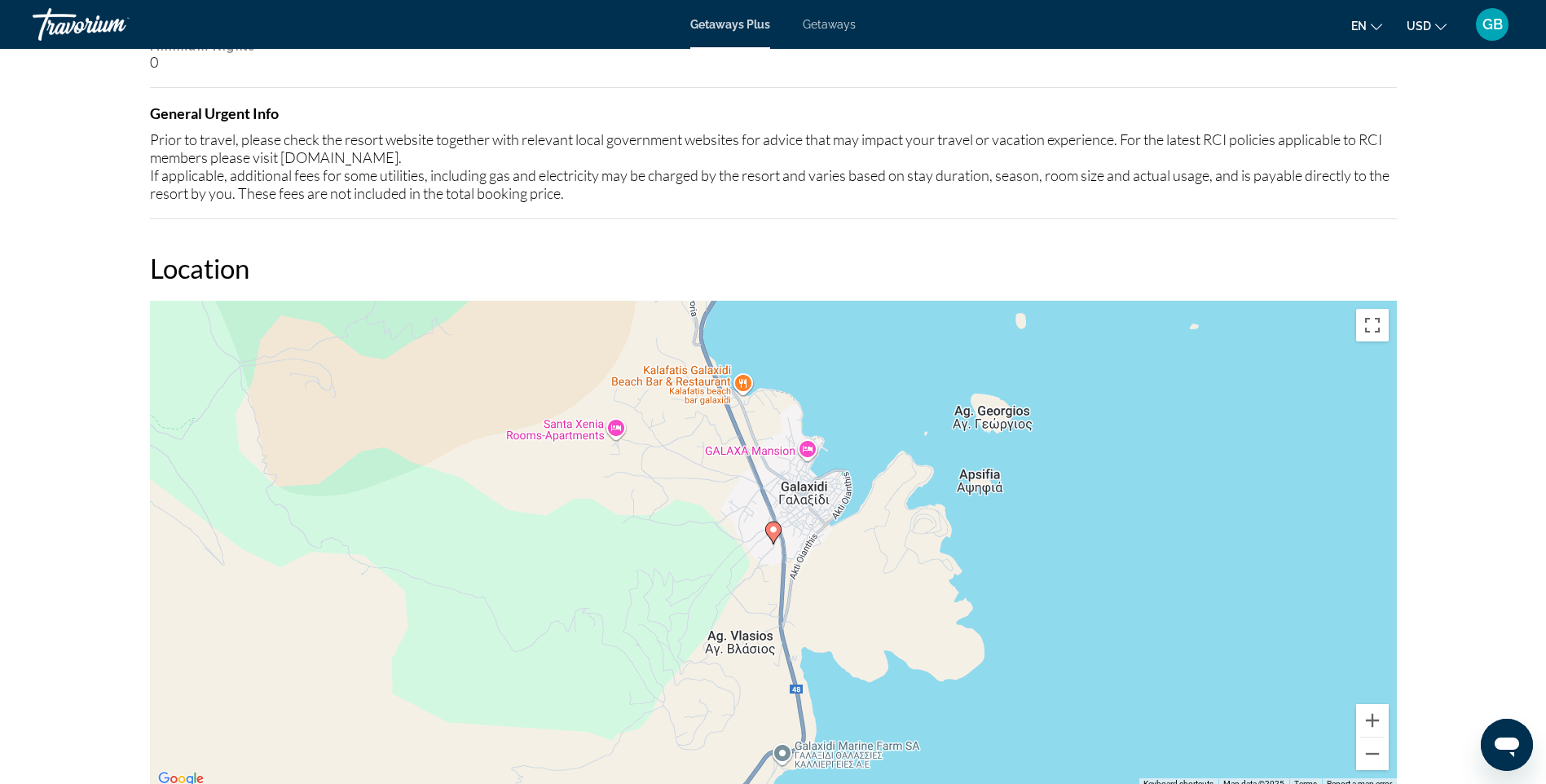
scroll to position [1955, 0]
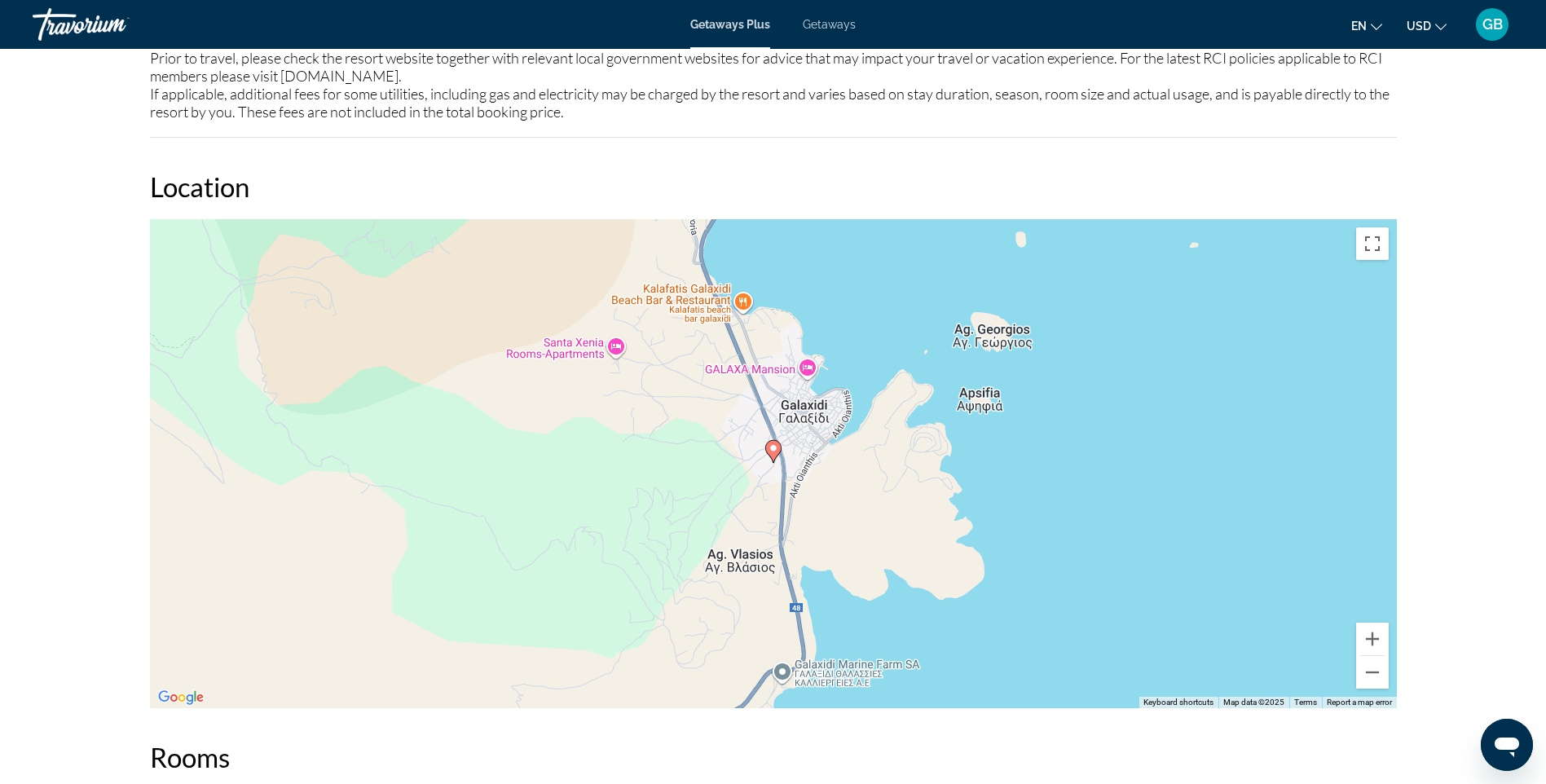
click at [809, 367] on div "To activate drag with keyboard, press Alt + Enter. Once in keyboard drag state,…" at bounding box center [773, 463] width 1247 height 489
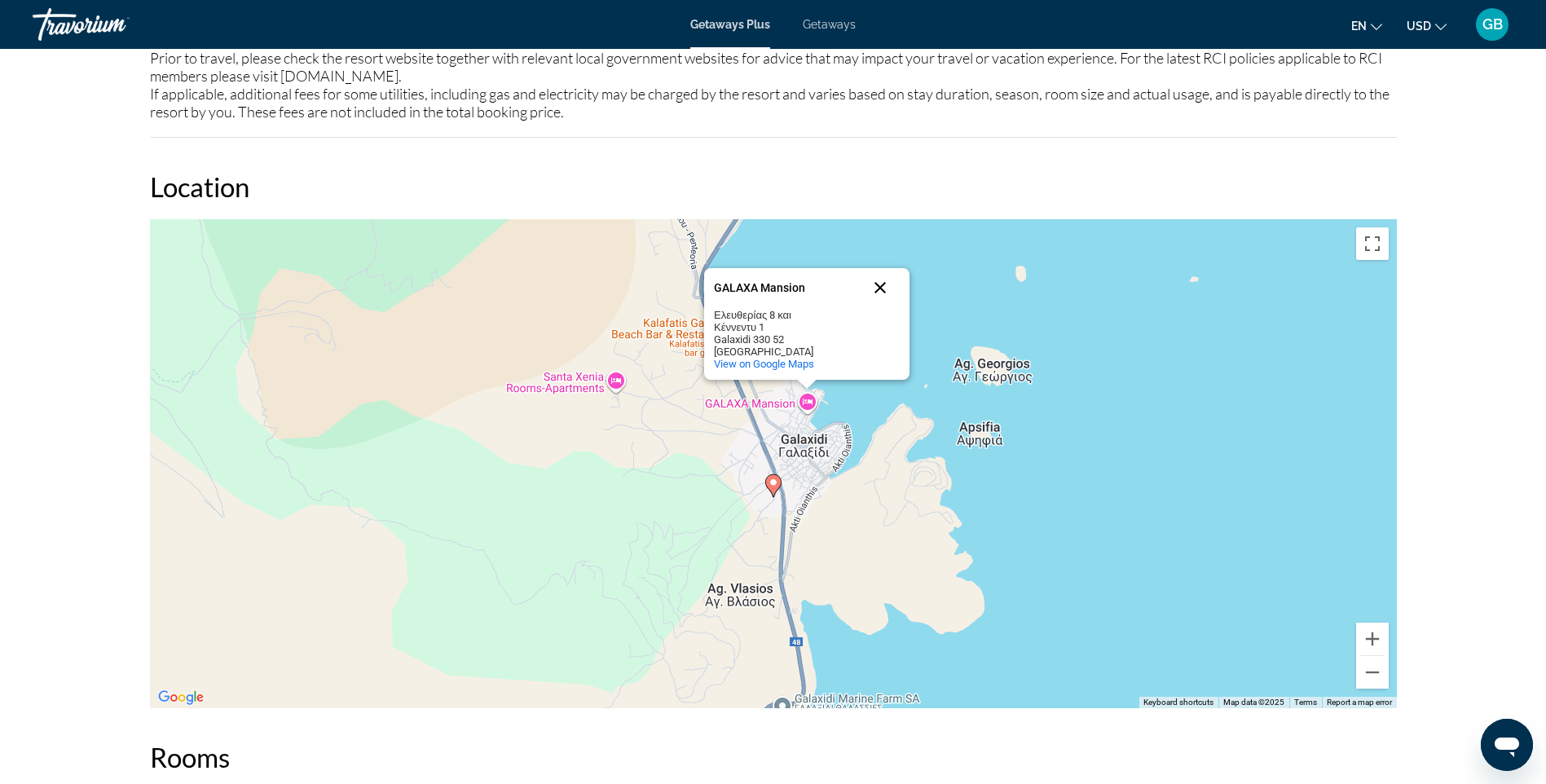
click at [880, 285] on button "Close" at bounding box center [880, 288] width 39 height 39
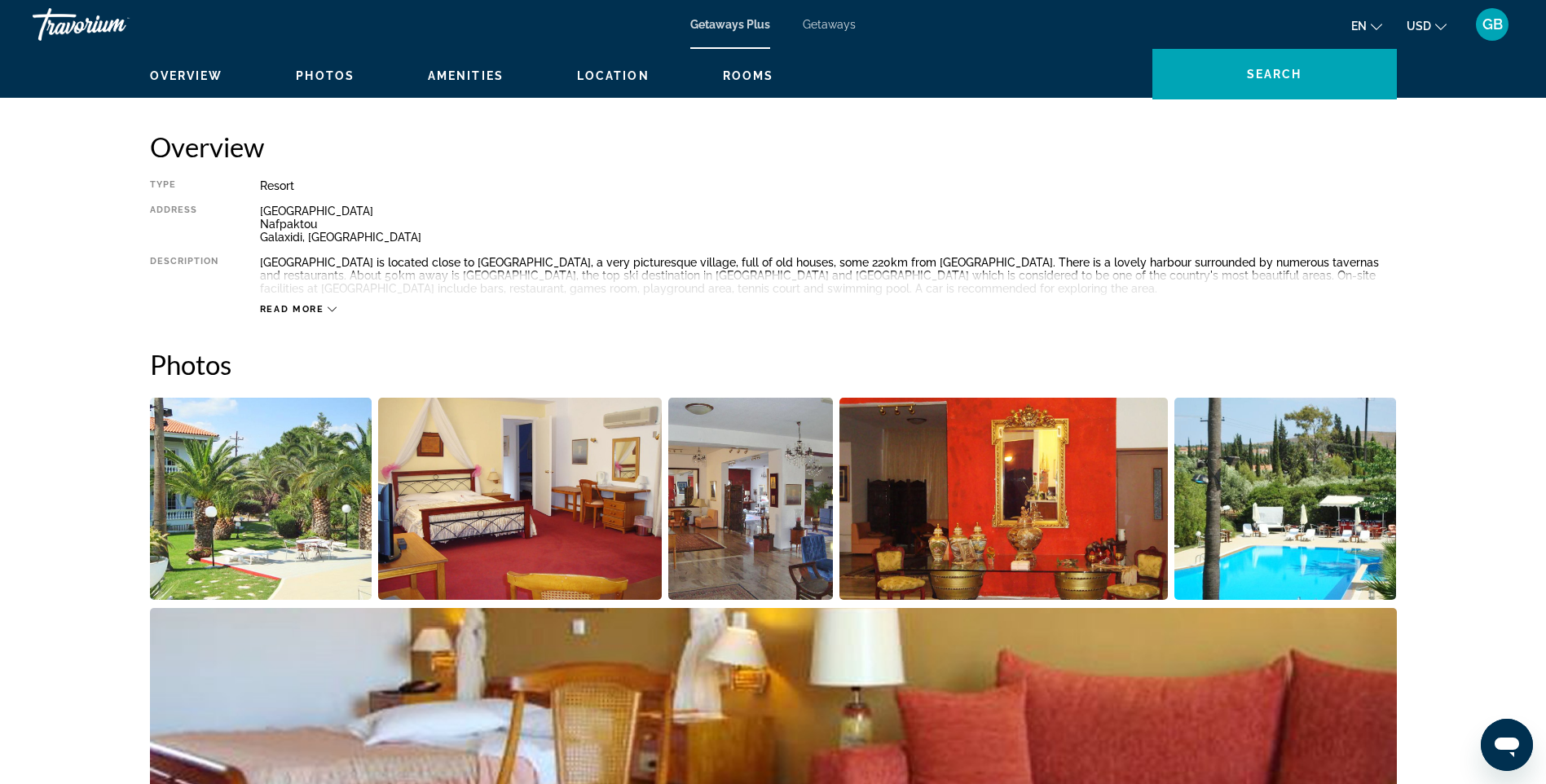
scroll to position [570, 0]
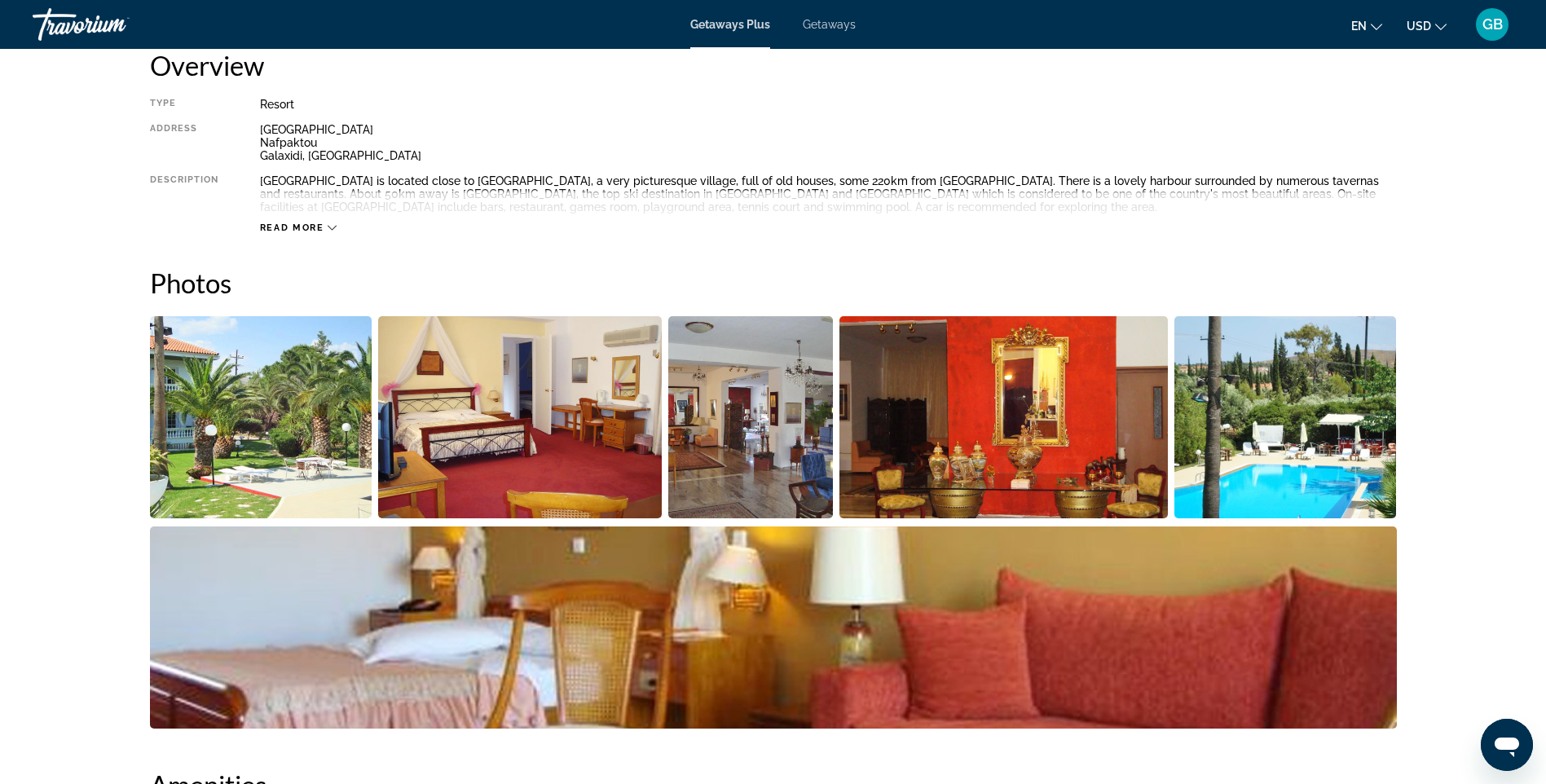
click at [292, 195] on div "Read more" at bounding box center [828, 211] width 1137 height 45
click at [297, 226] on span "Read more" at bounding box center [292, 227] width 64 height 11
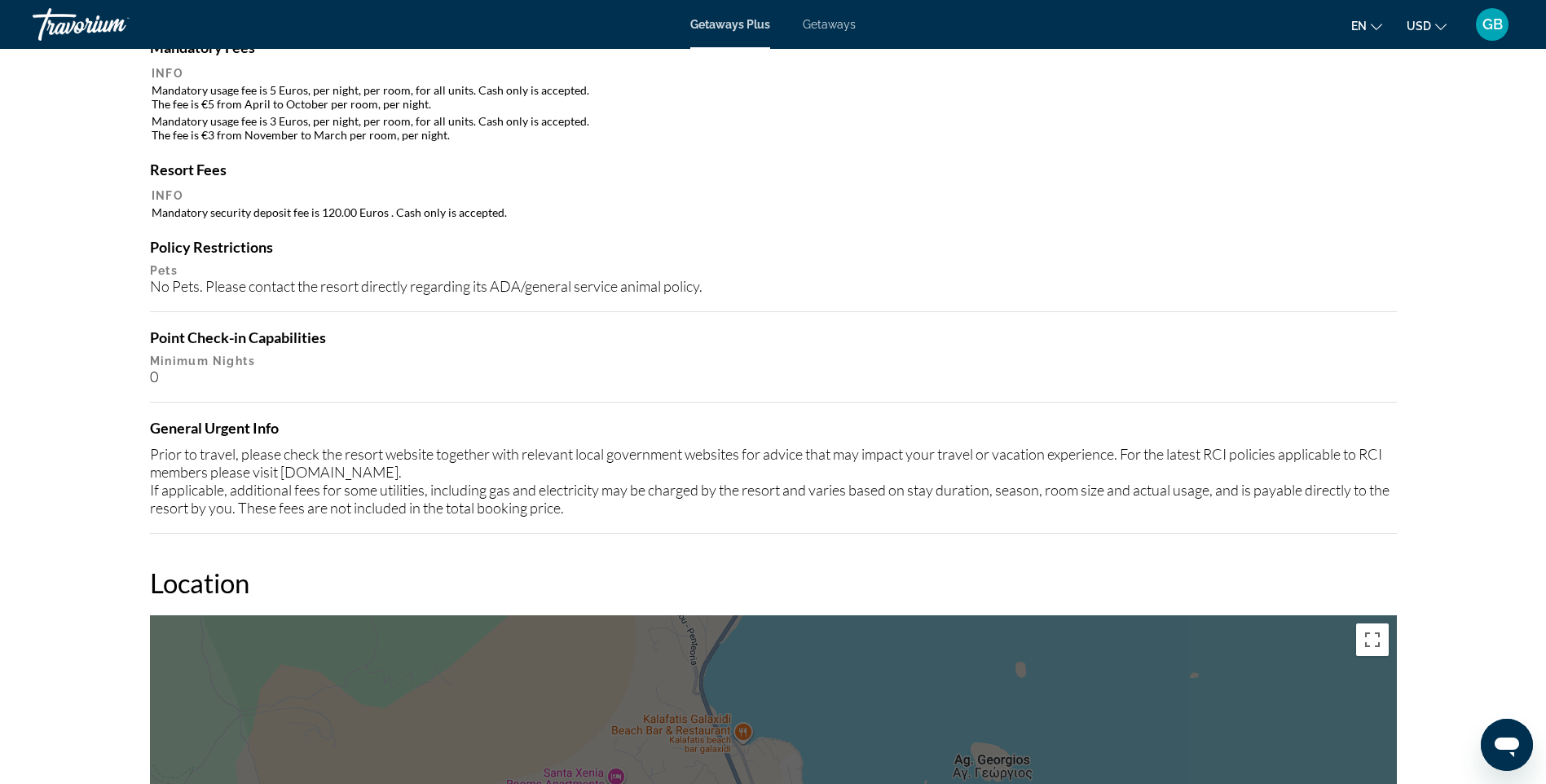
scroll to position [989, 0]
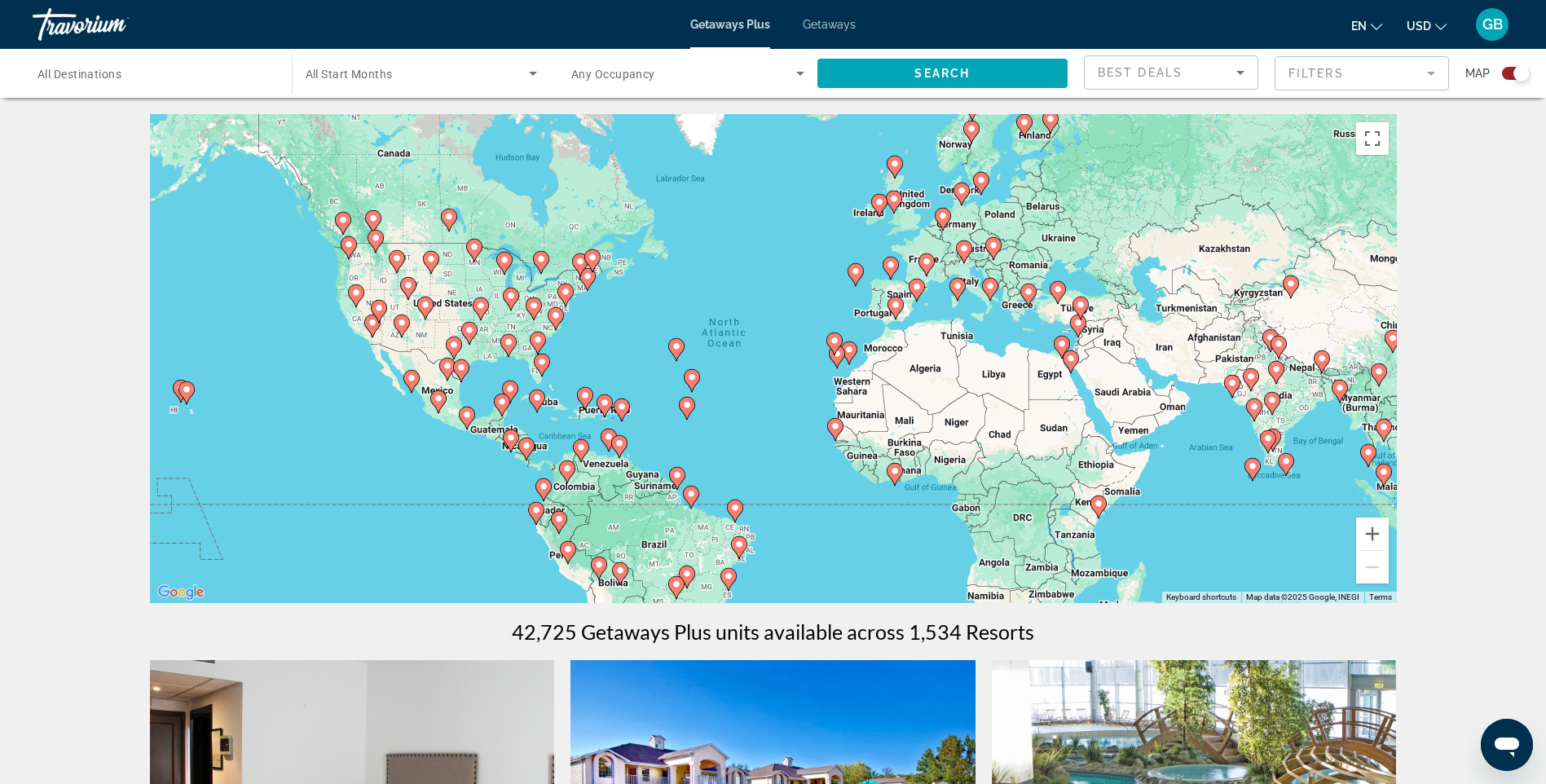
click at [381, 367] on div "To activate drag with keyboard, press Alt + Enter. Once in keyboard drag state,…" at bounding box center [773, 358] width 1247 height 489
click at [403, 385] on gmp-advanced-marker "Main content" at bounding box center [411, 381] width 16 height 25
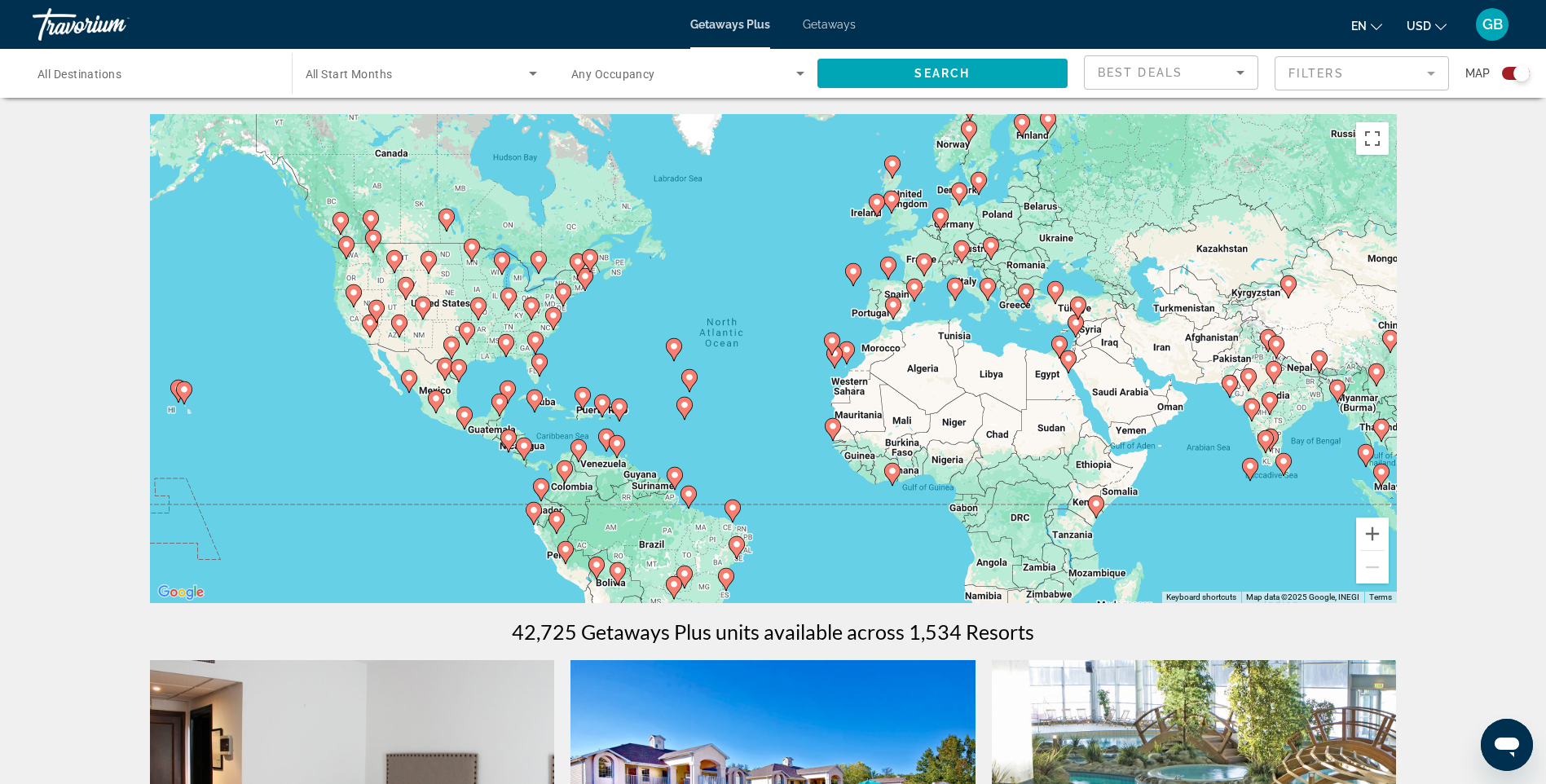
click at [403, 385] on gmp-advanced-marker "Main content" at bounding box center [409, 381] width 16 height 25
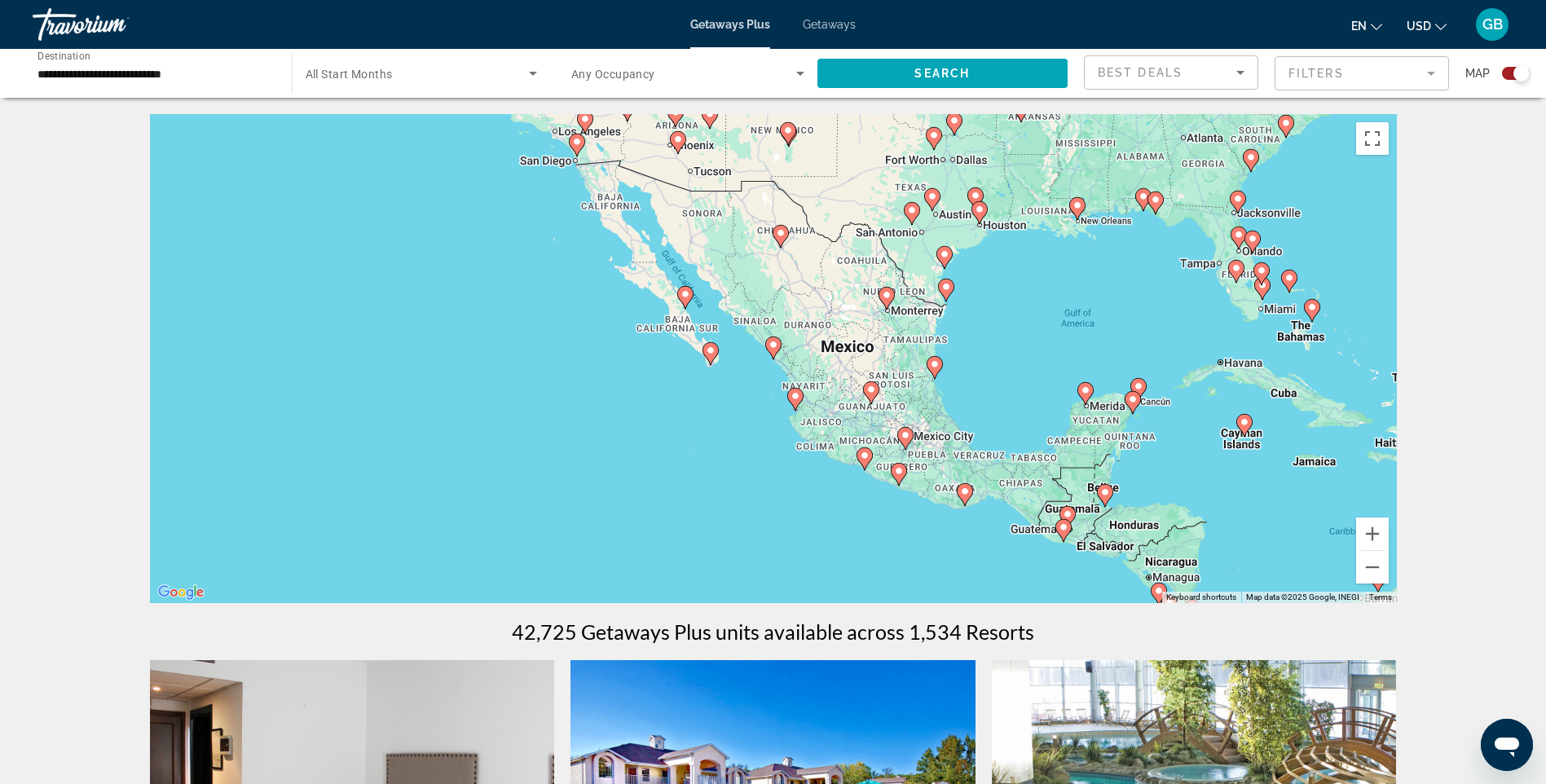
click at [688, 334] on div "To activate drag with keyboard, press Alt + Enter. Once in keyboard drag state,…" at bounding box center [773, 358] width 1247 height 489
click at [706, 356] on icon "Main content" at bounding box center [709, 353] width 15 height 21
type input "**********"
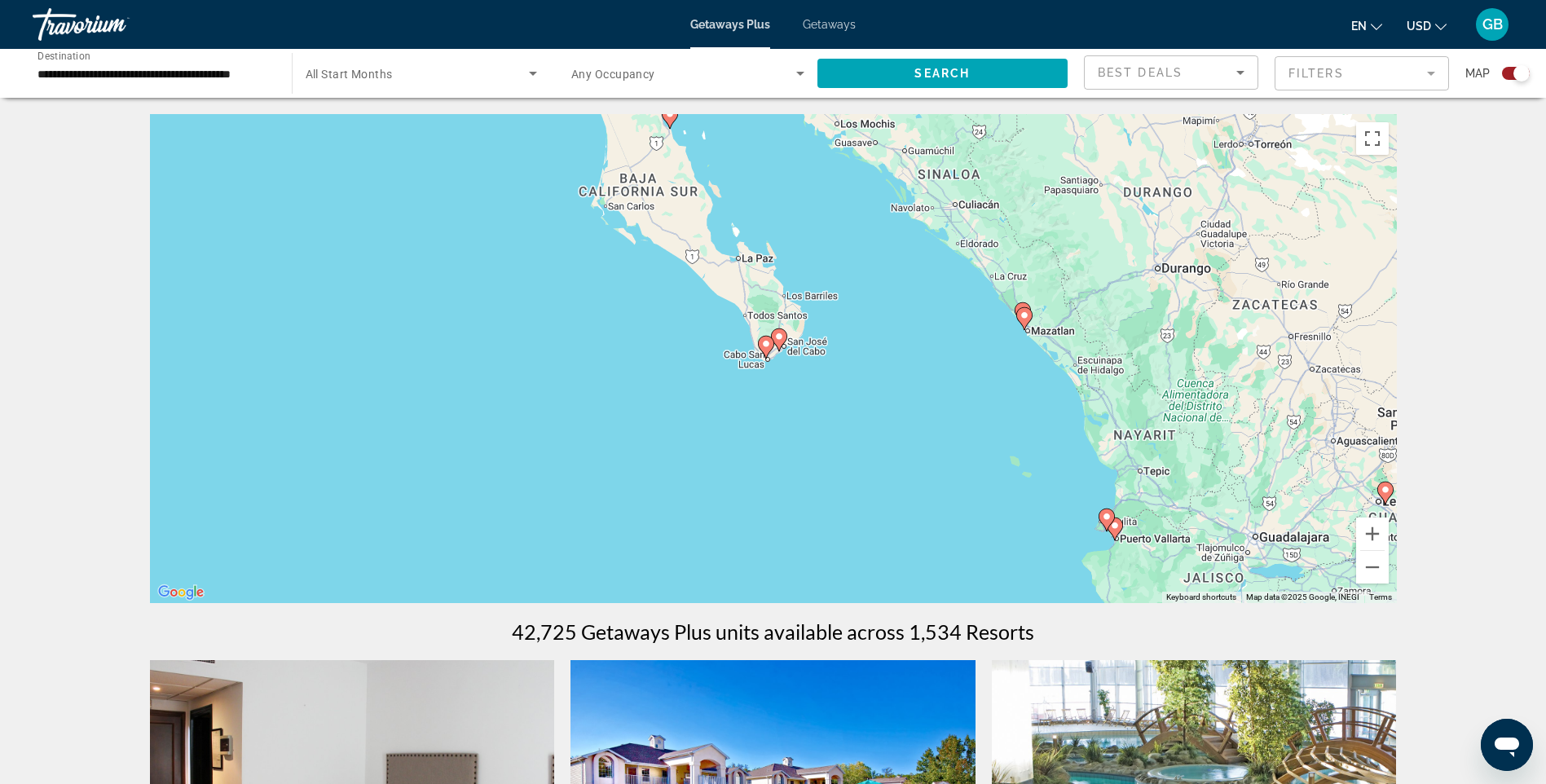
click at [764, 355] on icon "Main content" at bounding box center [766, 347] width 16 height 23
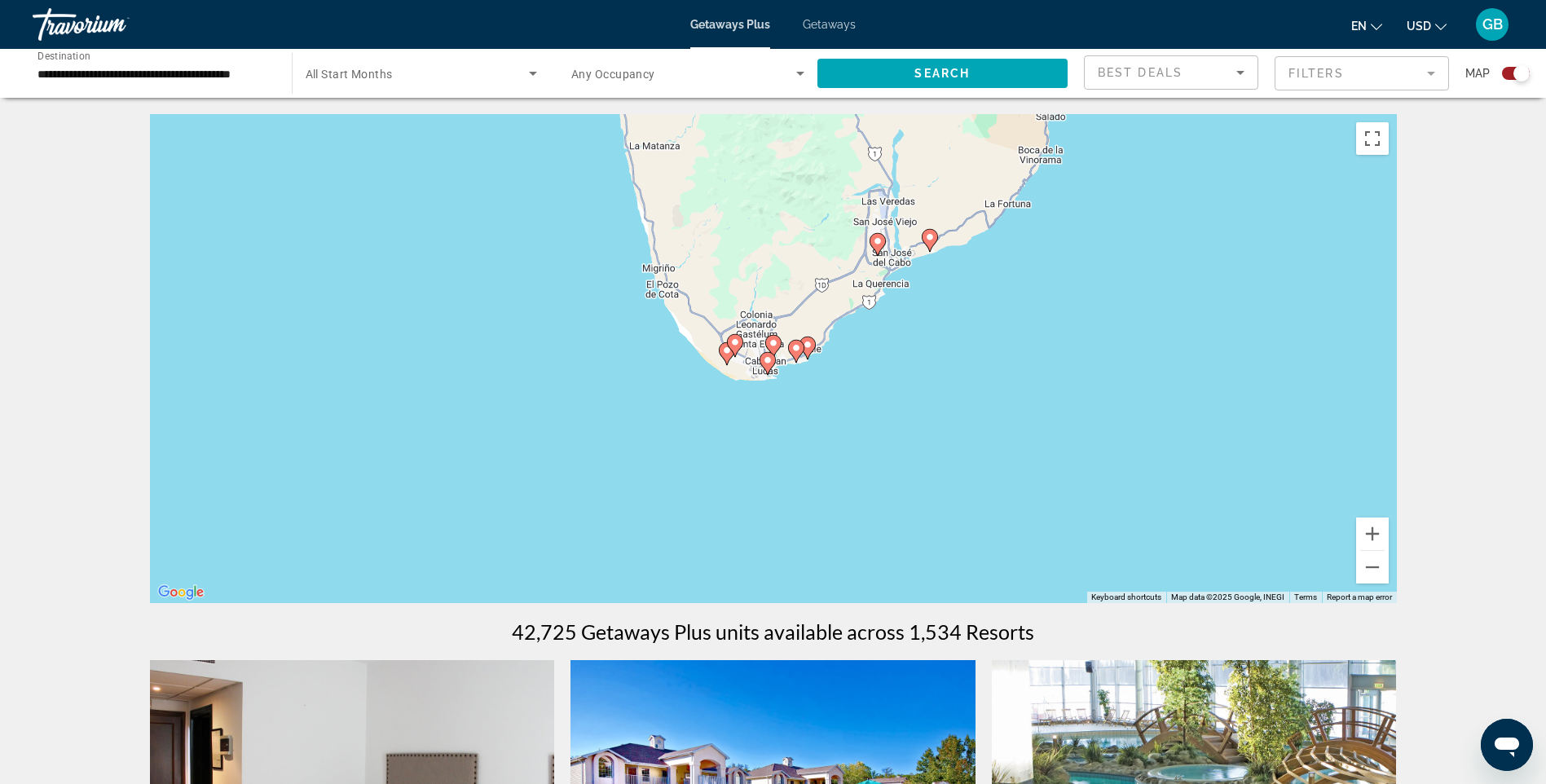
click at [772, 361] on image "Main content" at bounding box center [768, 360] width 10 height 10
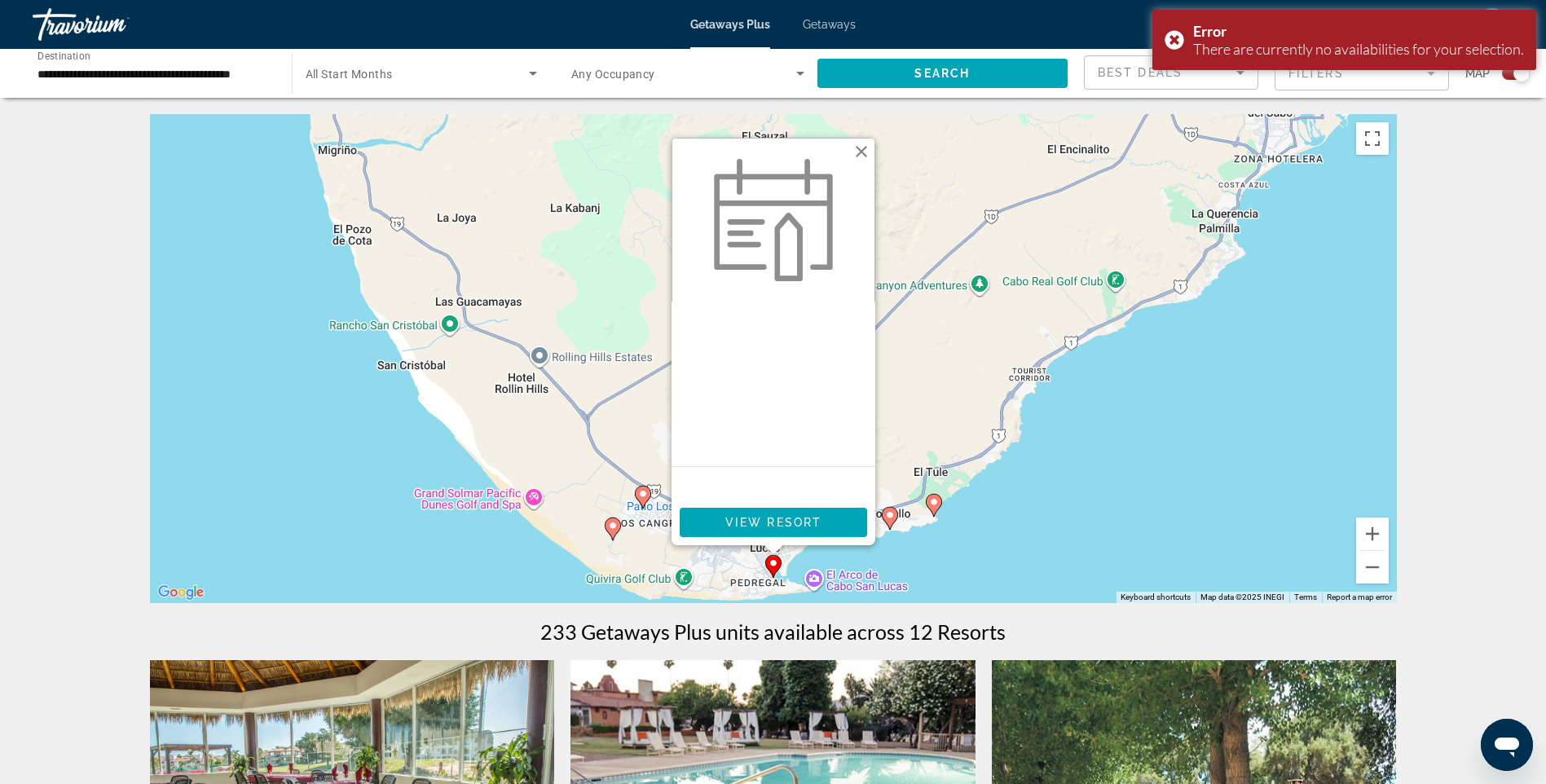
click at [917, 560] on div "To activate drag with keyboard, press Alt + Enter. Once in keyboard drag state,…" at bounding box center [773, 358] width 1247 height 489
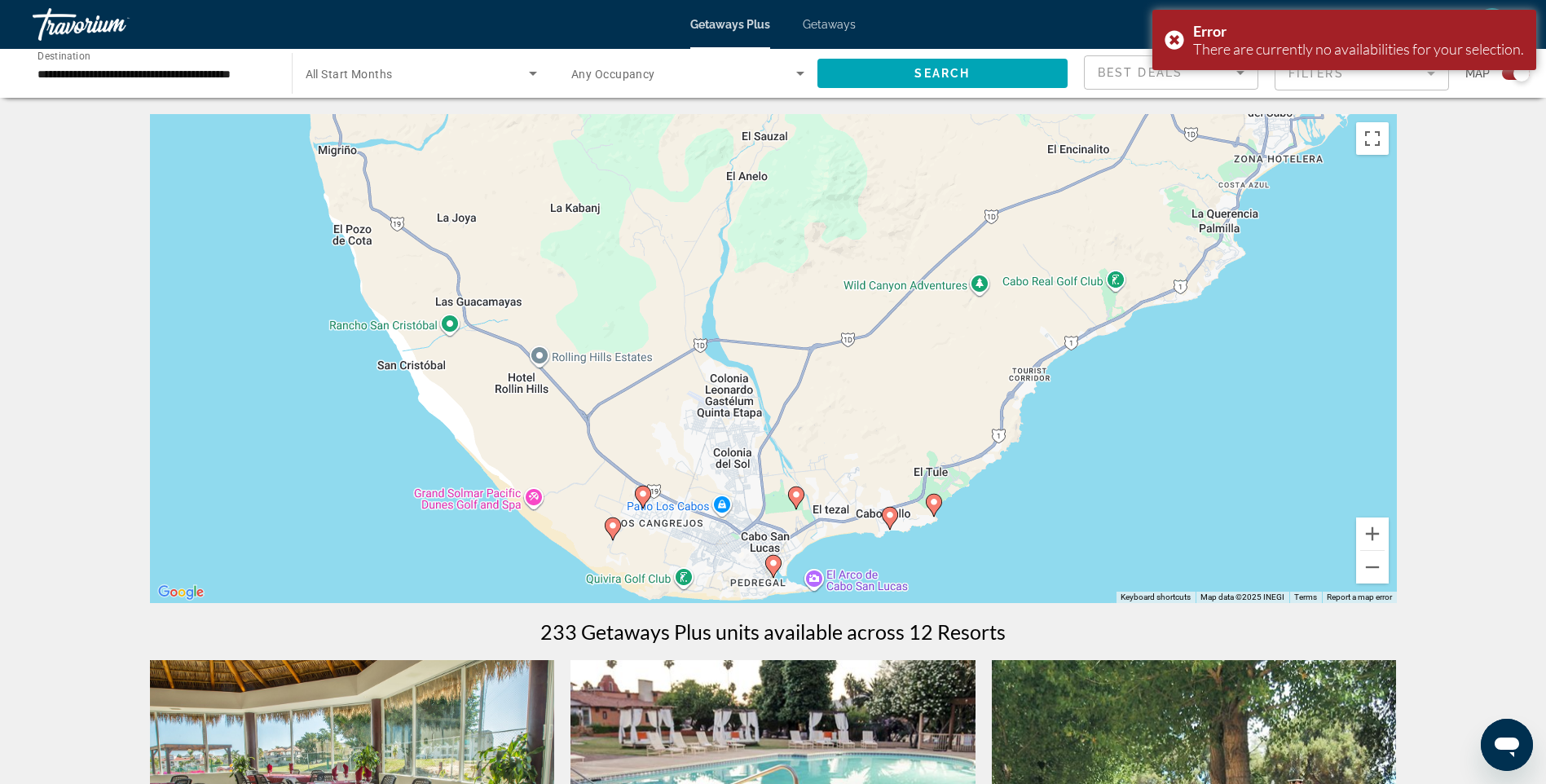
click at [892, 514] on image "Main content" at bounding box center [890, 515] width 10 height 10
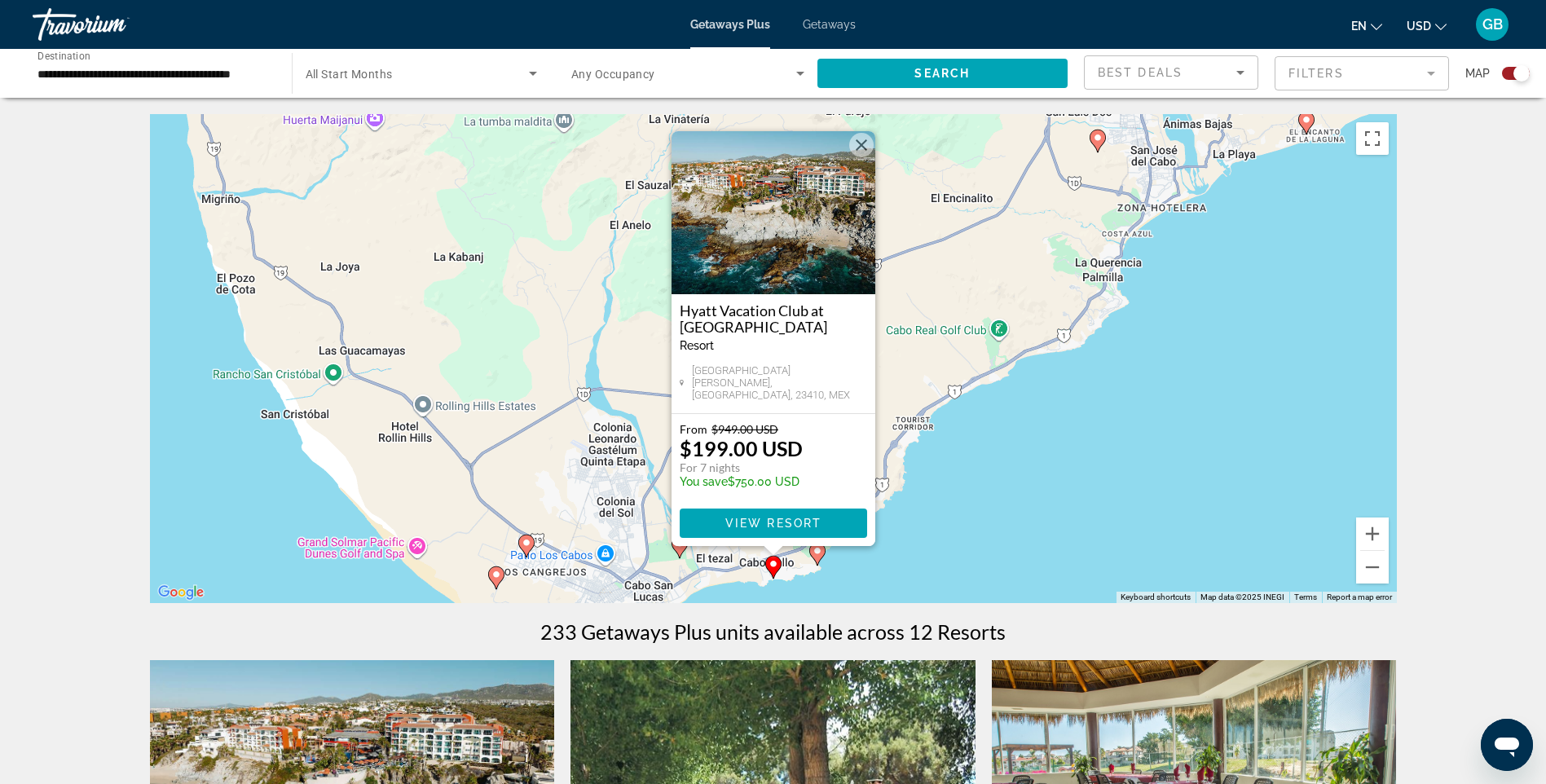
click at [859, 147] on button "Close" at bounding box center [861, 145] width 25 height 25
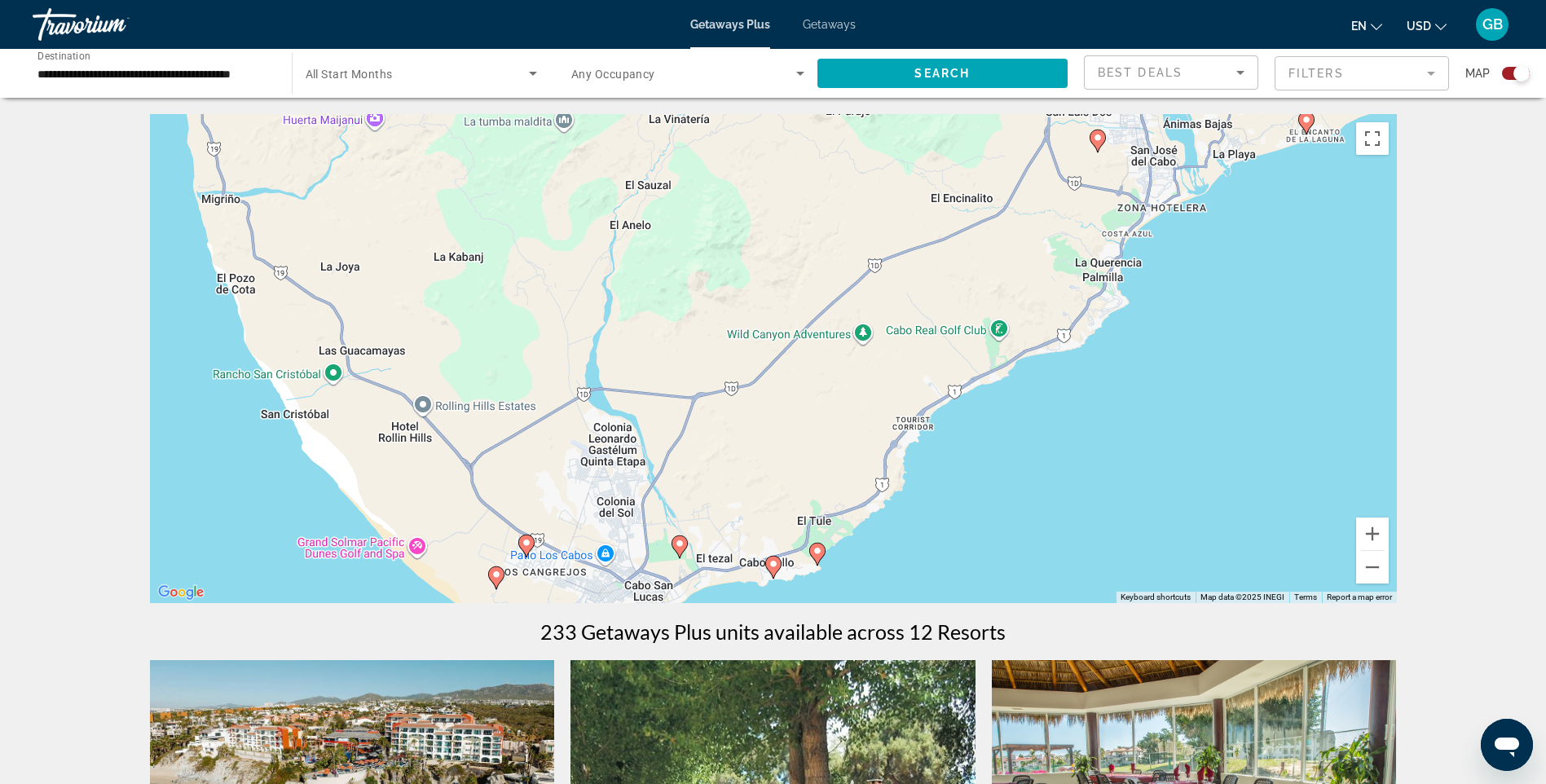
click at [677, 547] on g "Main content" at bounding box center [680, 547] width 16 height 23
click at [682, 539] on icon "Main content" at bounding box center [679, 547] width 15 height 21
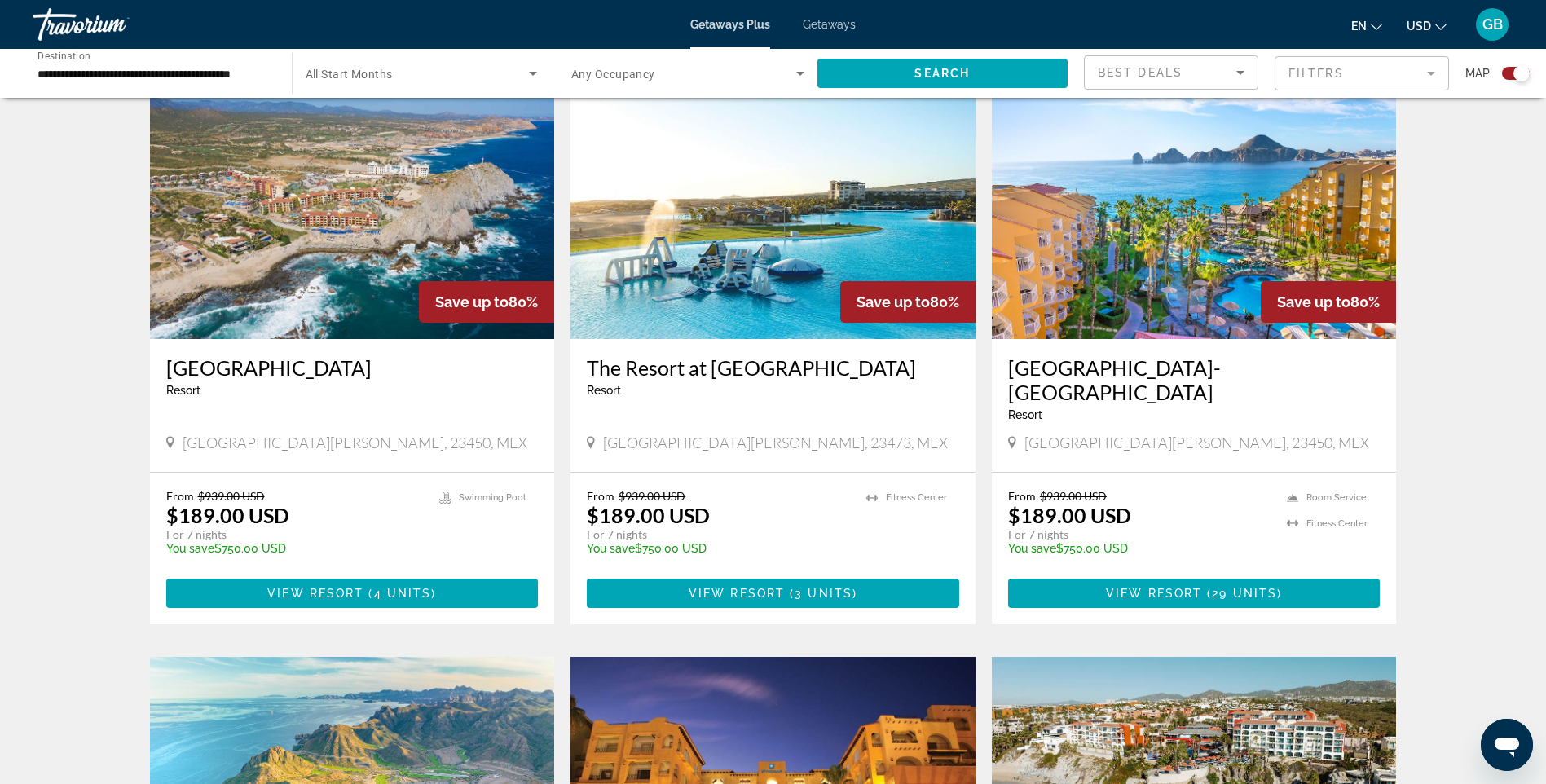
scroll to position [1711, 0]
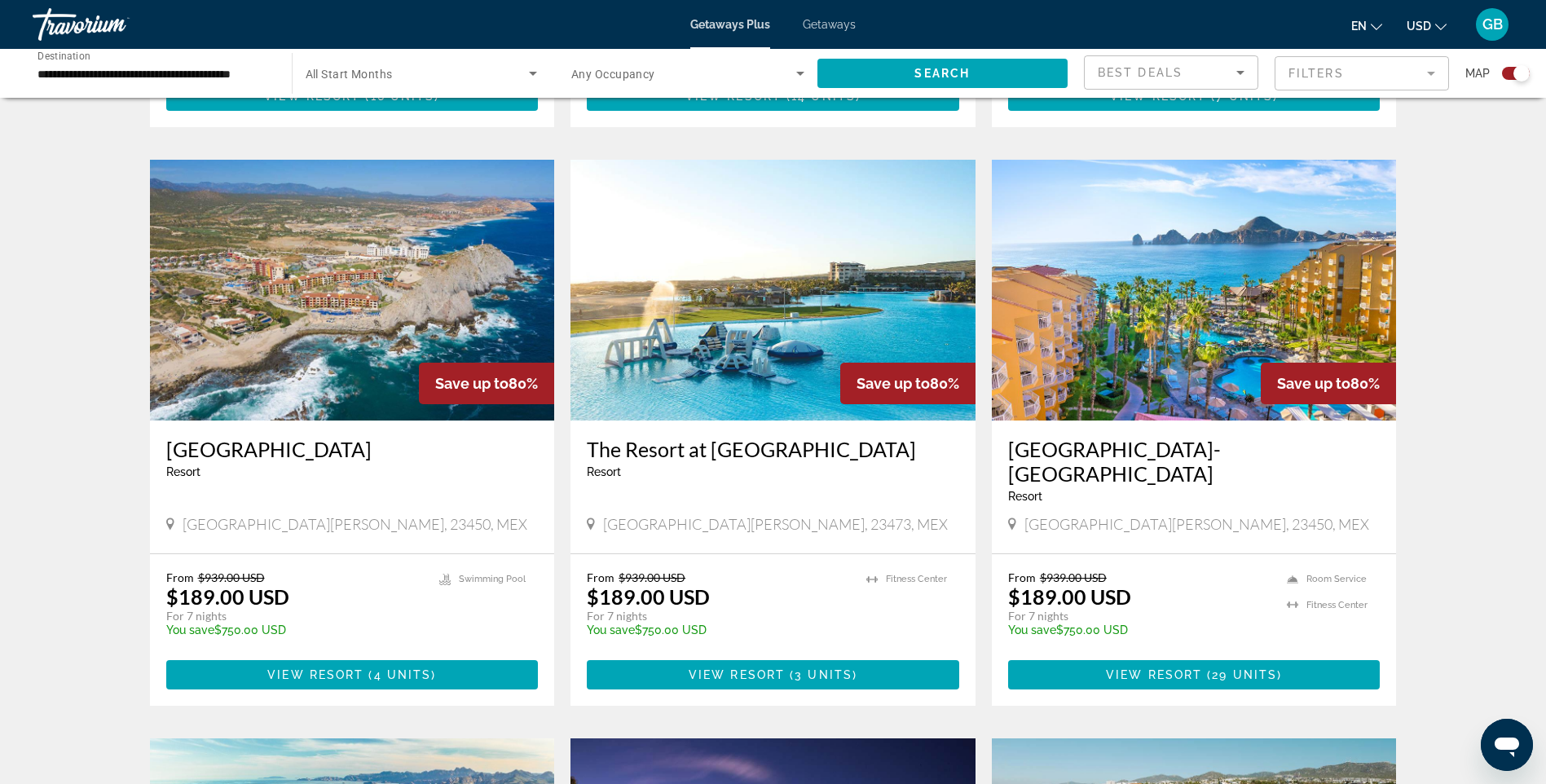
click at [1174, 274] on img "Main content" at bounding box center [1194, 290] width 405 height 261
